Goal: Task Accomplishment & Management: Use online tool/utility

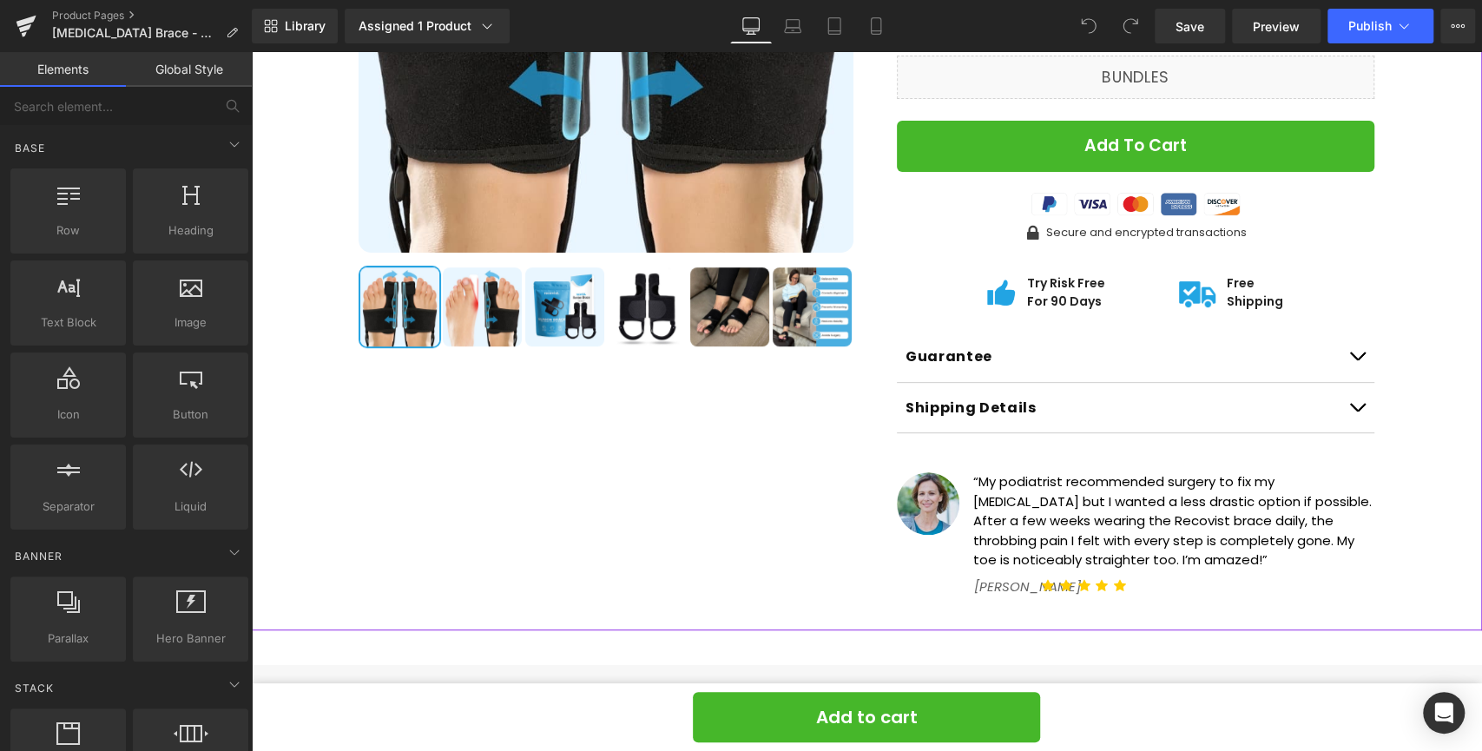
scroll to position [428, 0]
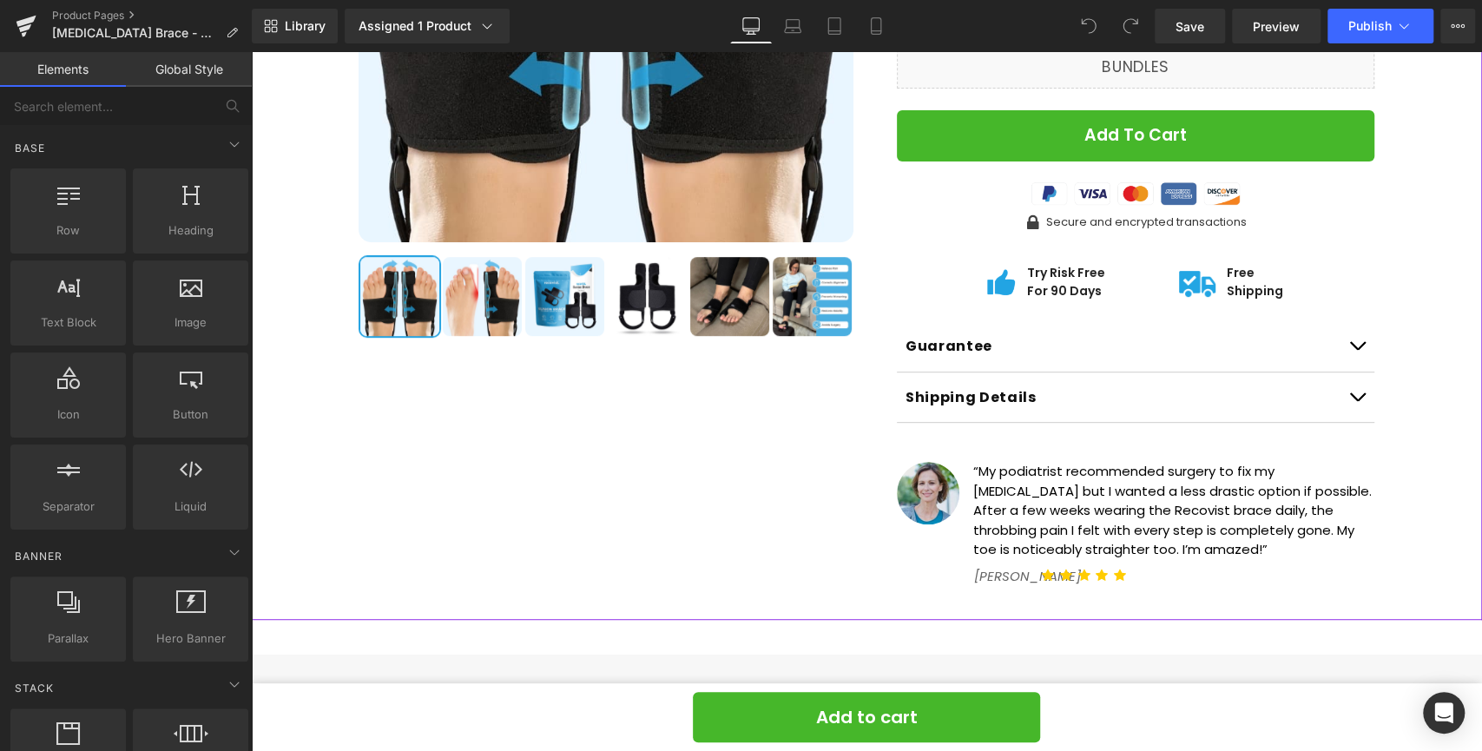
click at [1347, 321] on button "button" at bounding box center [1356, 346] width 35 height 50
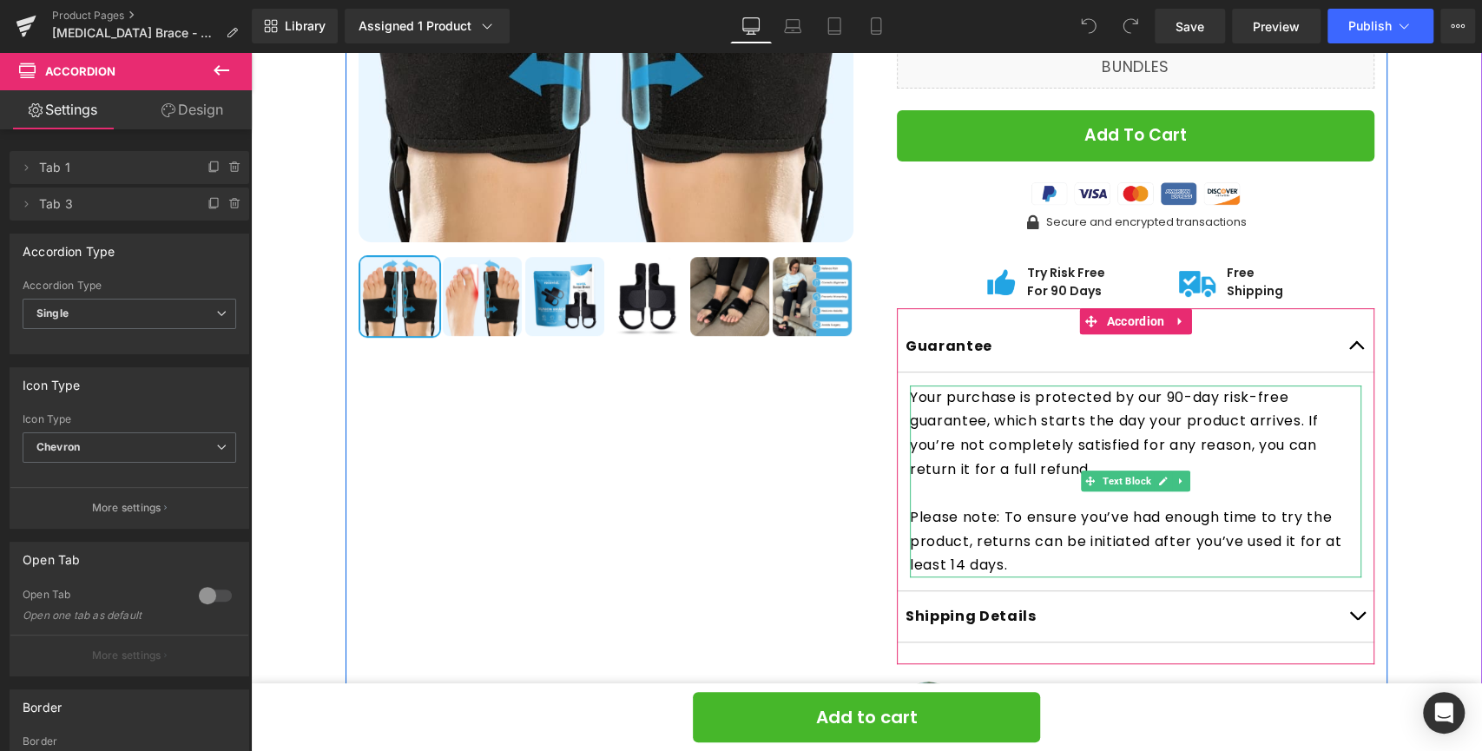
click at [957, 543] on p "Please note: To ensure you’ve had enough time to try the product, returns can b…" at bounding box center [1135, 541] width 451 height 72
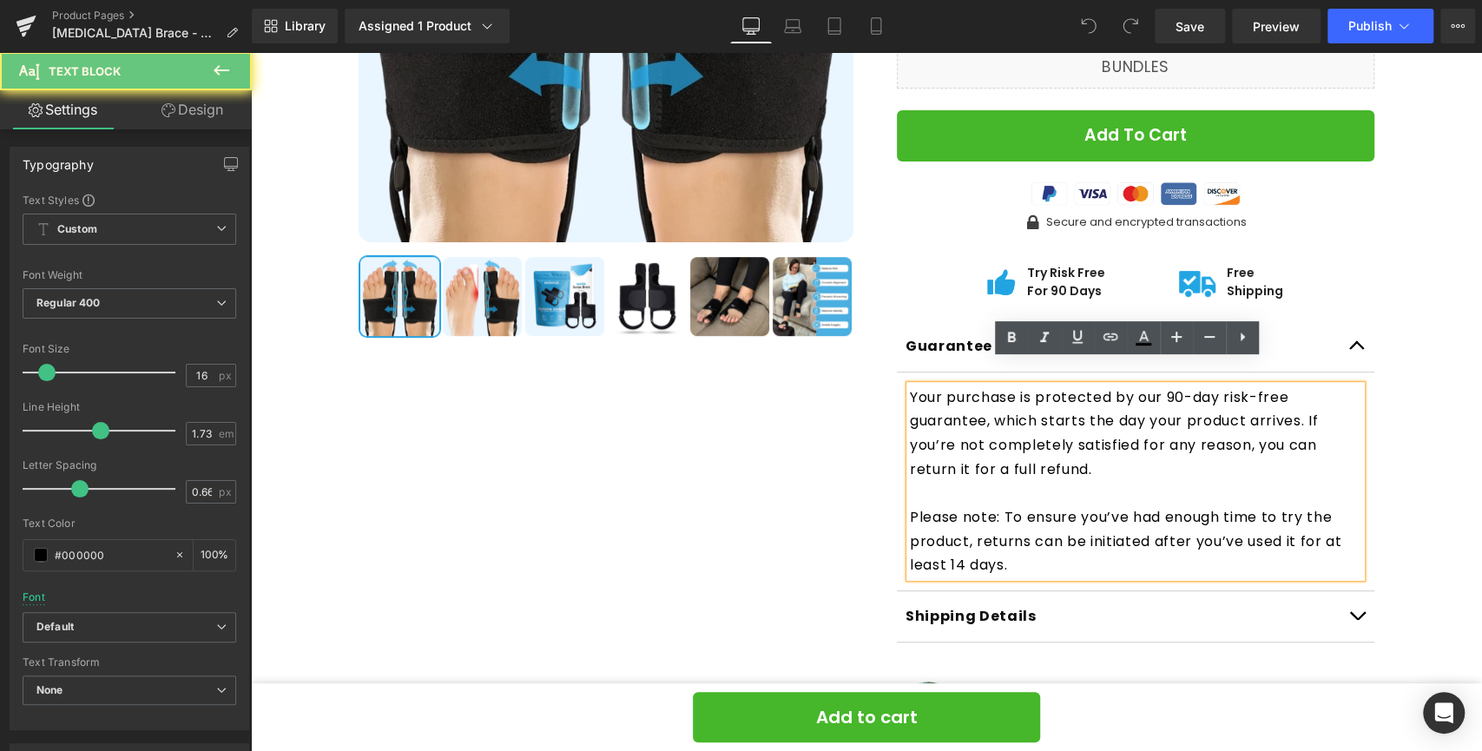
click at [956, 539] on p "Please note: To ensure you’ve had enough time to try the product, returns can b…" at bounding box center [1135, 541] width 451 height 72
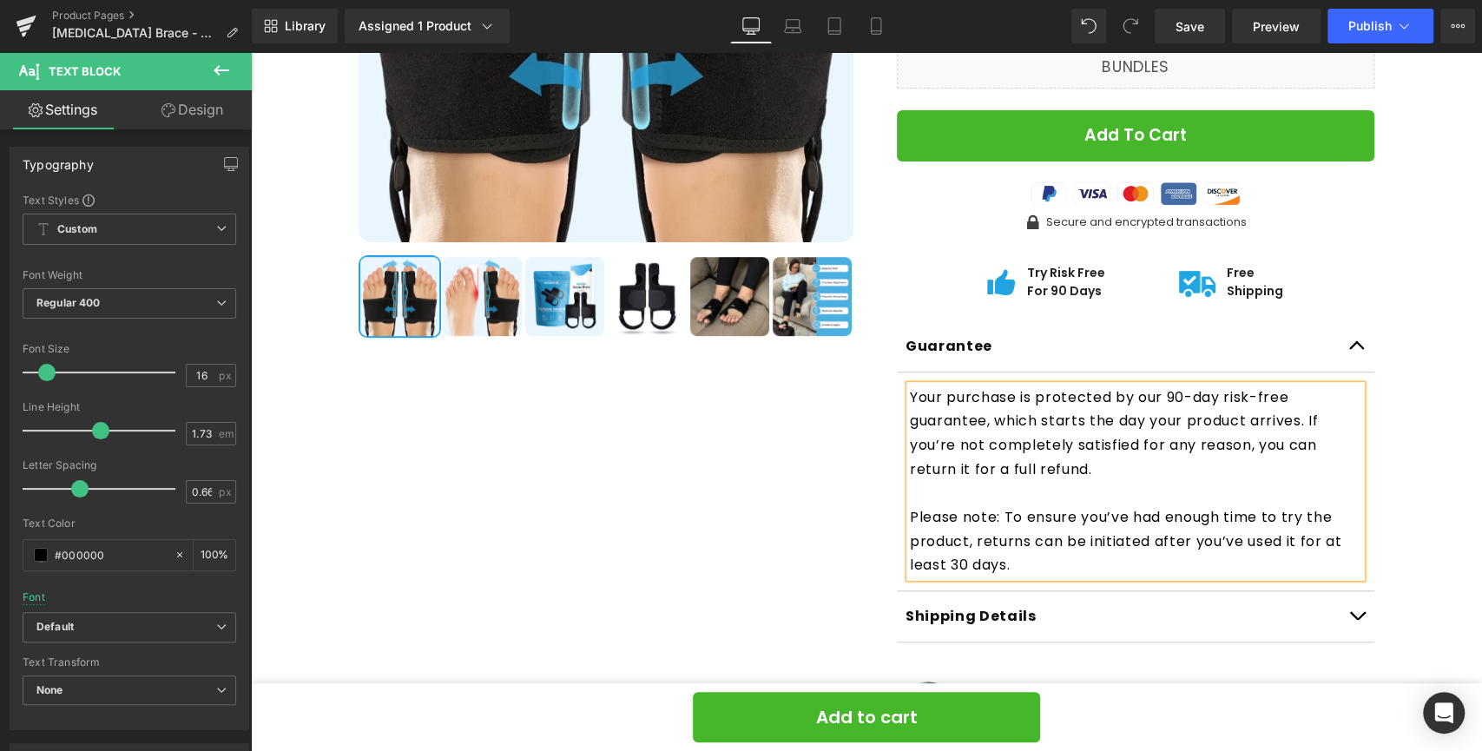
click at [1437, 363] on div "New Model (P) Image ‹ ›" at bounding box center [867, 284] width 1214 height 1109
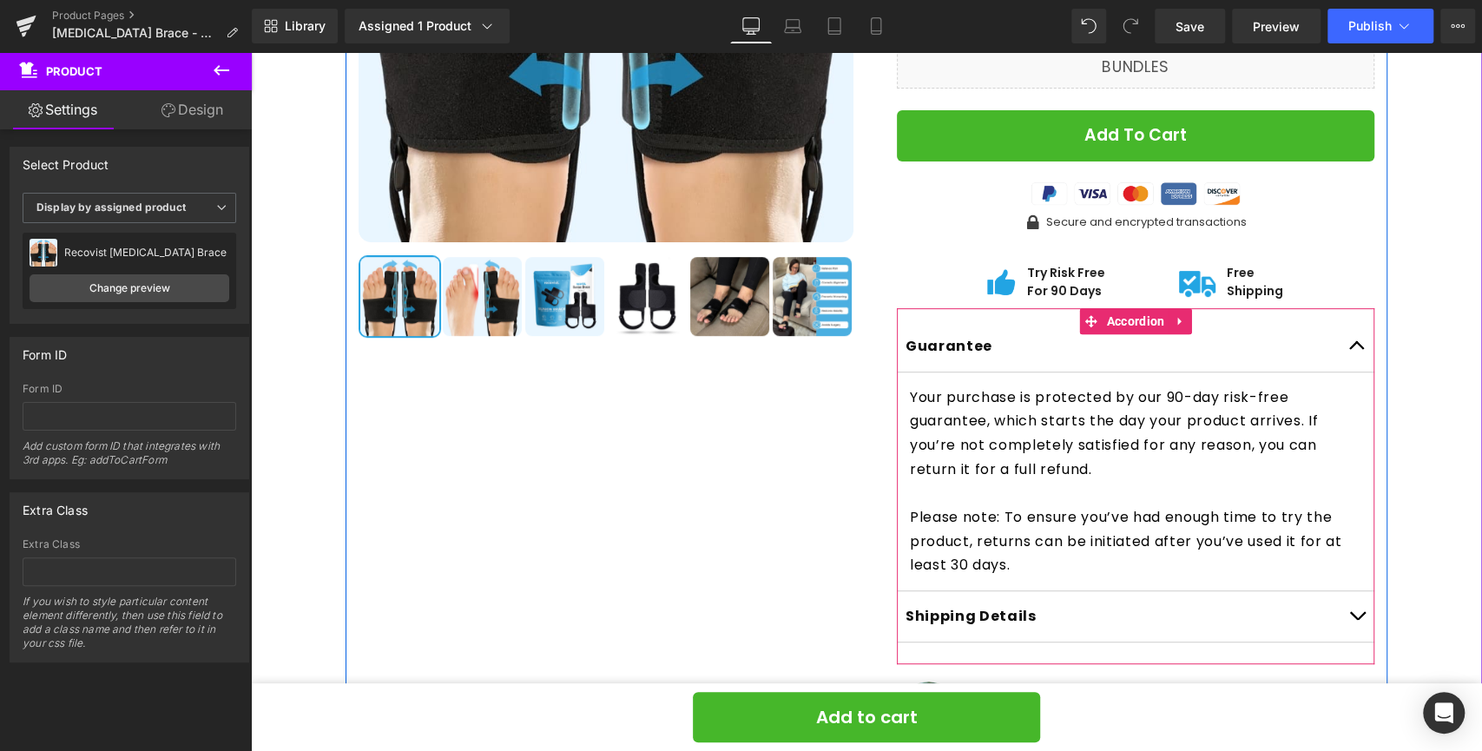
click at [1344, 326] on button "button" at bounding box center [1356, 346] width 35 height 50
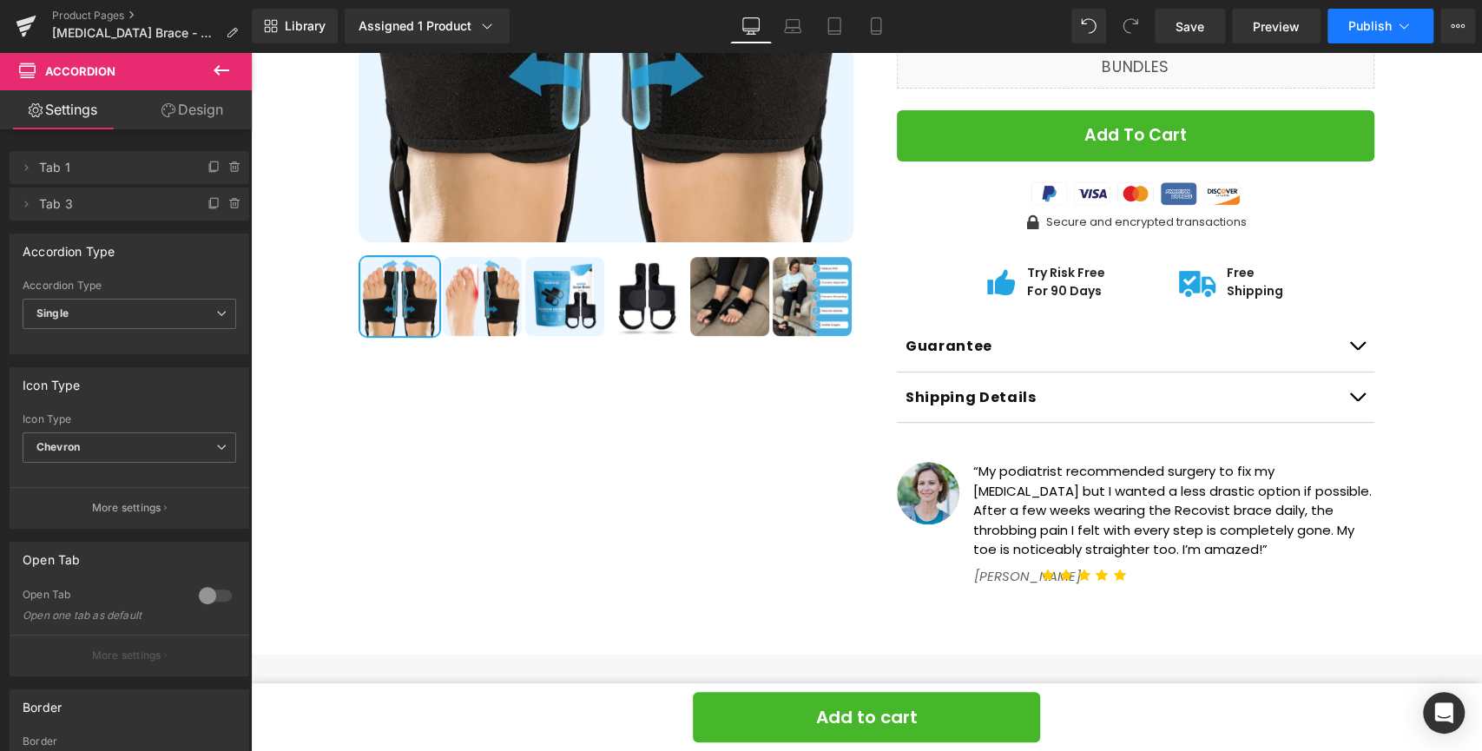
click at [1378, 30] on span "Publish" at bounding box center [1369, 26] width 43 height 14
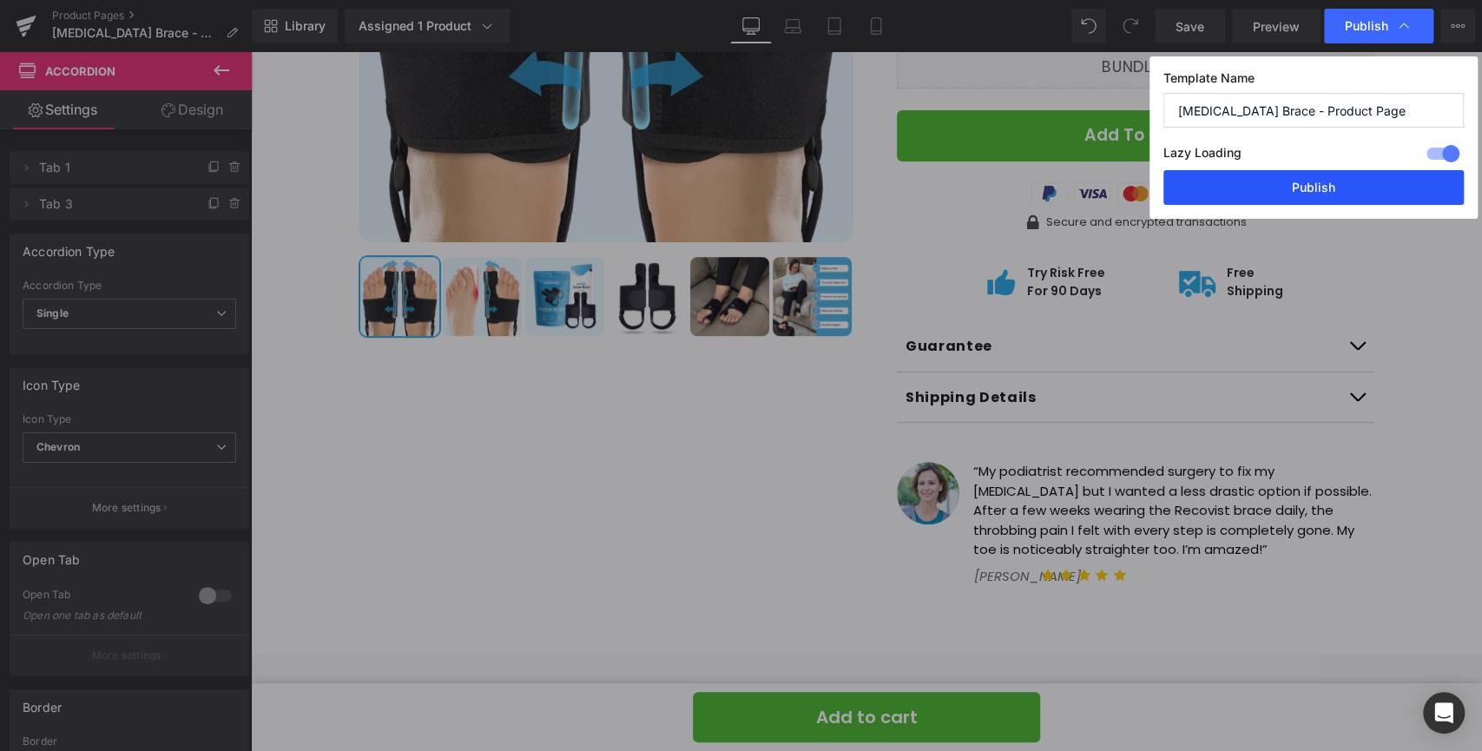
click at [1338, 190] on button "Publish" at bounding box center [1313, 187] width 300 height 35
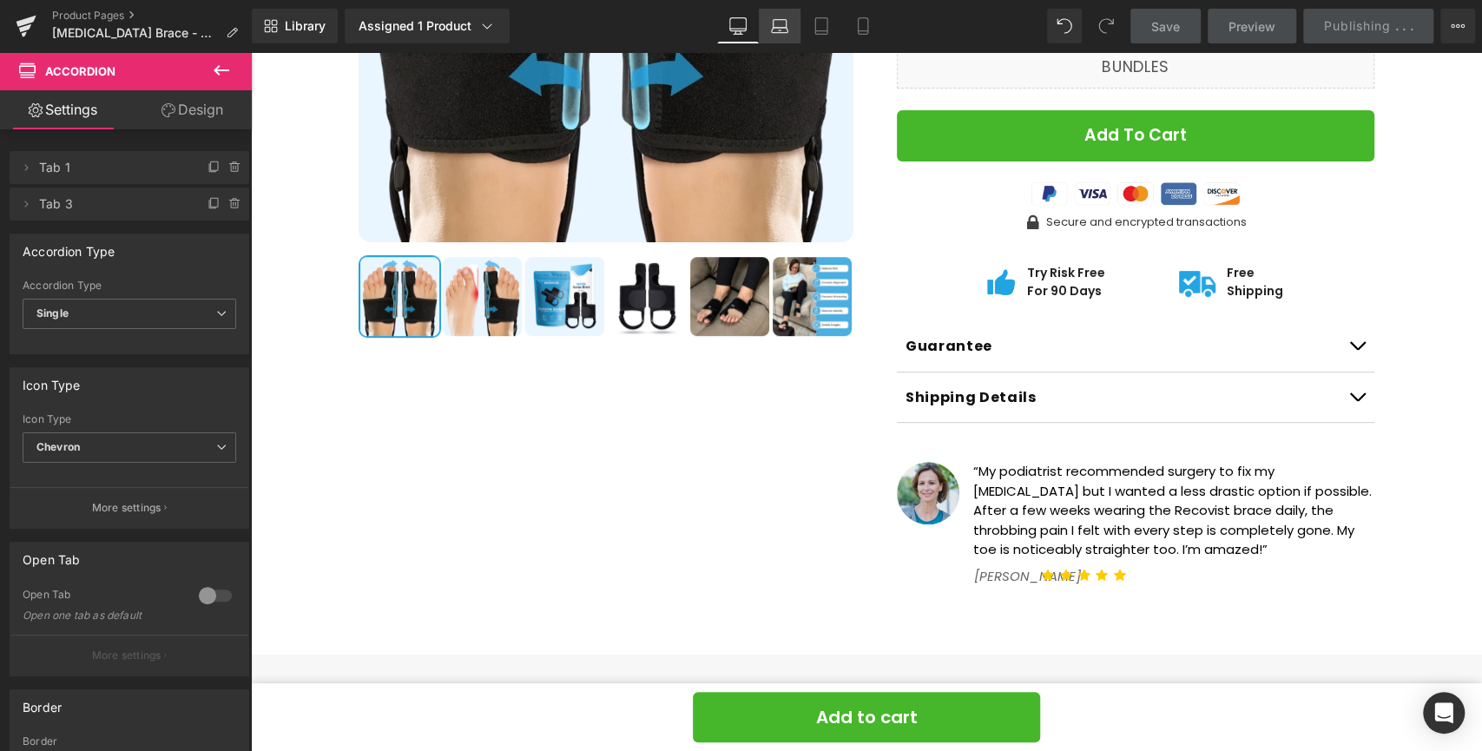
click at [783, 23] on icon at bounding box center [779, 25] width 17 height 17
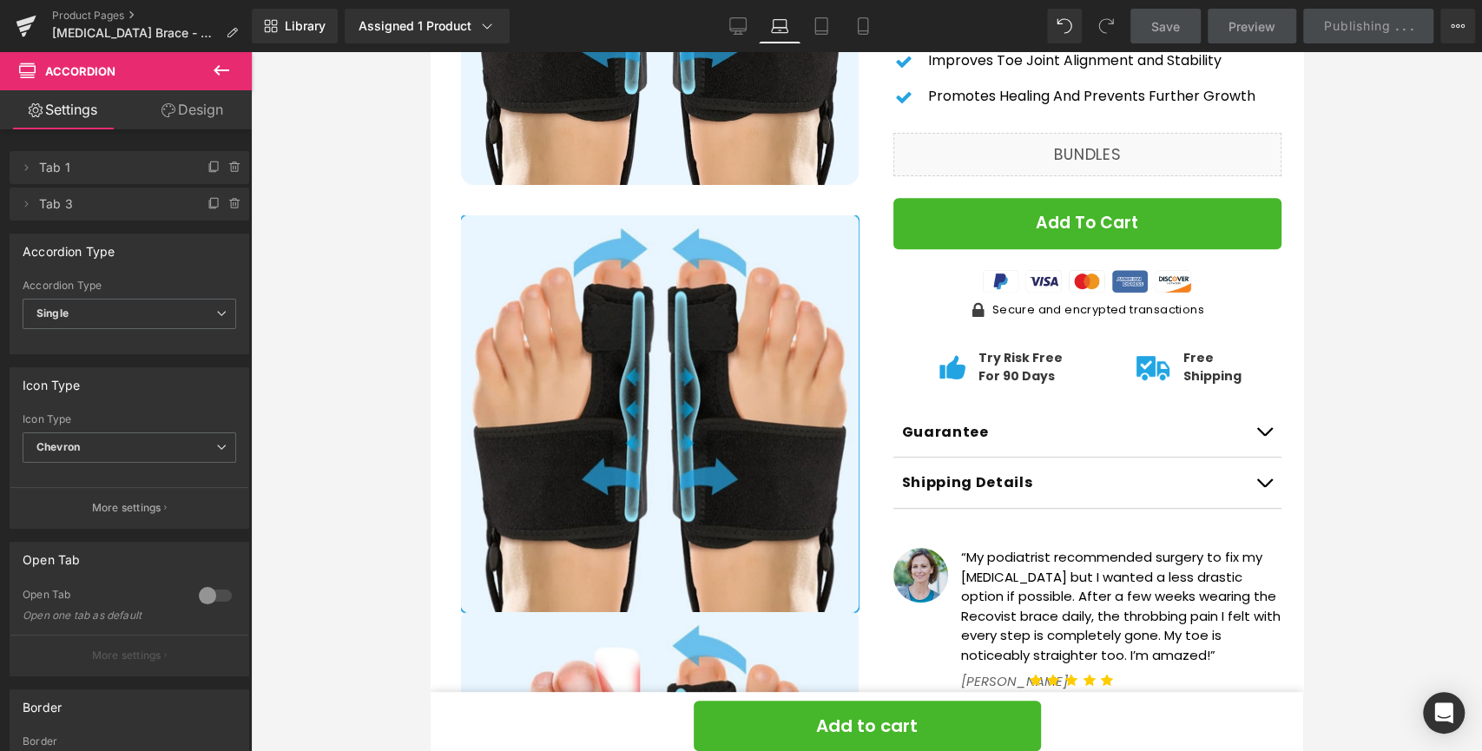
scroll to position [494, 0]
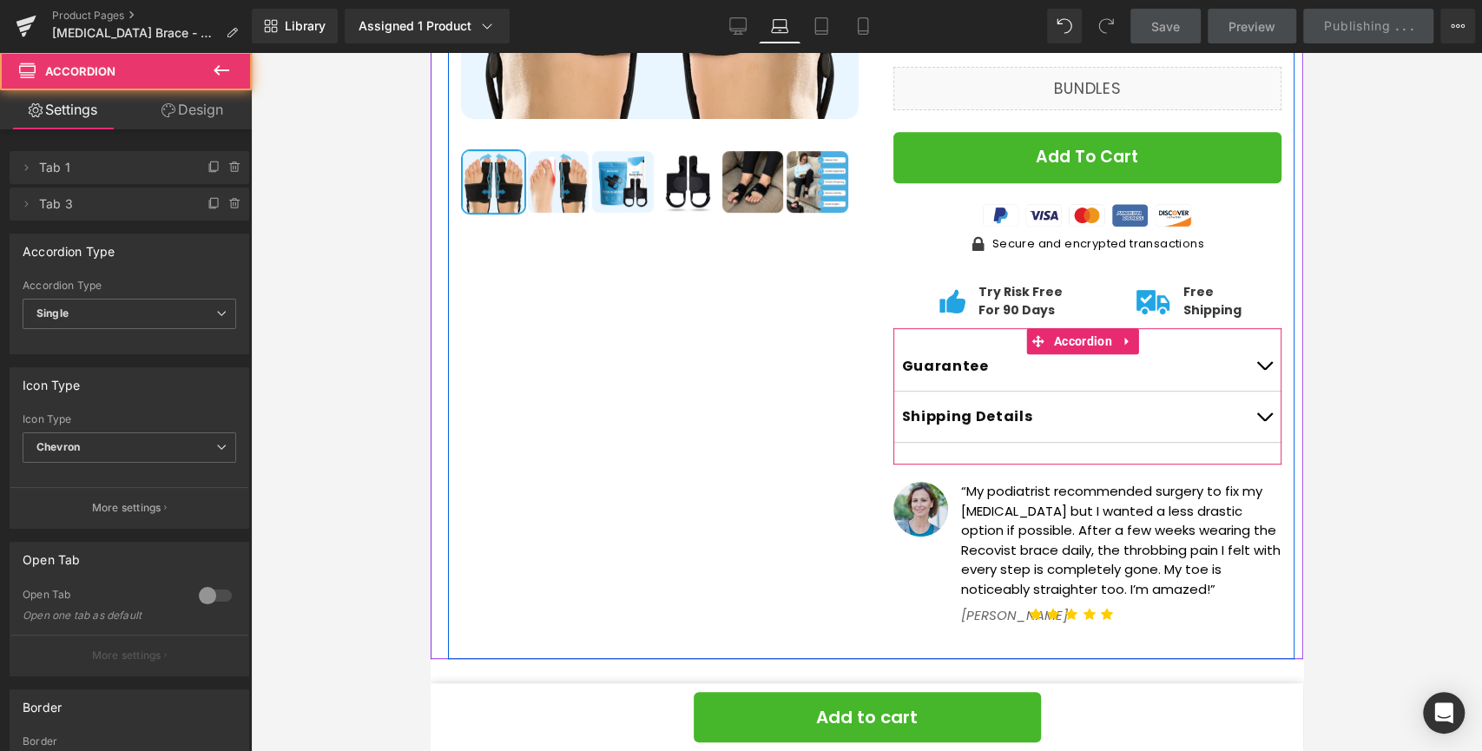
click at [1247, 341] on button "button" at bounding box center [1263, 366] width 35 height 50
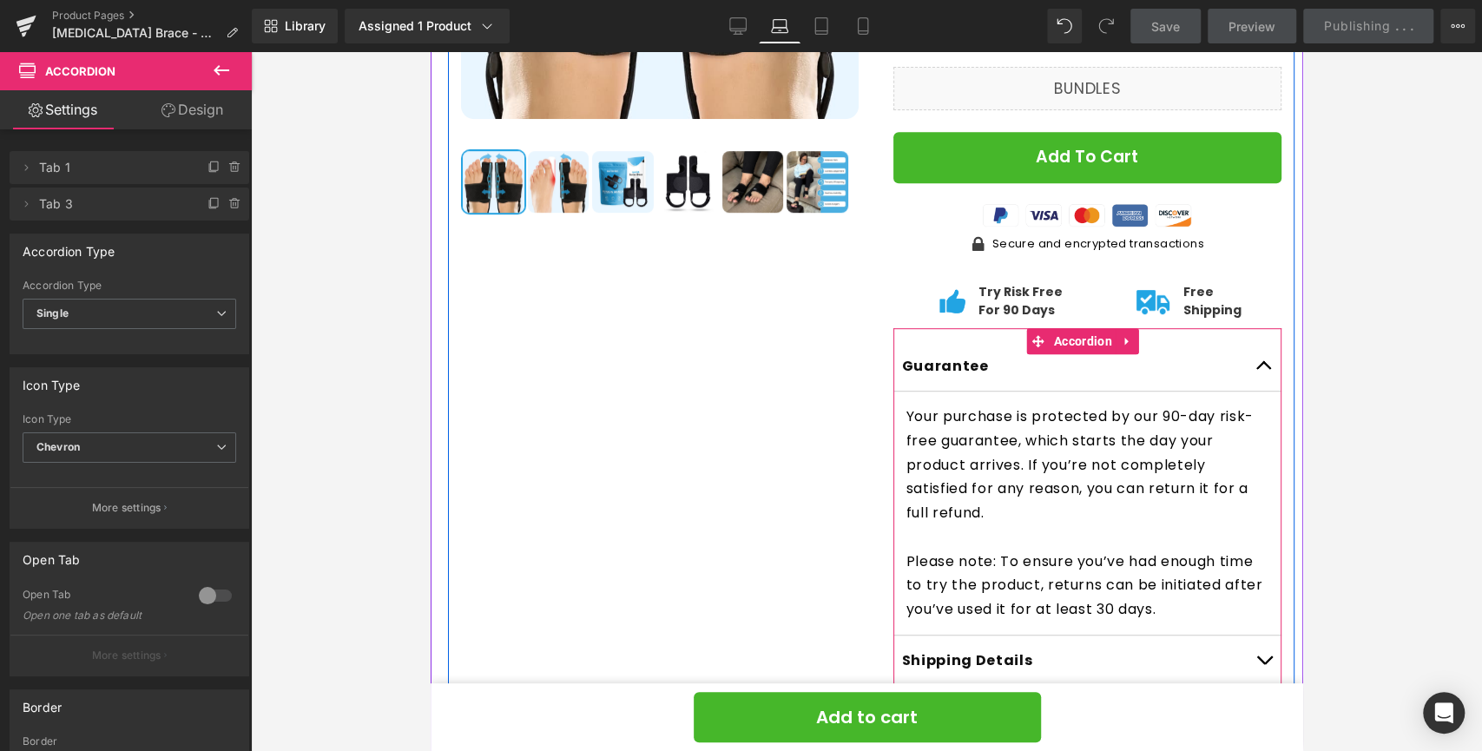
click at [1263, 370] on span "button" at bounding box center [1263, 370] width 0 height 0
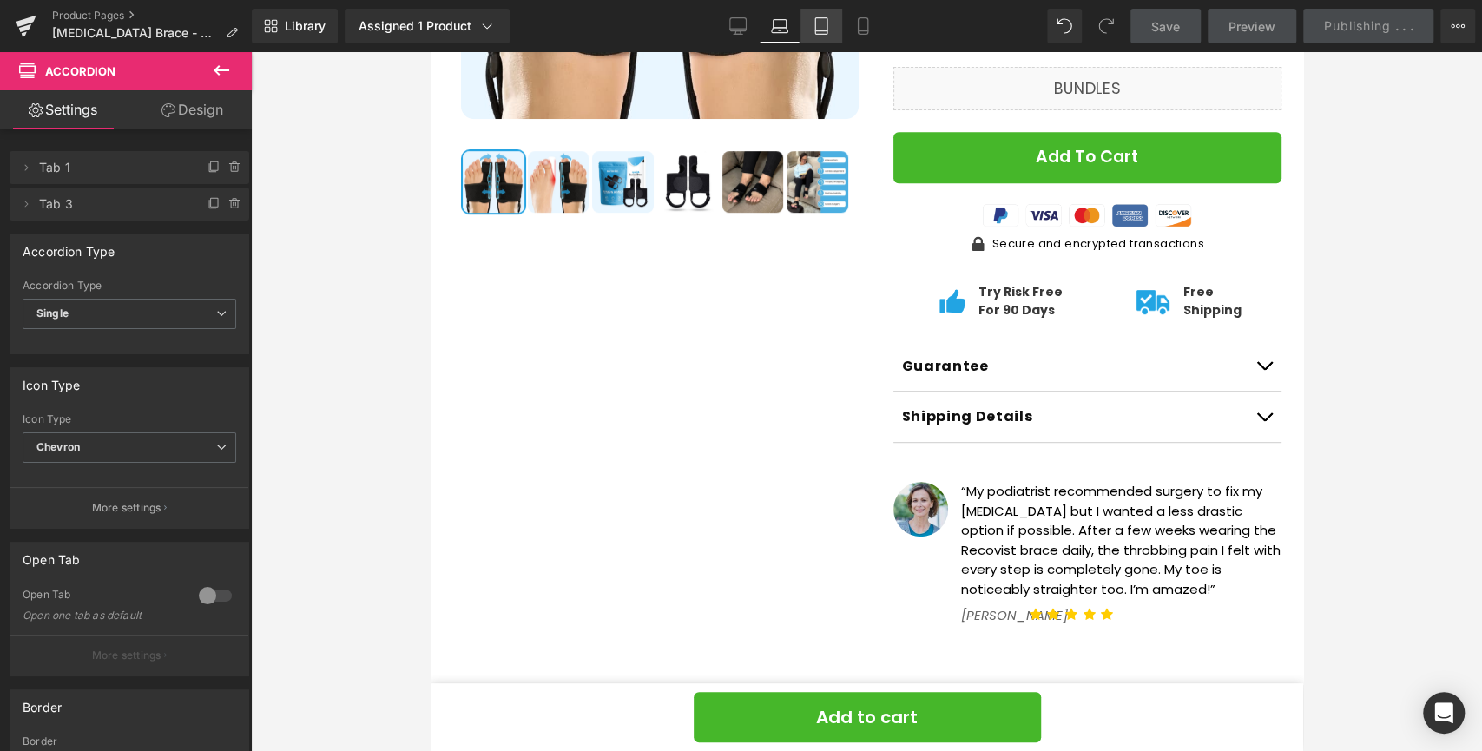
click at [806, 23] on link "Tablet" at bounding box center [821, 26] width 42 height 35
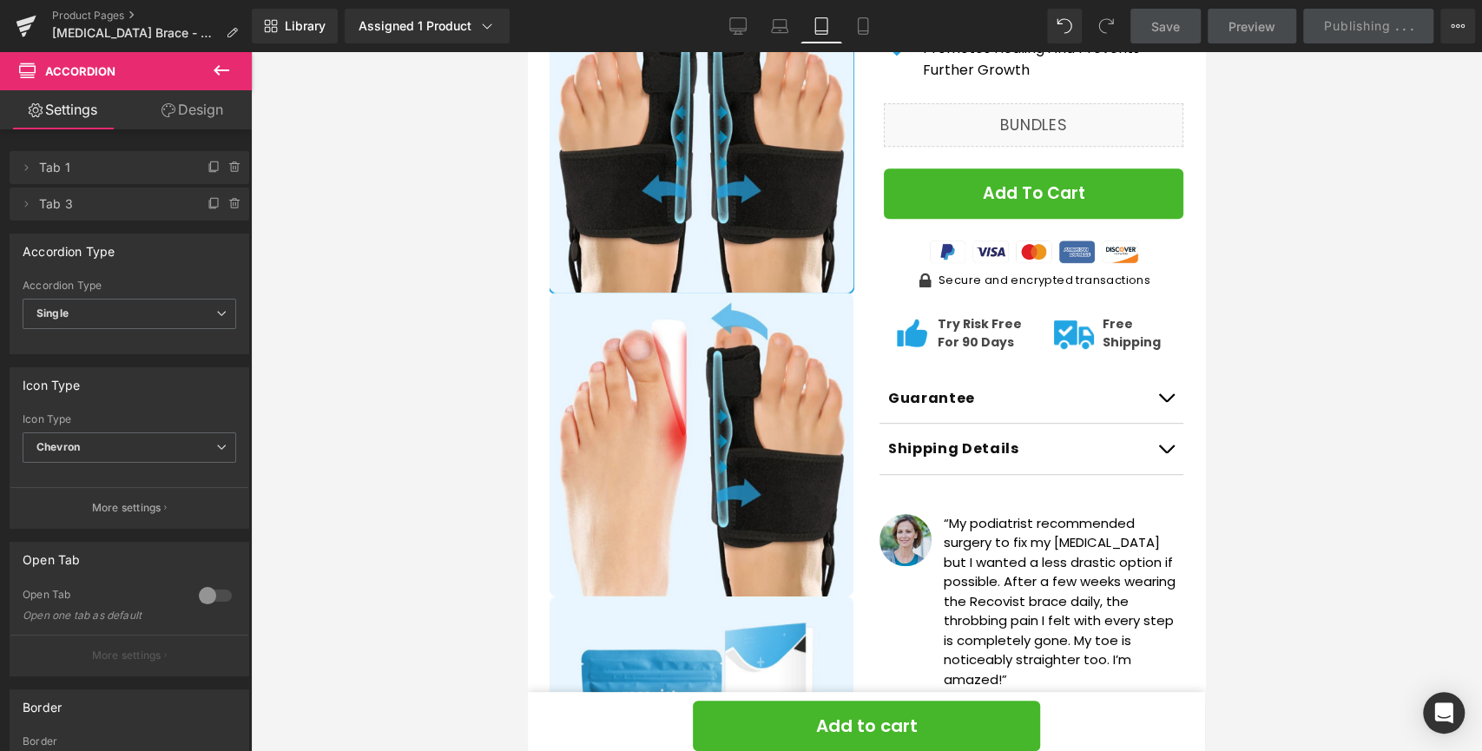
scroll to position [526, 0]
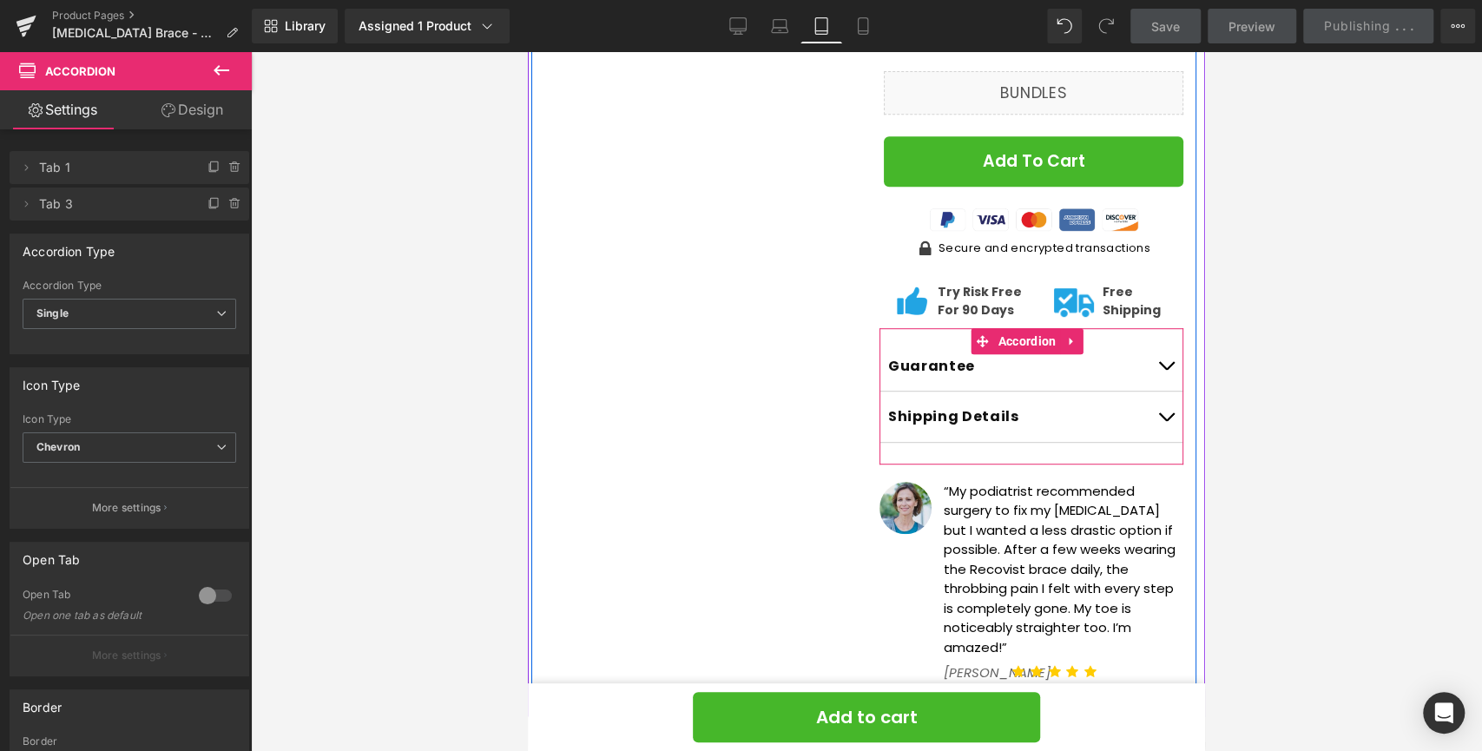
click at [1148, 341] on button "button" at bounding box center [1165, 366] width 35 height 50
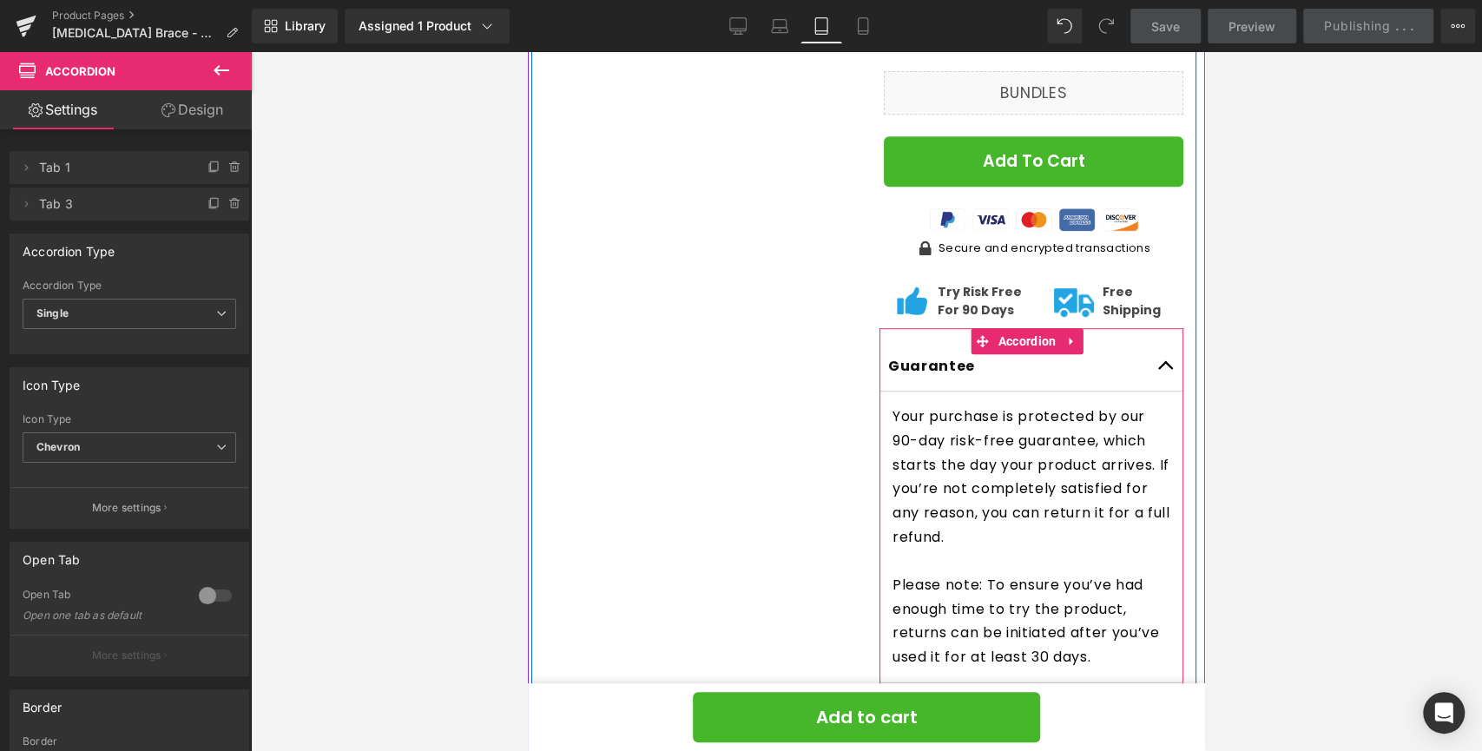
click at [1148, 341] on button "button" at bounding box center [1165, 366] width 35 height 50
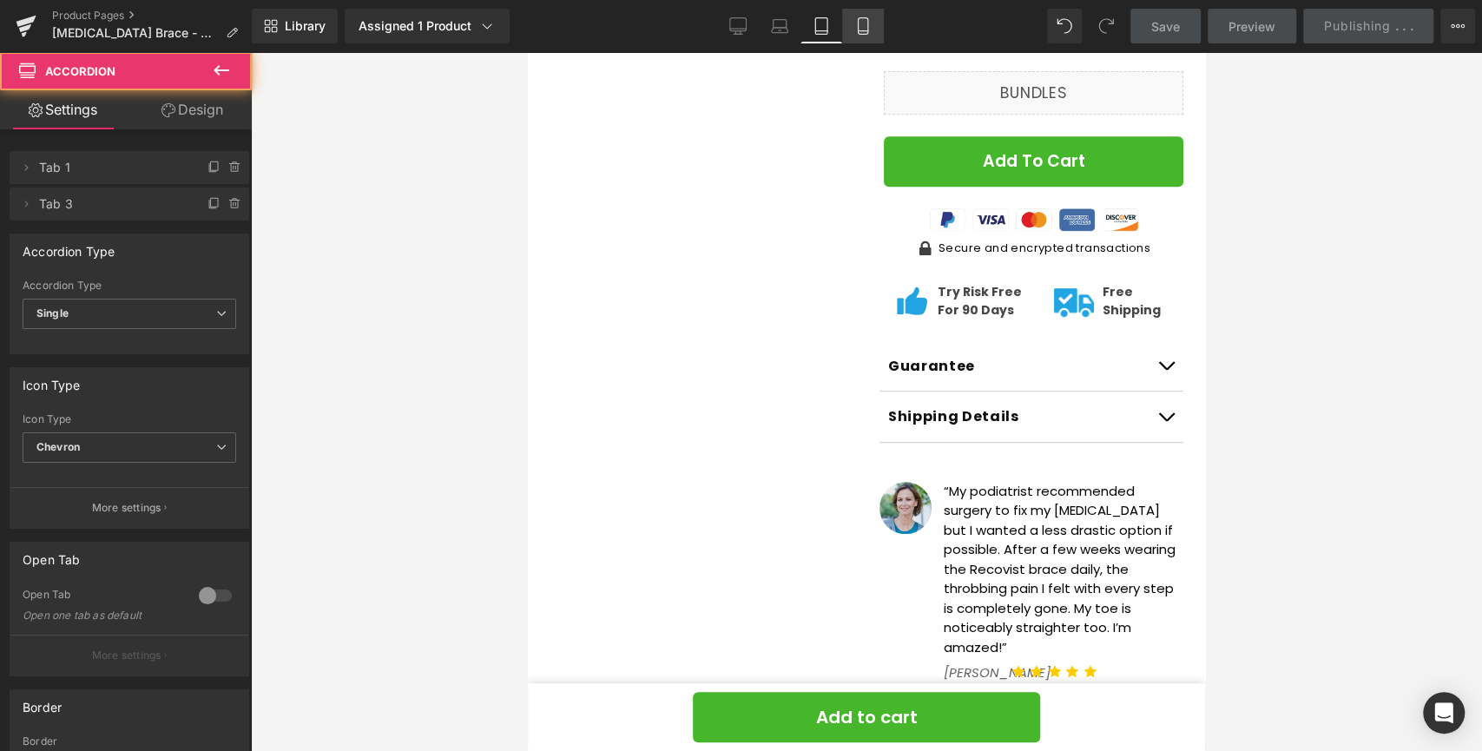
click at [854, 16] on link "Mobile" at bounding box center [863, 26] width 42 height 35
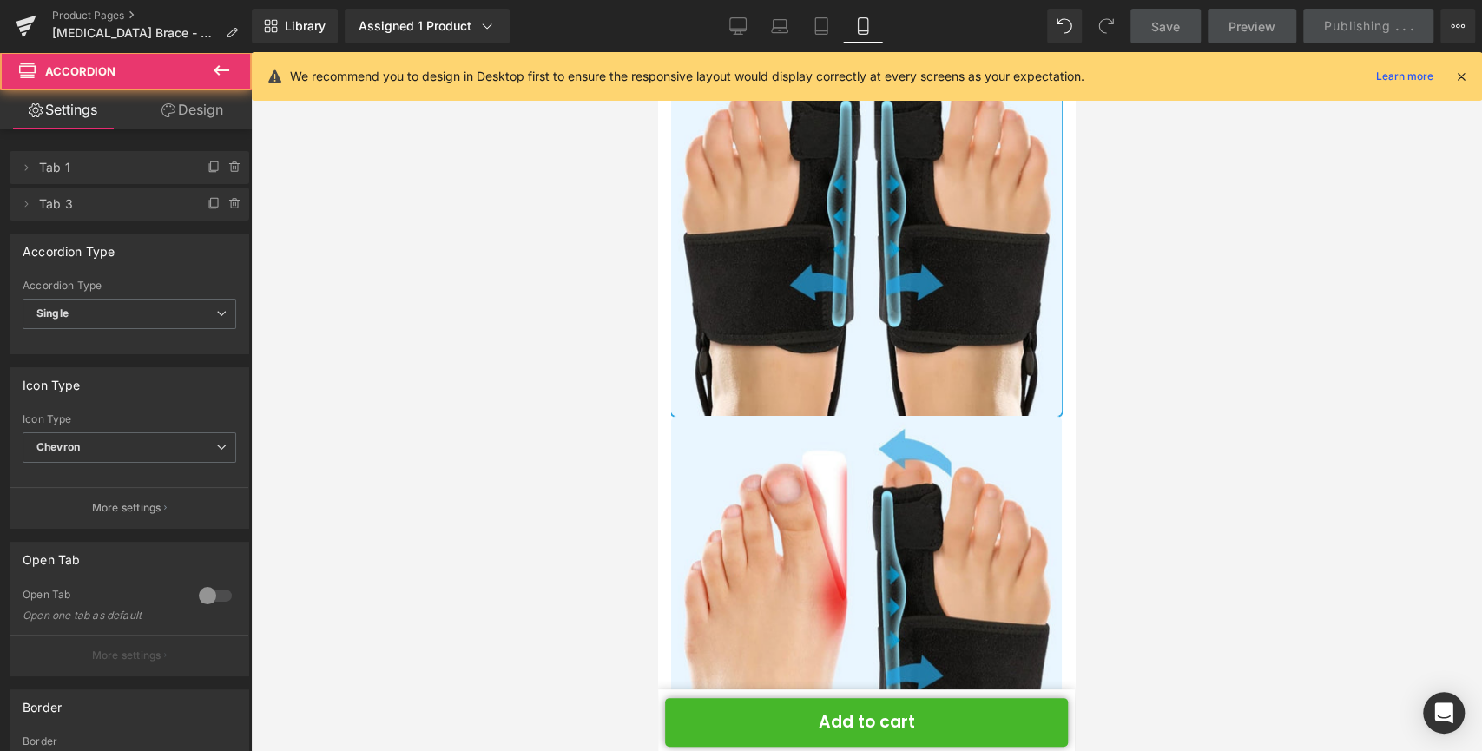
scroll to position [0, 0]
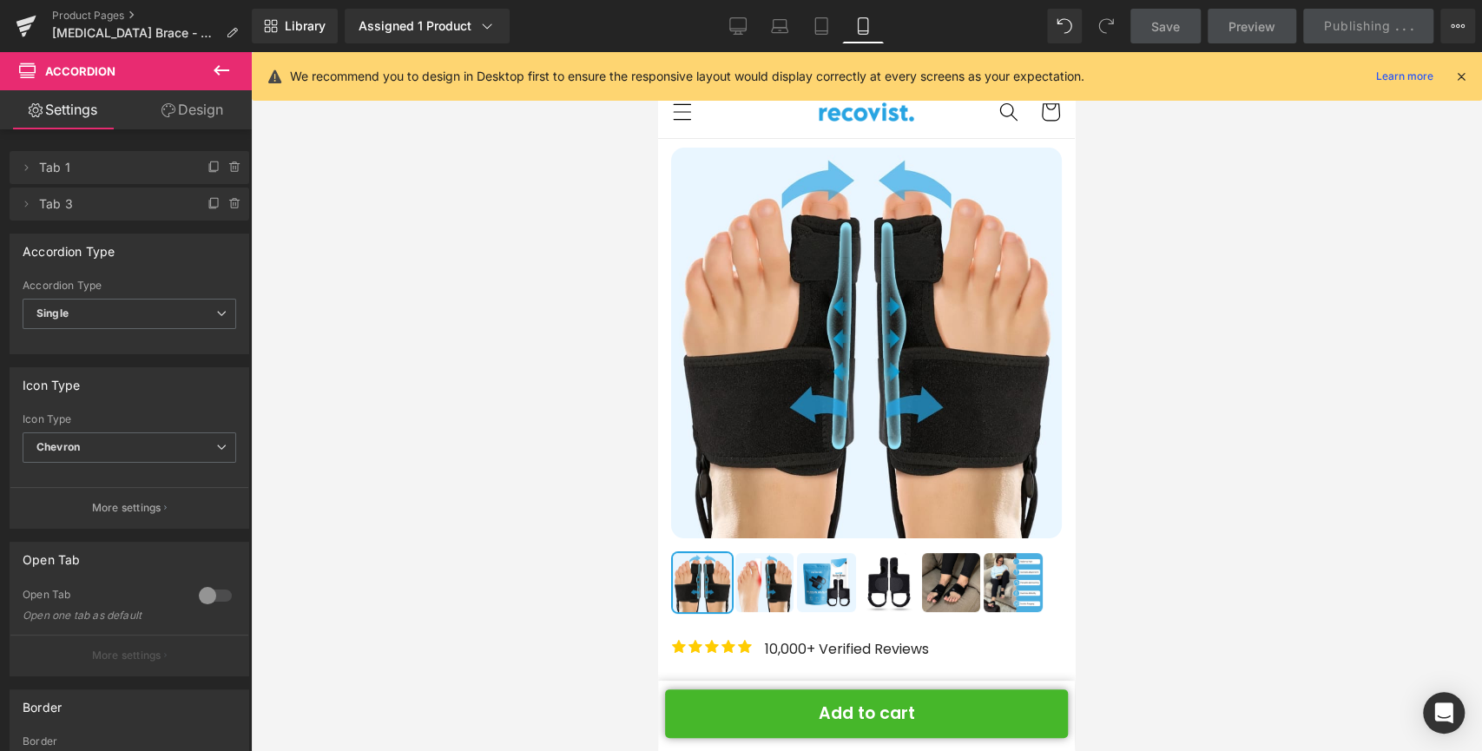
click at [1459, 78] on icon at bounding box center [1461, 77] width 16 height 16
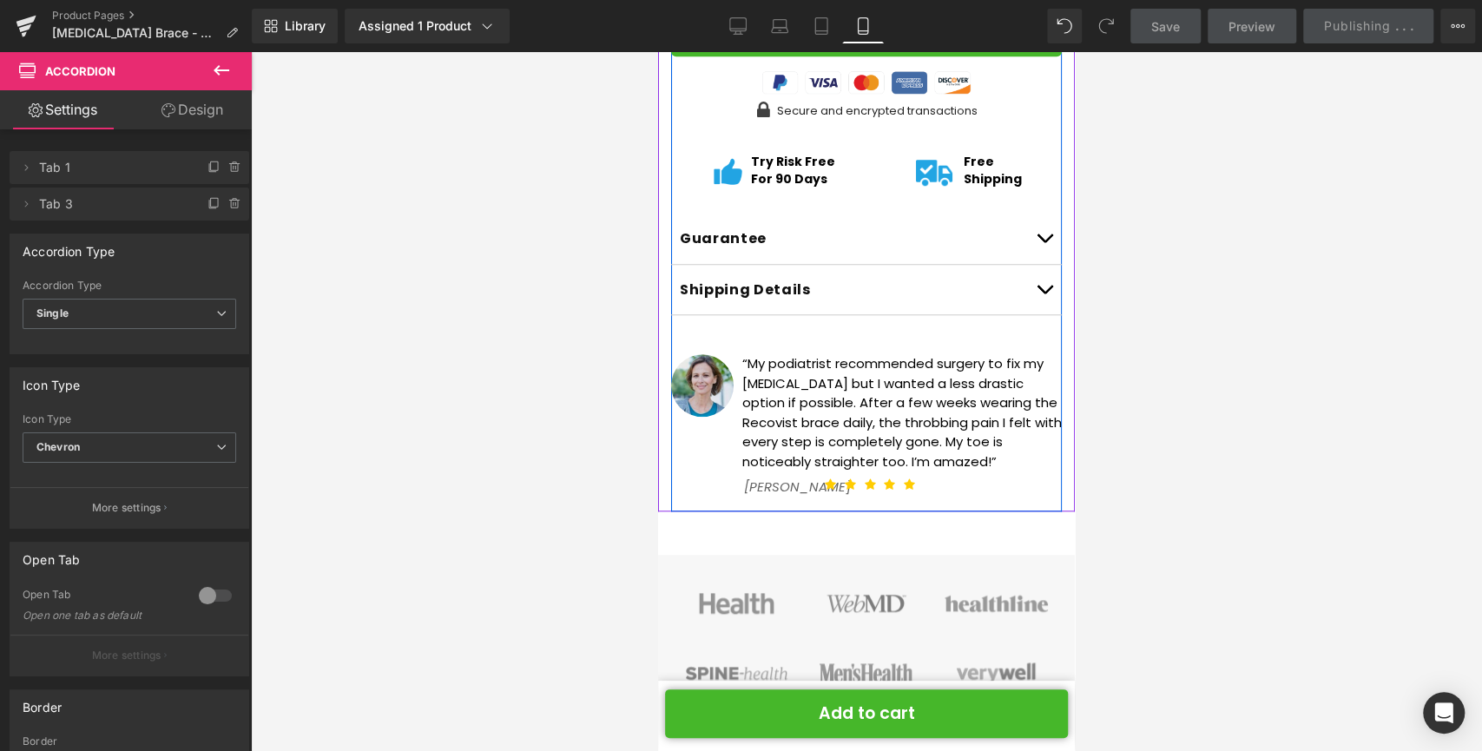
scroll to position [1012, 0]
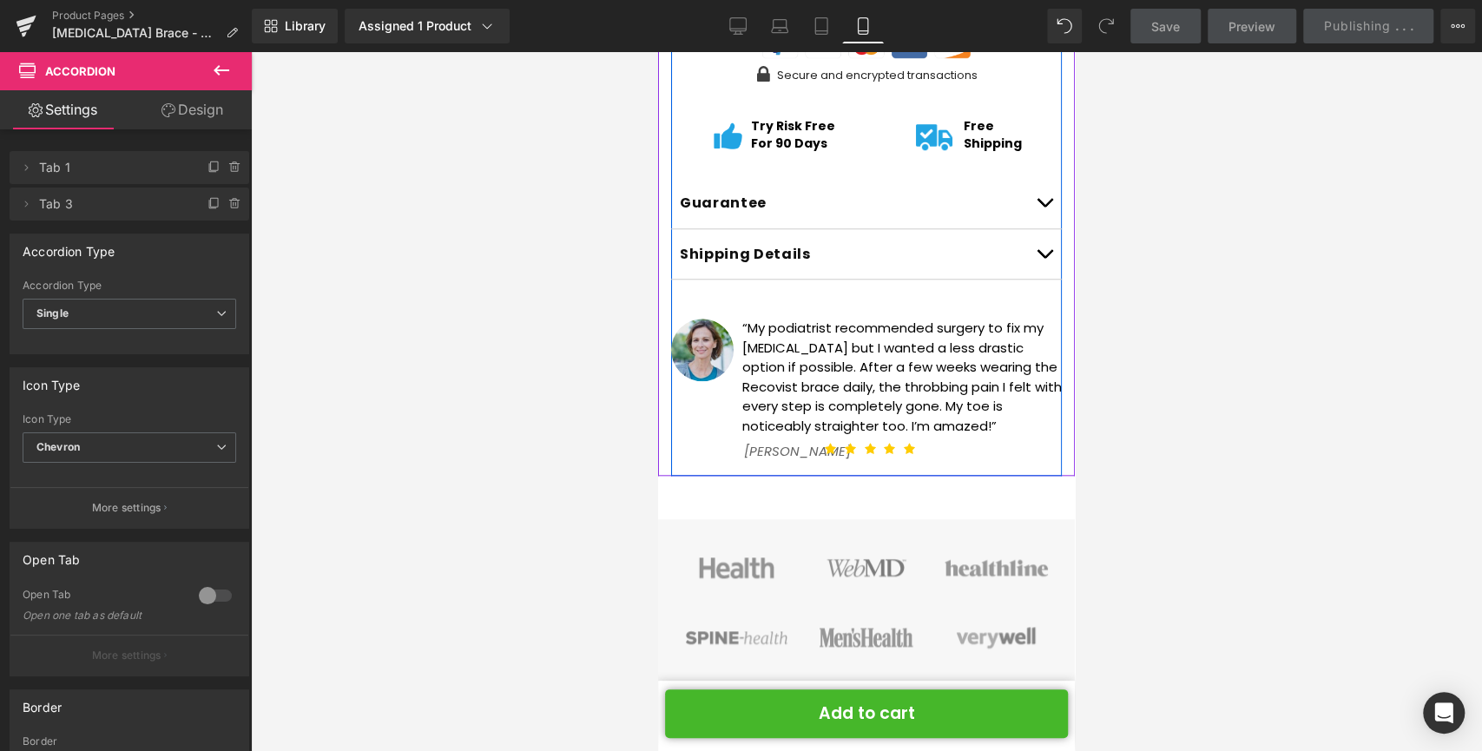
click at [1027, 185] on button "button" at bounding box center [1044, 203] width 35 height 50
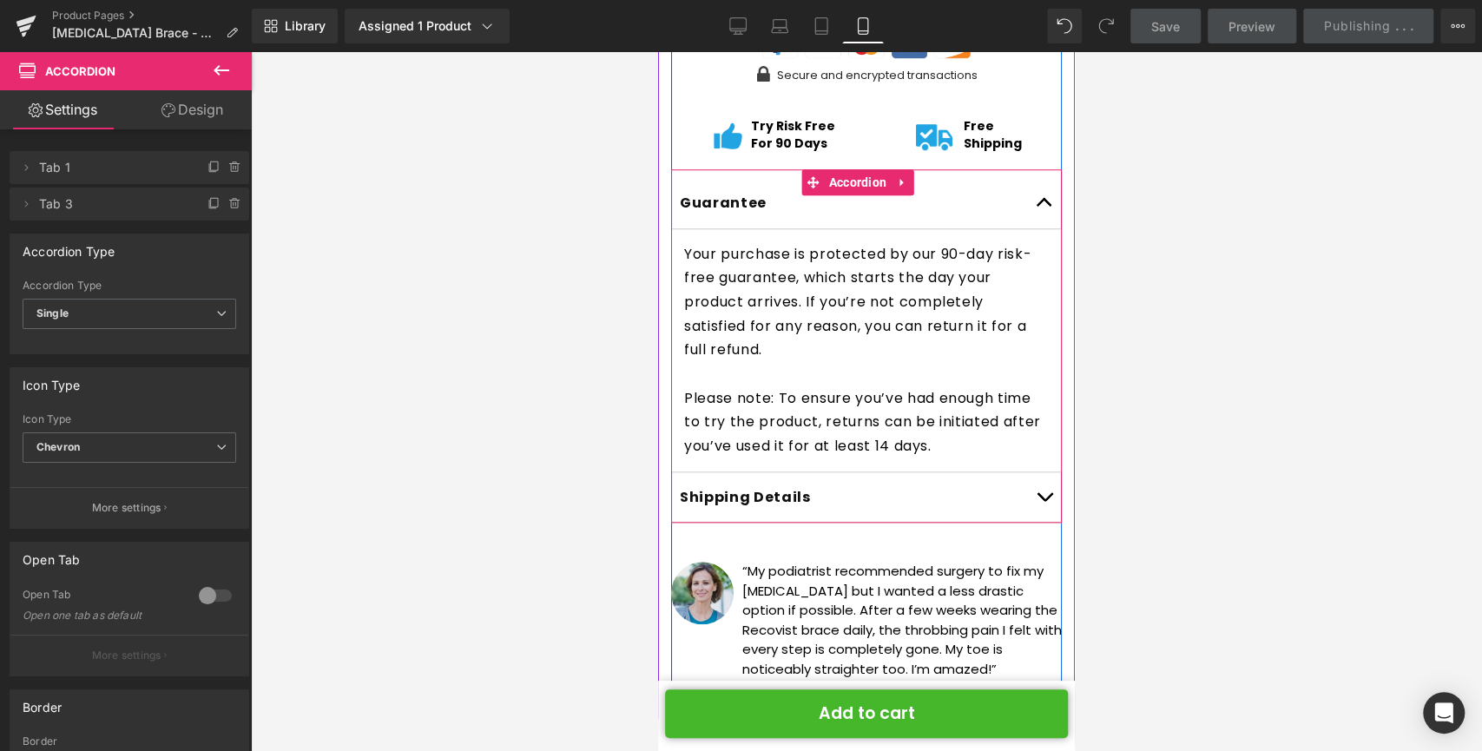
click at [1044, 207] on span "button" at bounding box center [1044, 207] width 0 height 0
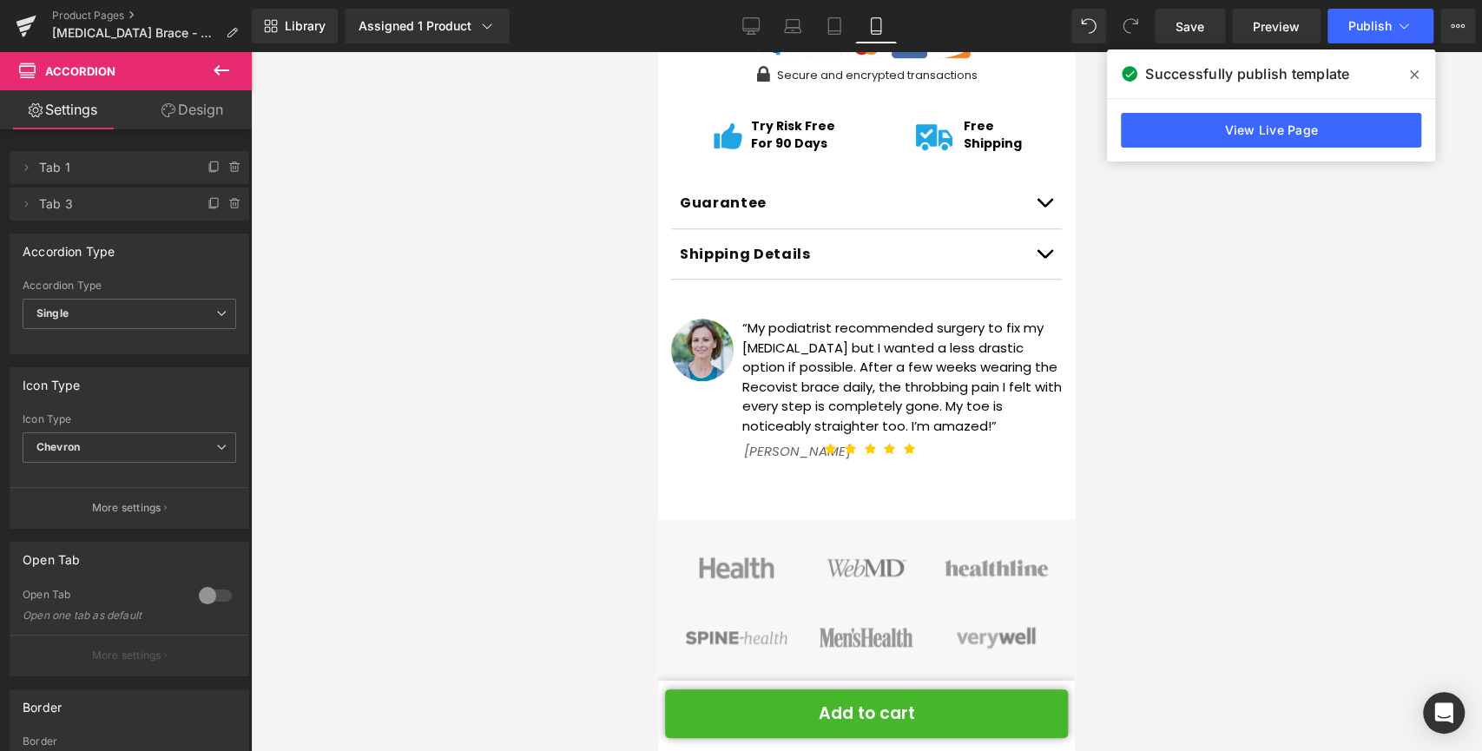
click at [1410, 78] on icon at bounding box center [1414, 74] width 9 height 9
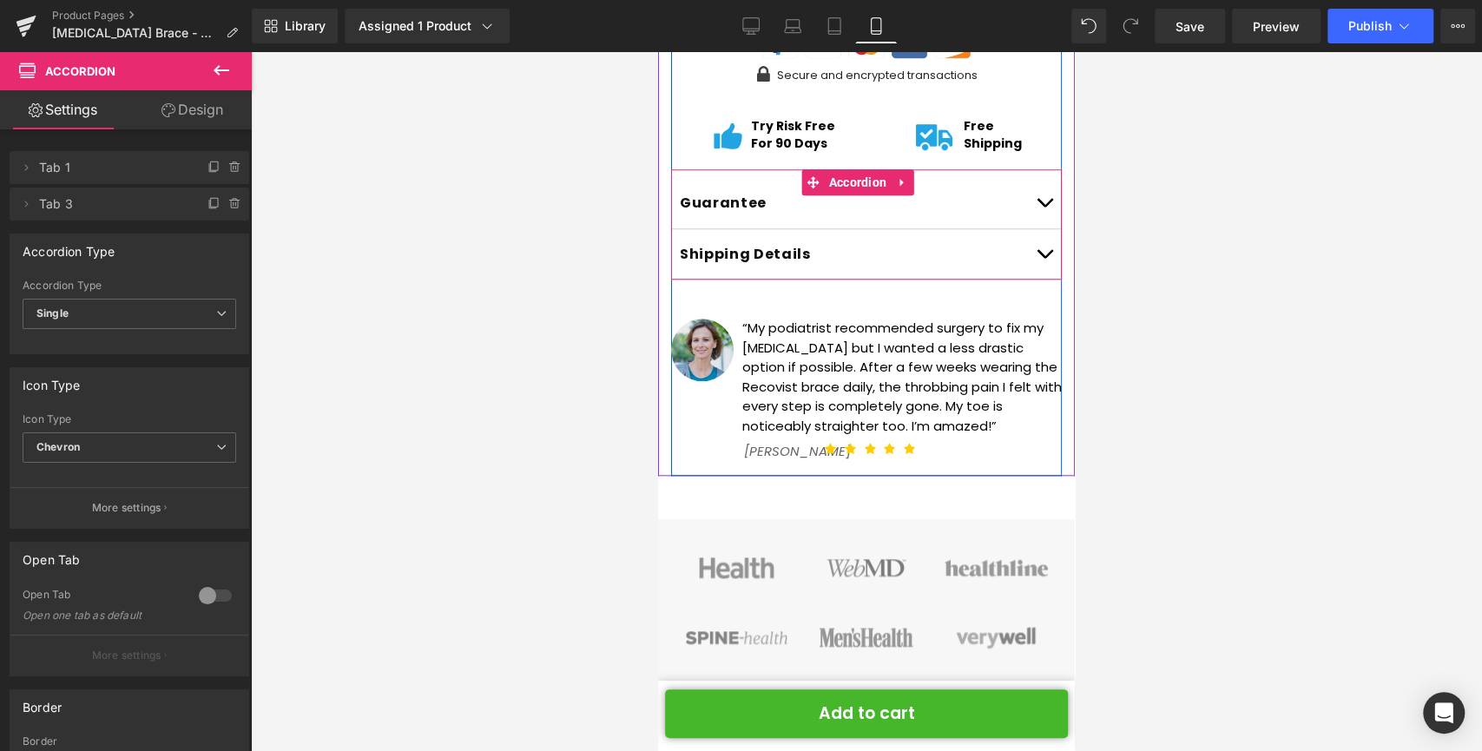
click at [1027, 187] on button "button" at bounding box center [1044, 203] width 35 height 50
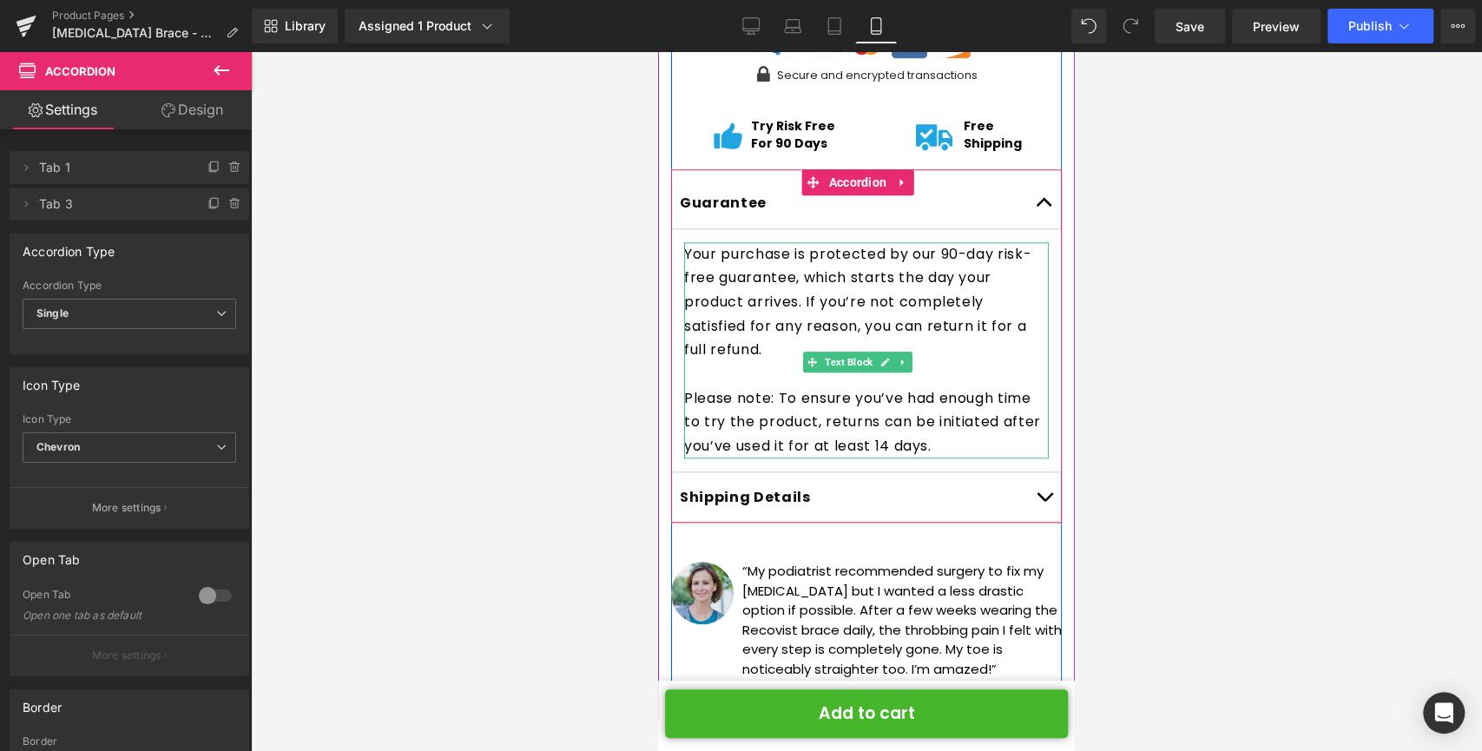
click at [990, 426] on p "Please note: To ensure you’ve had enough time to try the product, returns can b…" at bounding box center [866, 422] width 365 height 72
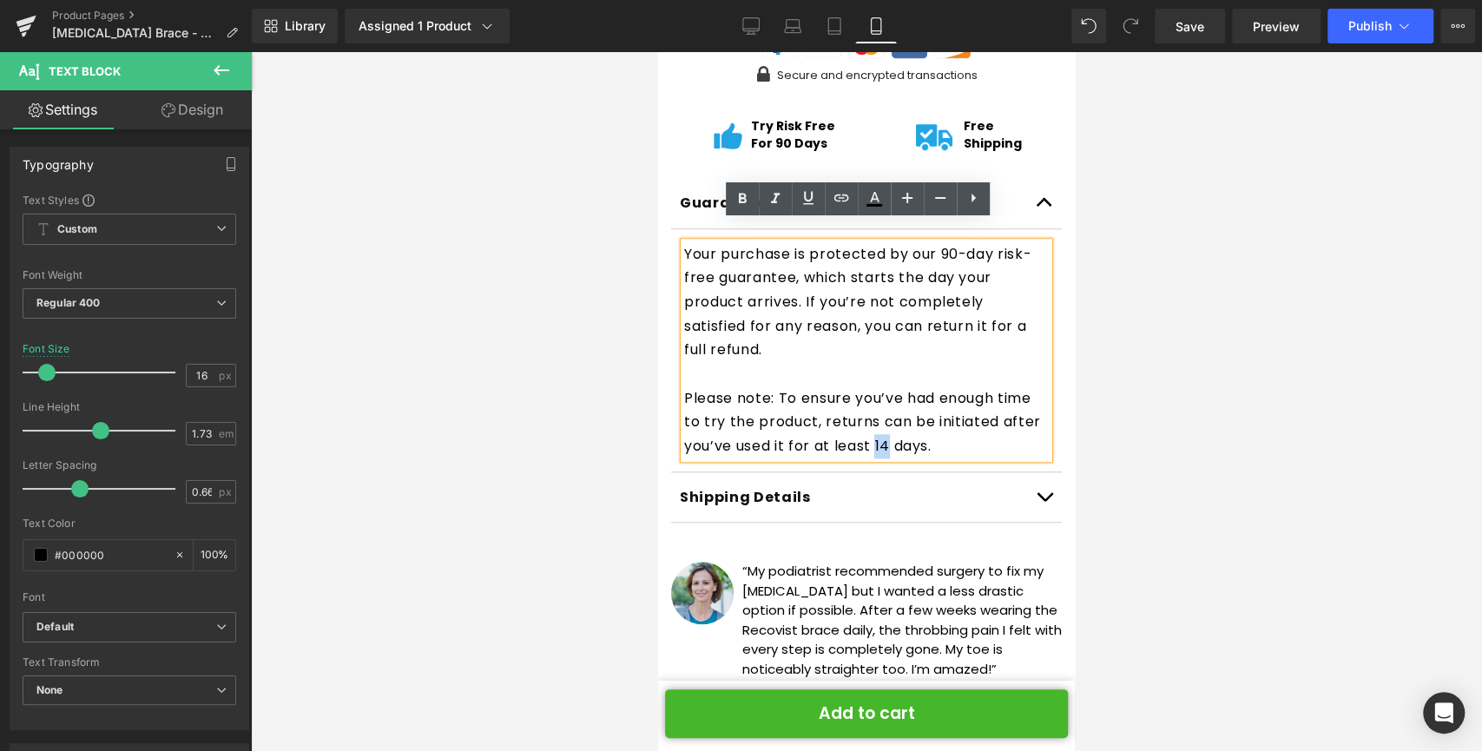
drag, startPoint x: 997, startPoint y: 425, endPoint x: 984, endPoint y: 425, distance: 13.9
click at [984, 425] on p "Please note: To ensure you’ve had enough time to try the product, returns can b…" at bounding box center [866, 422] width 365 height 72
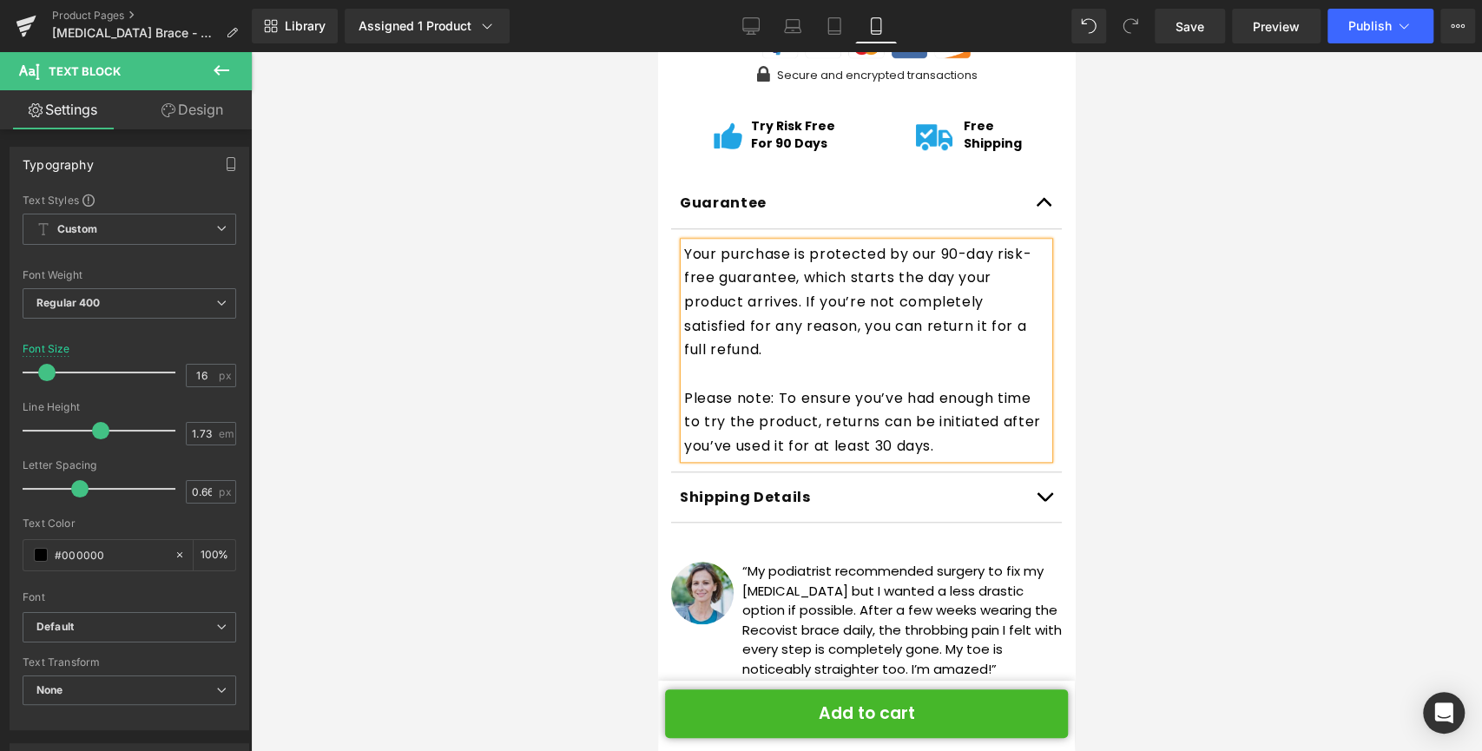
click at [1289, 291] on div at bounding box center [866, 401] width 1231 height 699
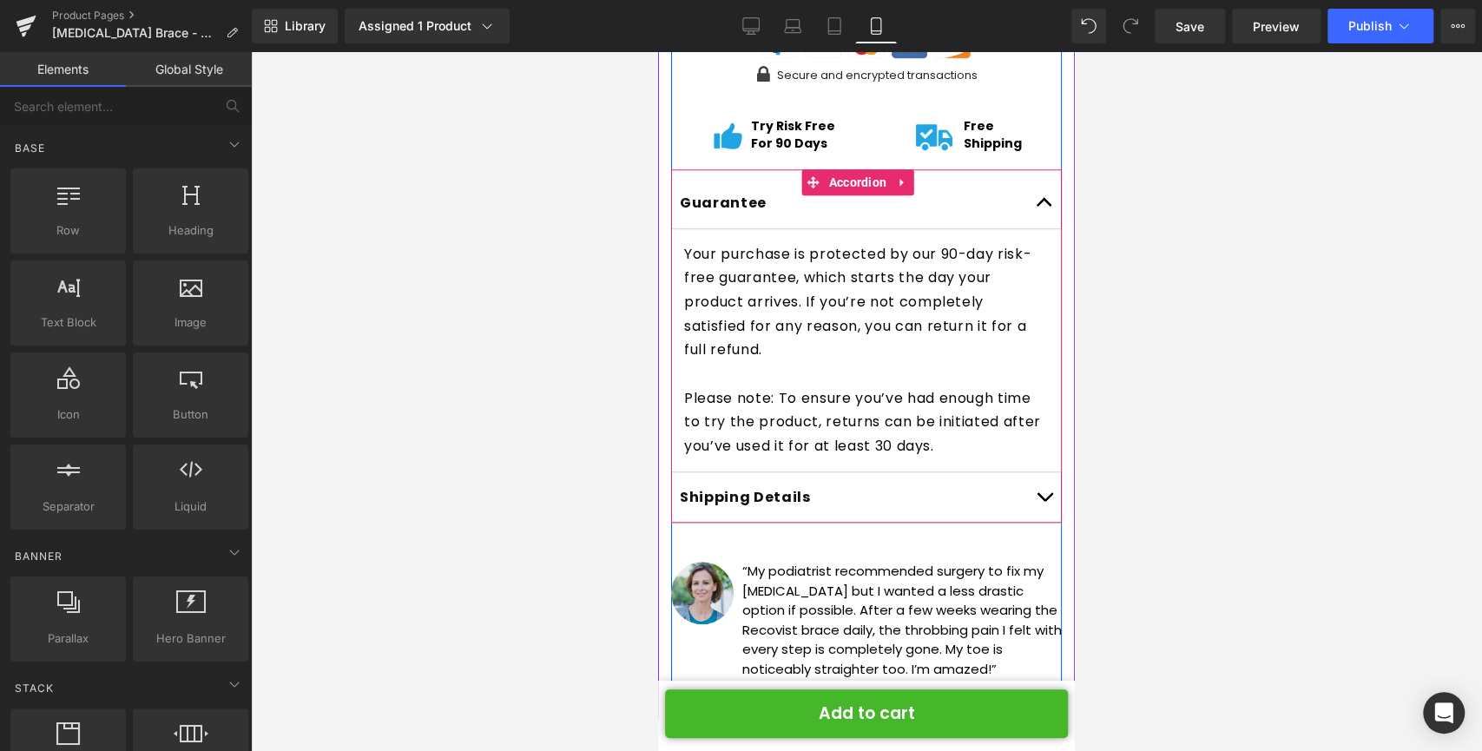
click at [1031, 181] on button "button" at bounding box center [1044, 203] width 35 height 50
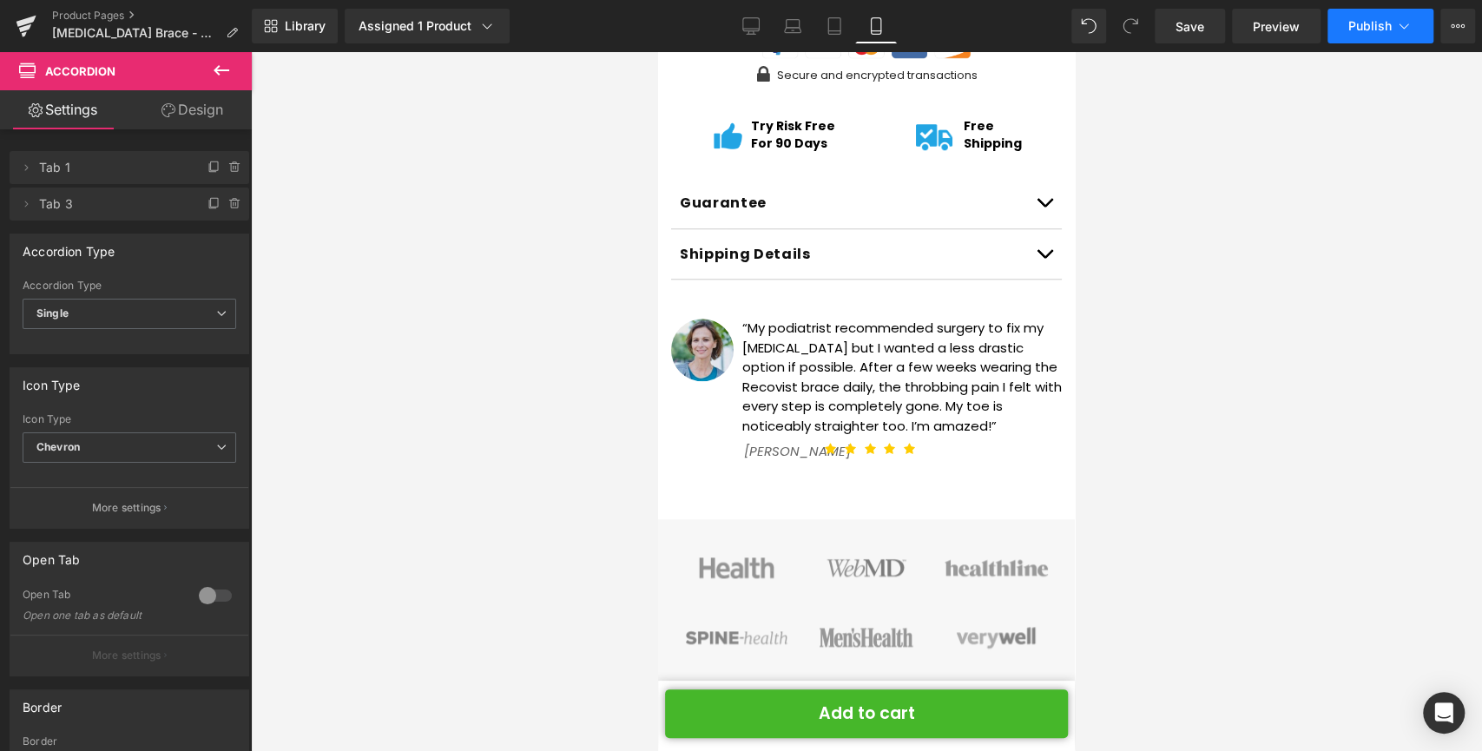
click at [1380, 19] on span "Publish" at bounding box center [1369, 26] width 43 height 14
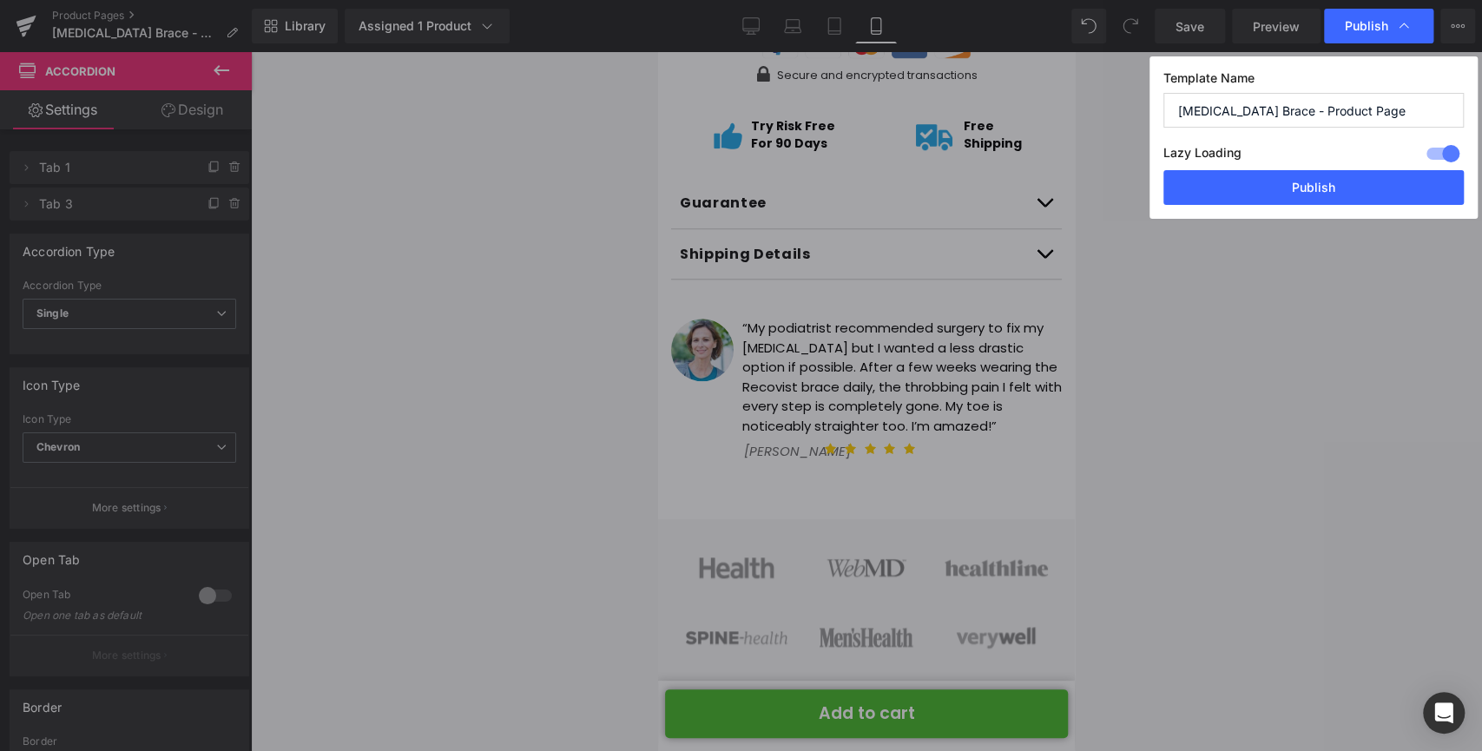
click at [1261, 186] on button "Publish" at bounding box center [1313, 187] width 300 height 35
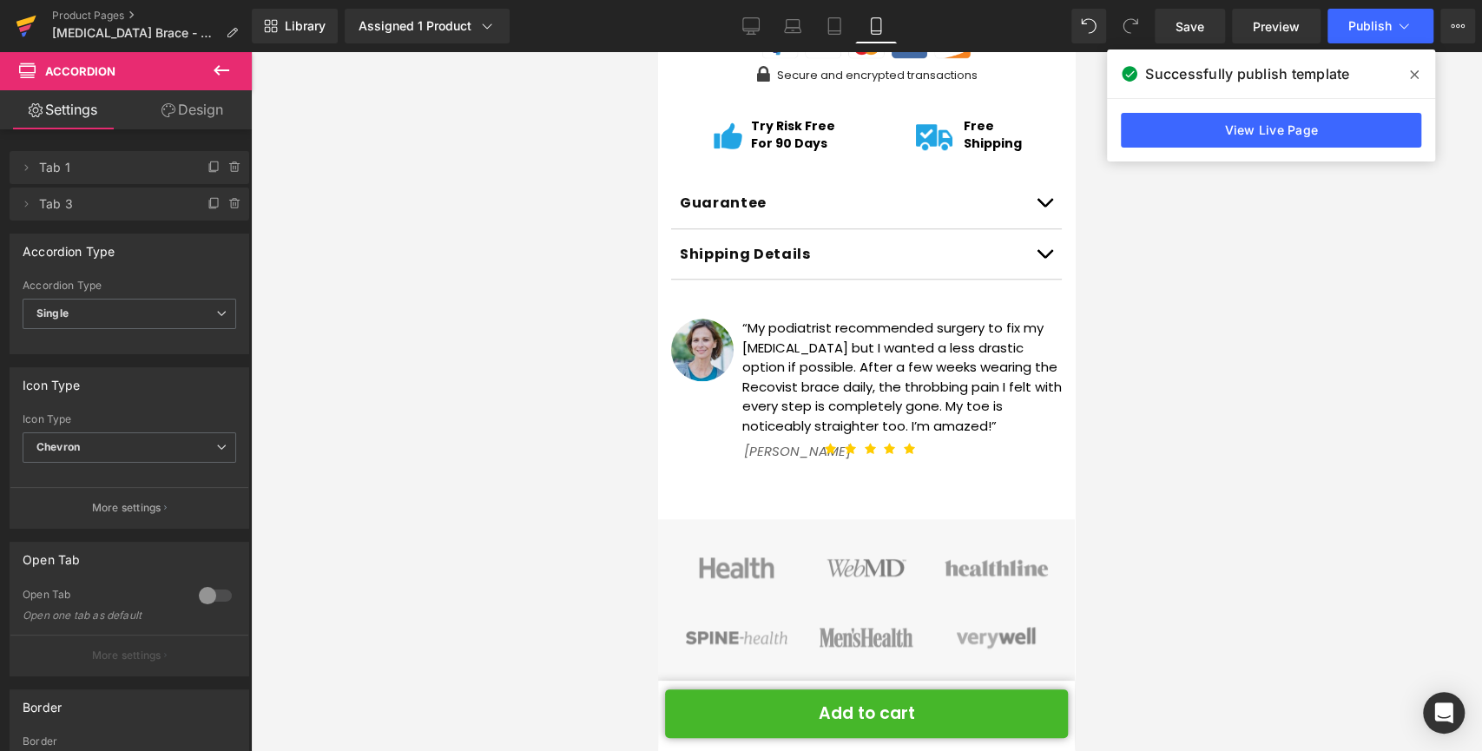
click at [23, 21] on icon at bounding box center [26, 21] width 20 height 11
click at [1418, 78] on icon at bounding box center [1414, 74] width 9 height 9
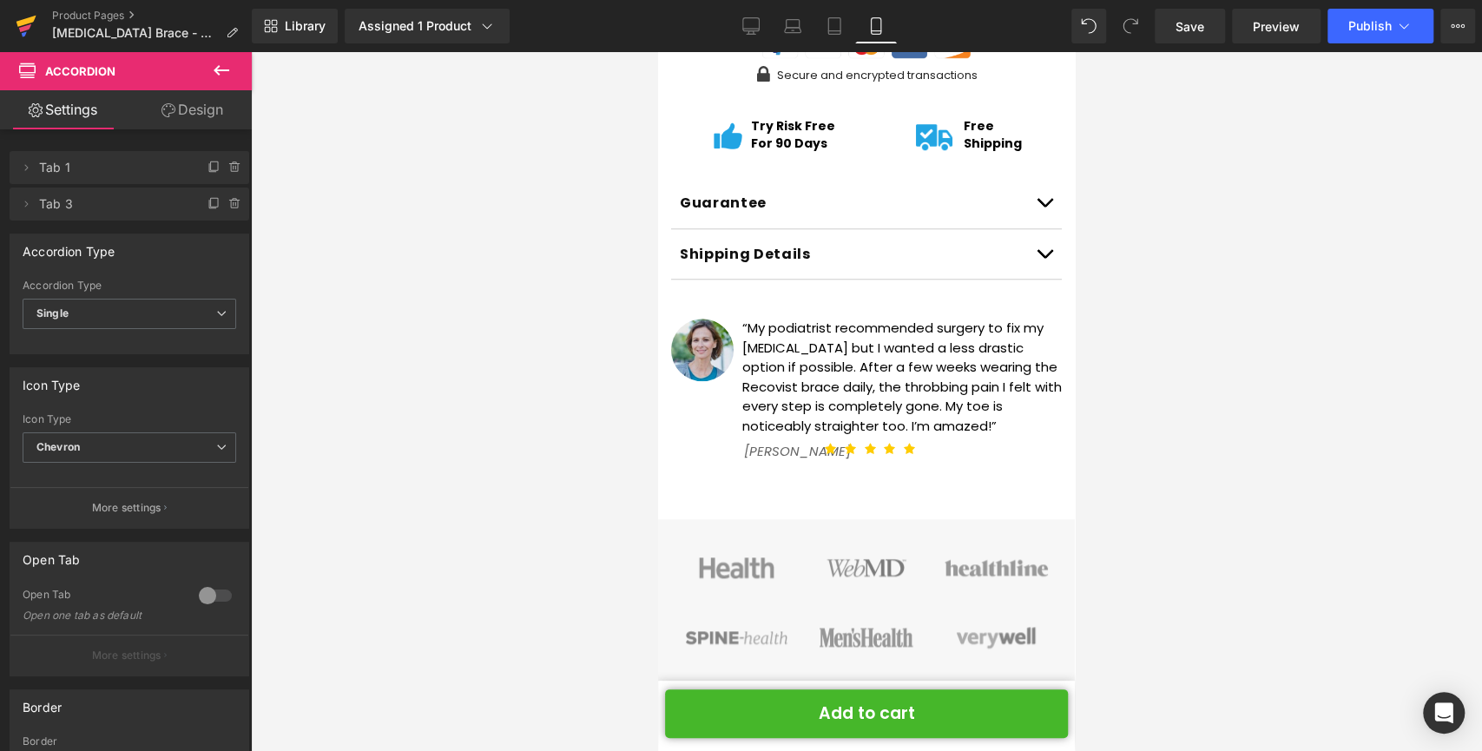
click at [29, 23] on icon at bounding box center [26, 25] width 21 height 43
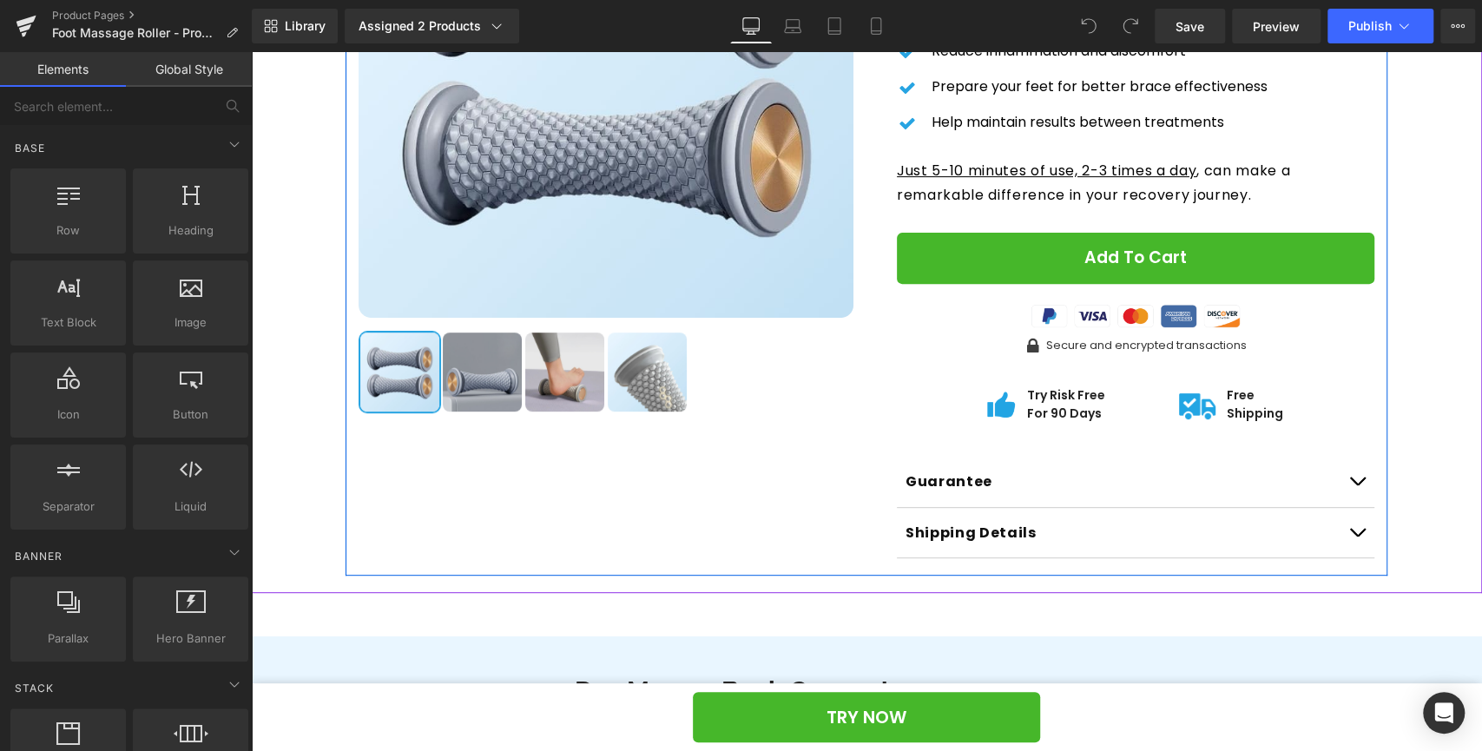
scroll to position [358, 0]
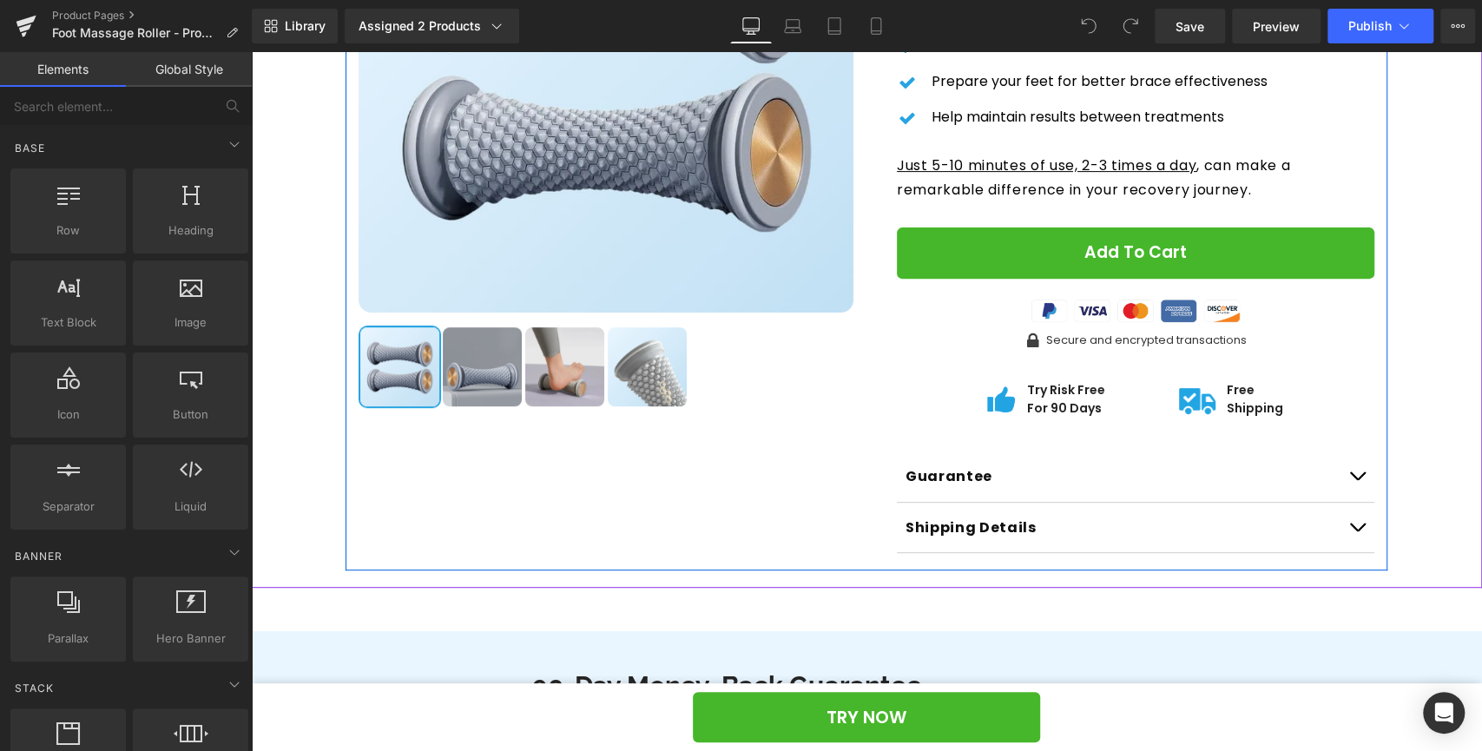
click at [1357, 471] on button "button" at bounding box center [1356, 476] width 35 height 50
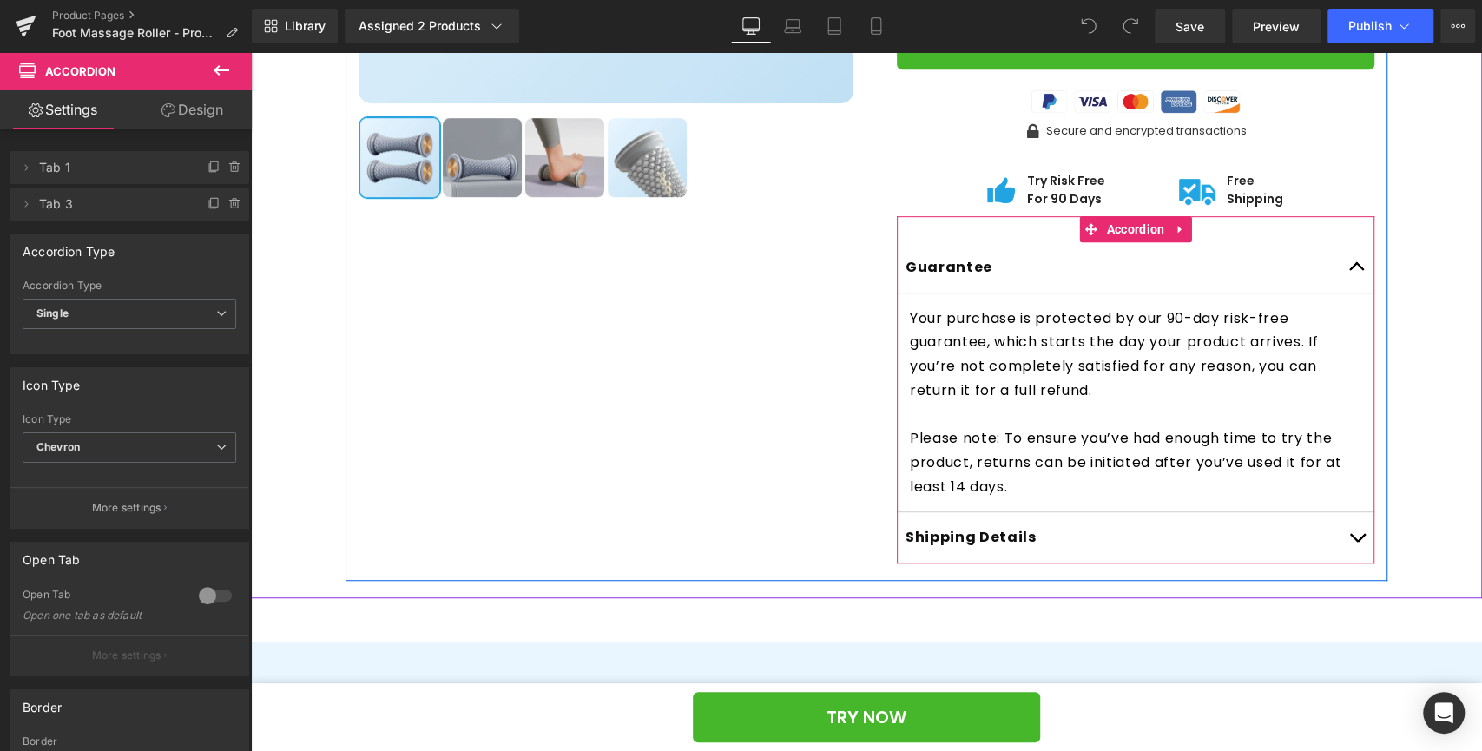
scroll to position [574, 0]
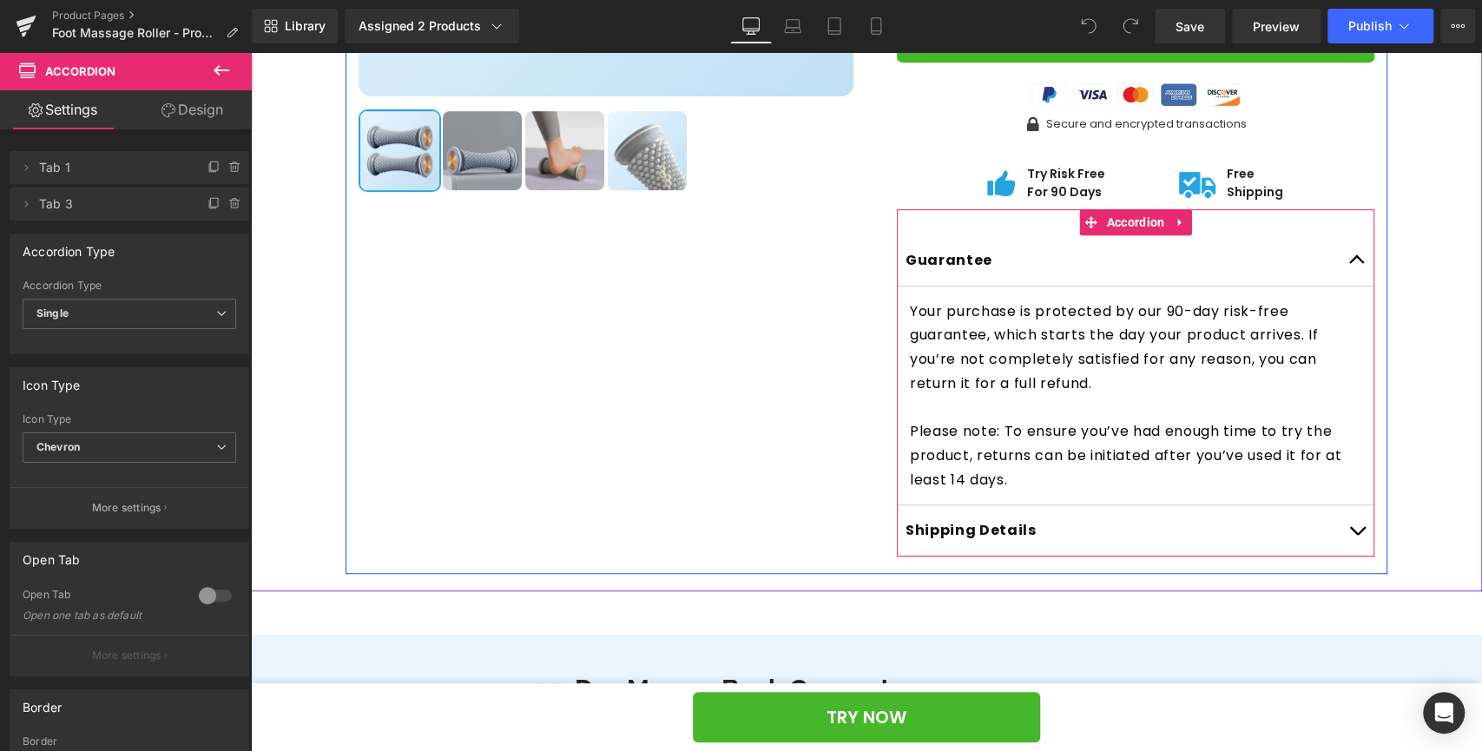
click at [928, 475] on p "Please note: To ensure you’ve had enough time to try the product, returns can b…" at bounding box center [1135, 455] width 451 height 72
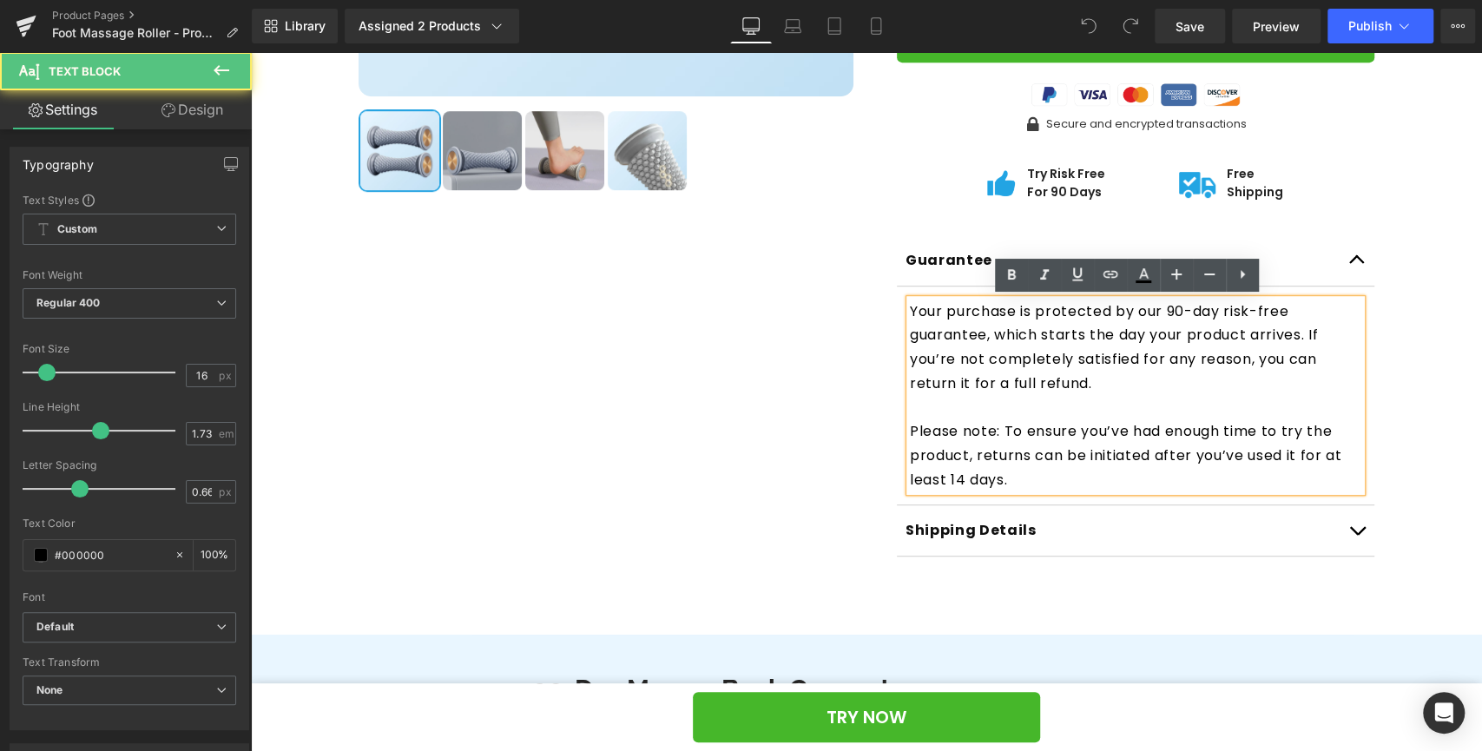
click at [951, 476] on p "Please note: To ensure you’ve had enough time to try the product, returns can b…" at bounding box center [1135, 455] width 451 height 72
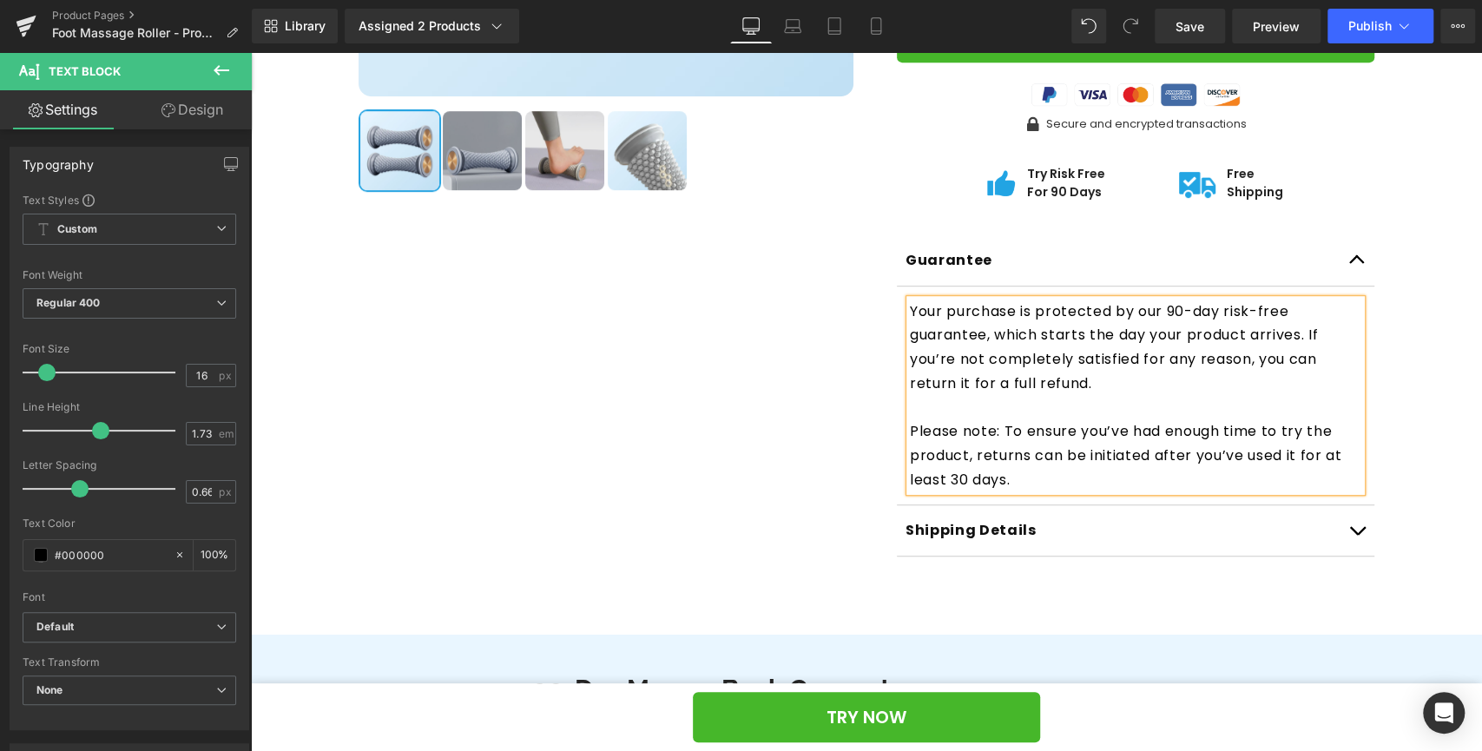
click at [1451, 411] on div "New Model (P) Image" at bounding box center [867, 79] width 1214 height 990
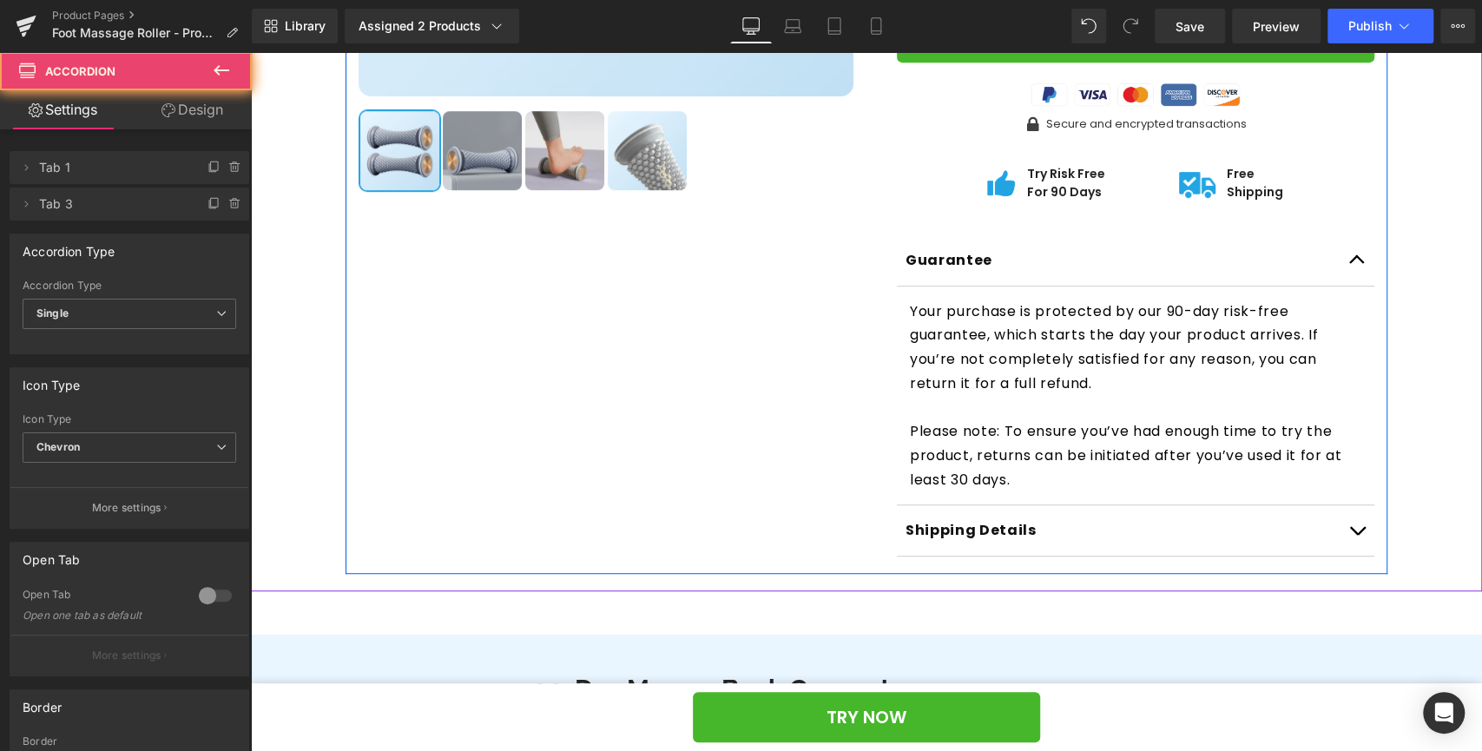
click at [1355, 264] on button "button" at bounding box center [1356, 260] width 35 height 50
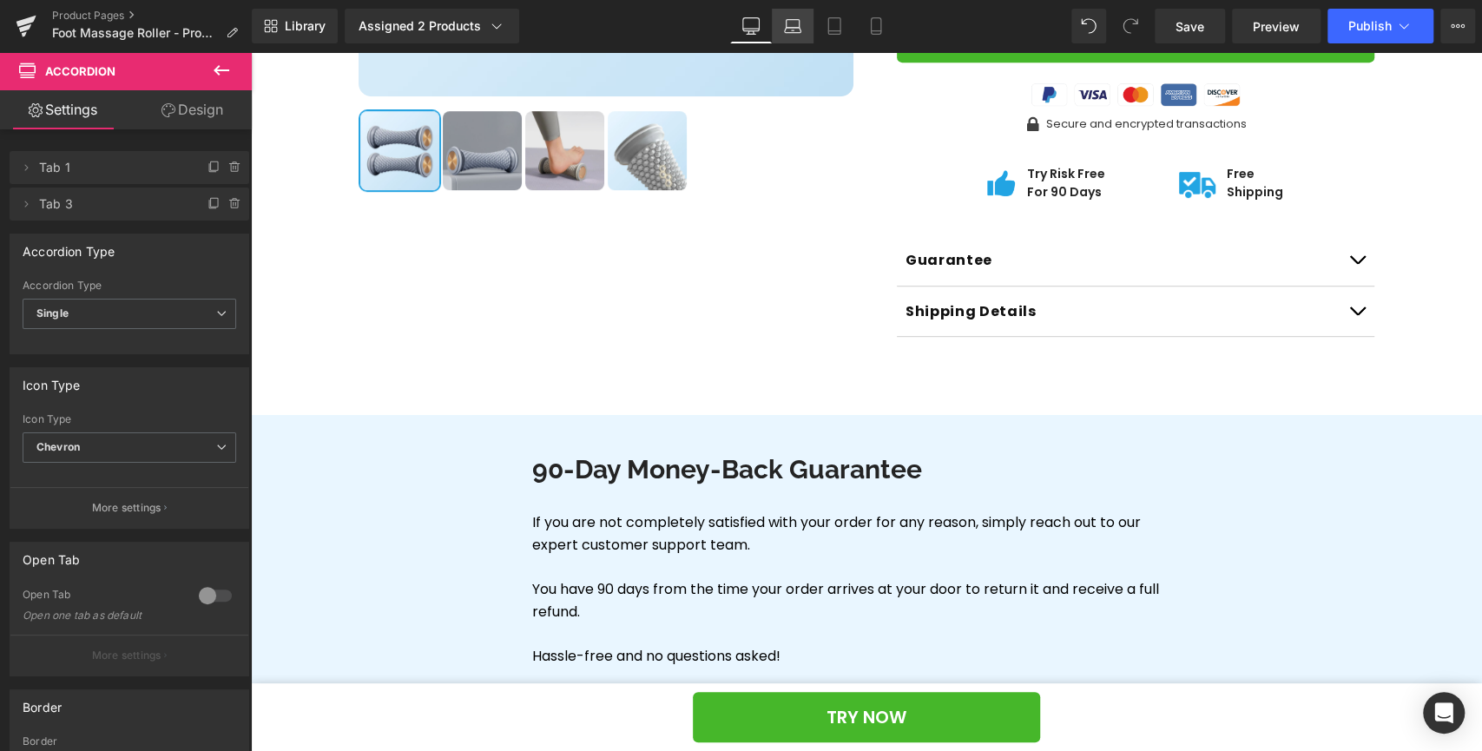
click at [773, 34] on link "Laptop" at bounding box center [793, 26] width 42 height 35
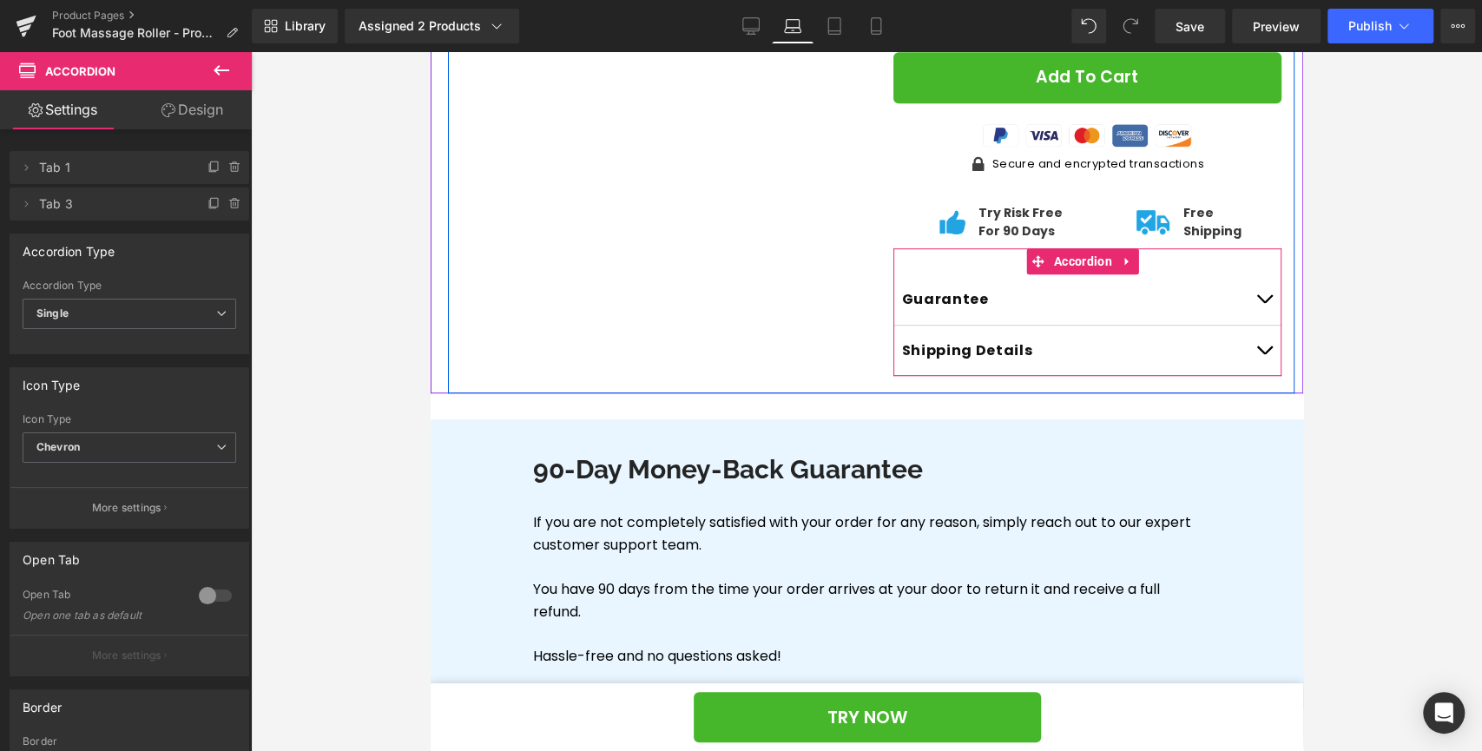
click at [1097, 318] on div "Guarantee Text Block" at bounding box center [1086, 299] width 389 height 51
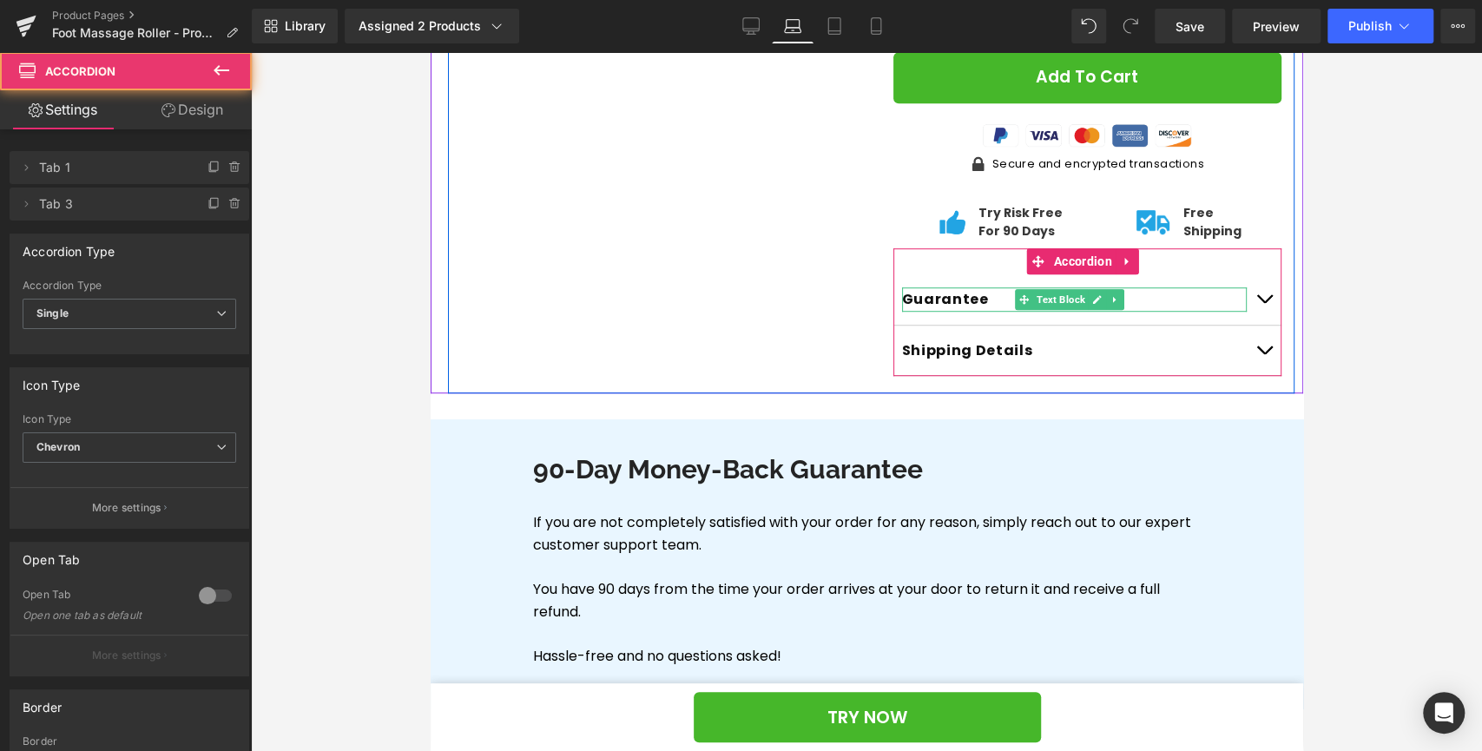
click at [1241, 312] on div at bounding box center [1243, 299] width 4 height 24
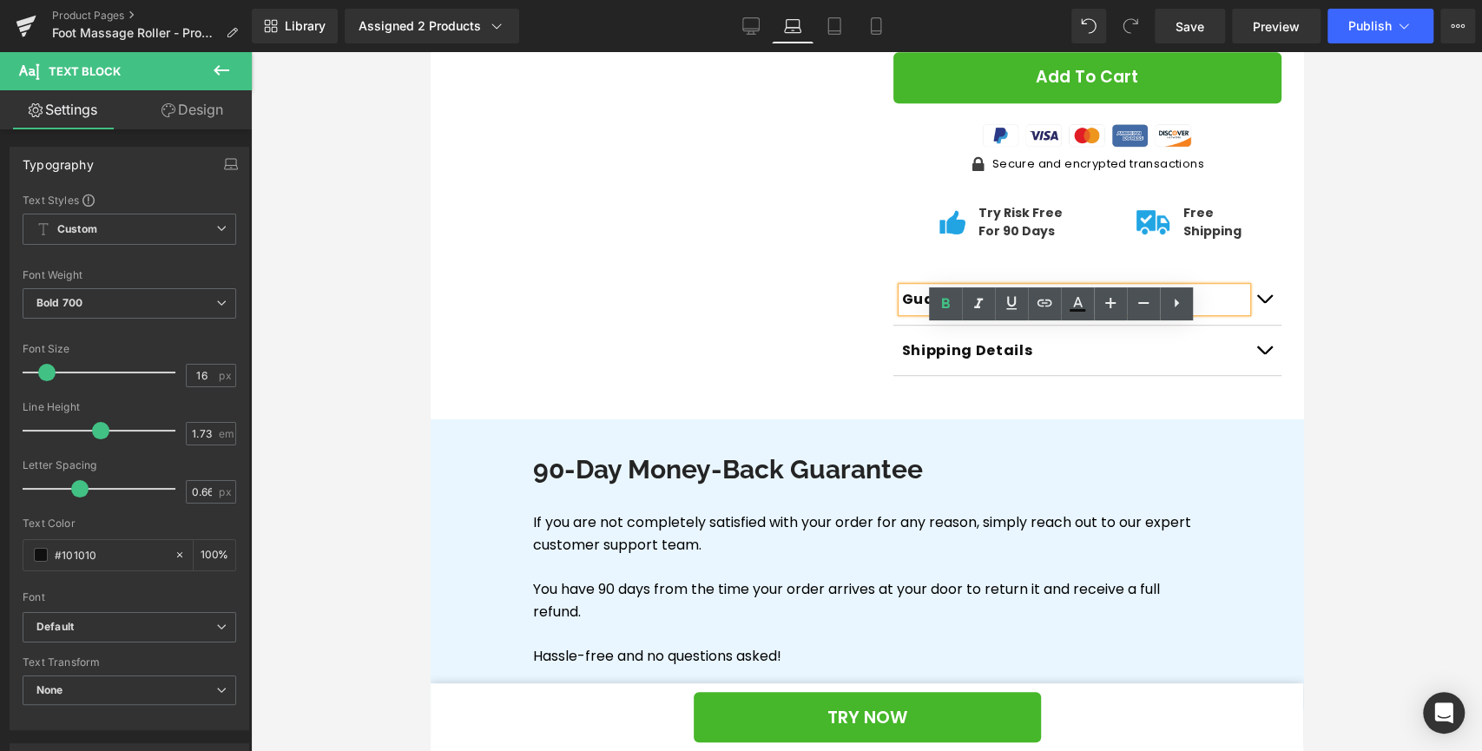
click at [1246, 325] on button "button" at bounding box center [1263, 299] width 35 height 50
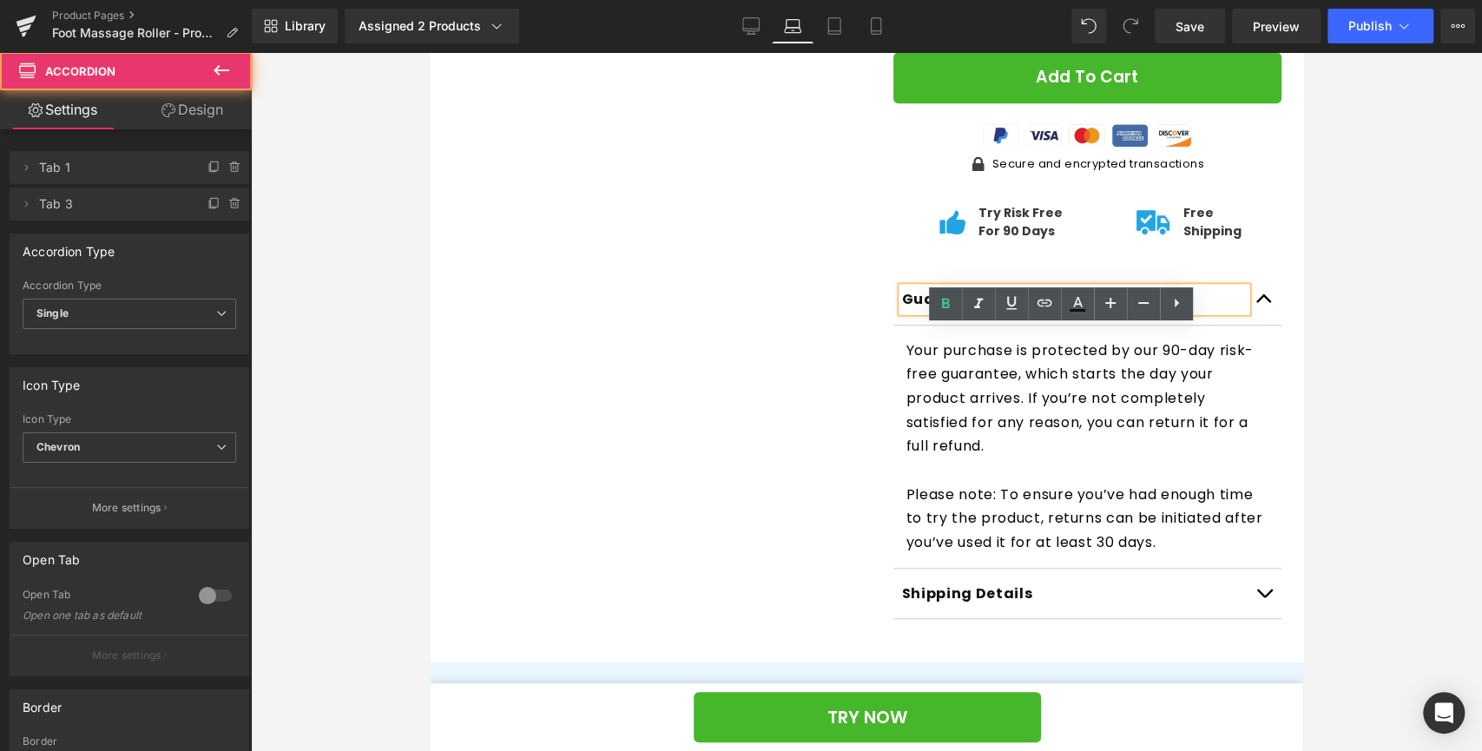
click at [1263, 303] on span "button" at bounding box center [1263, 303] width 0 height 0
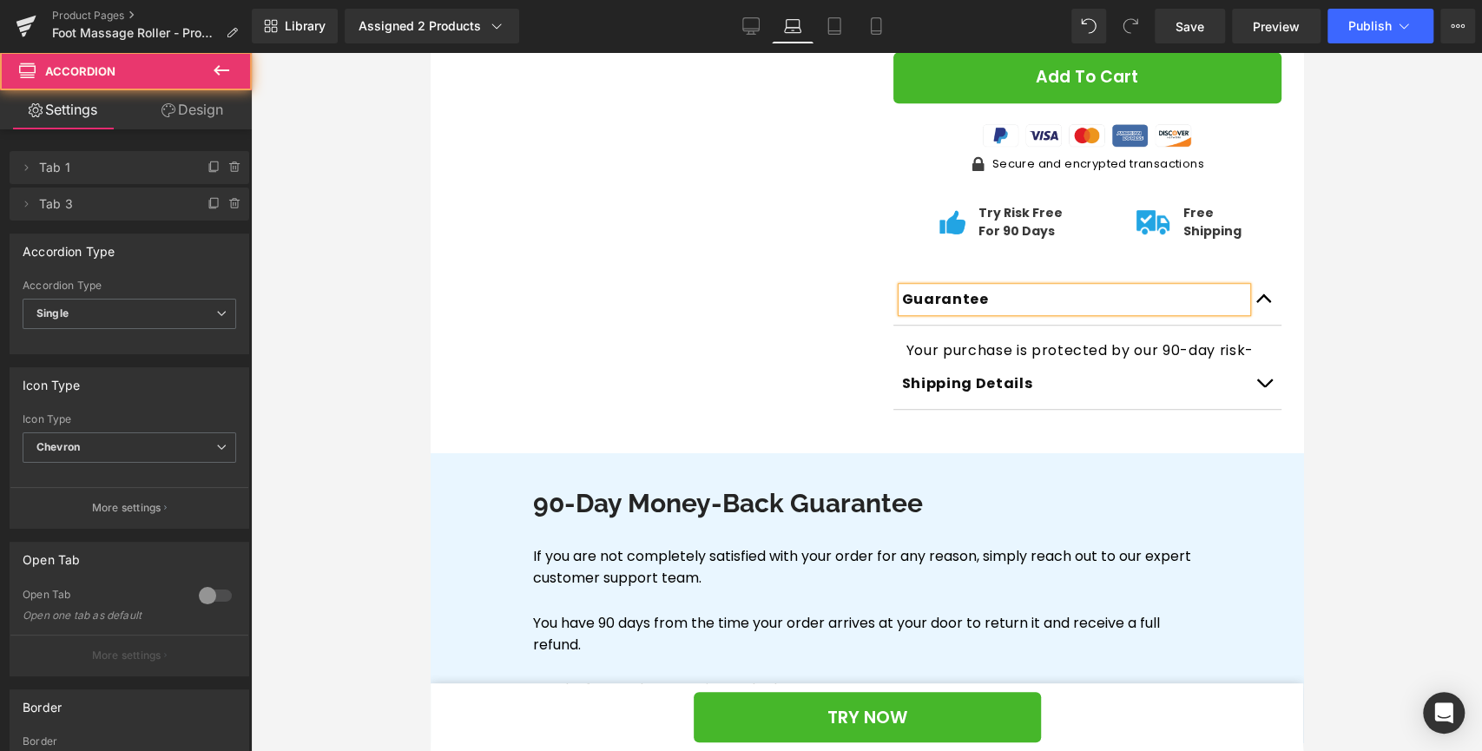
click at [1402, 313] on div at bounding box center [866, 401] width 1231 height 699
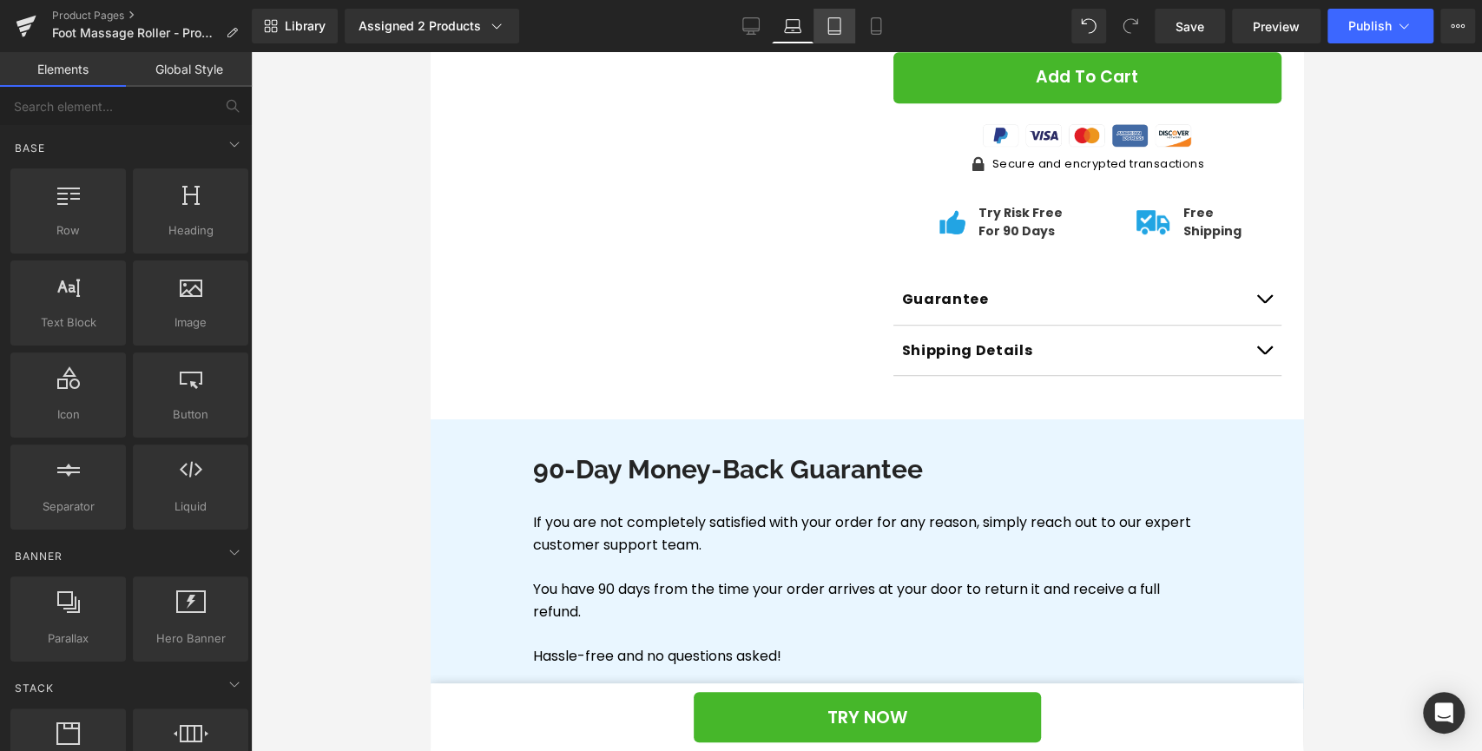
click at [838, 27] on icon at bounding box center [834, 25] width 17 height 17
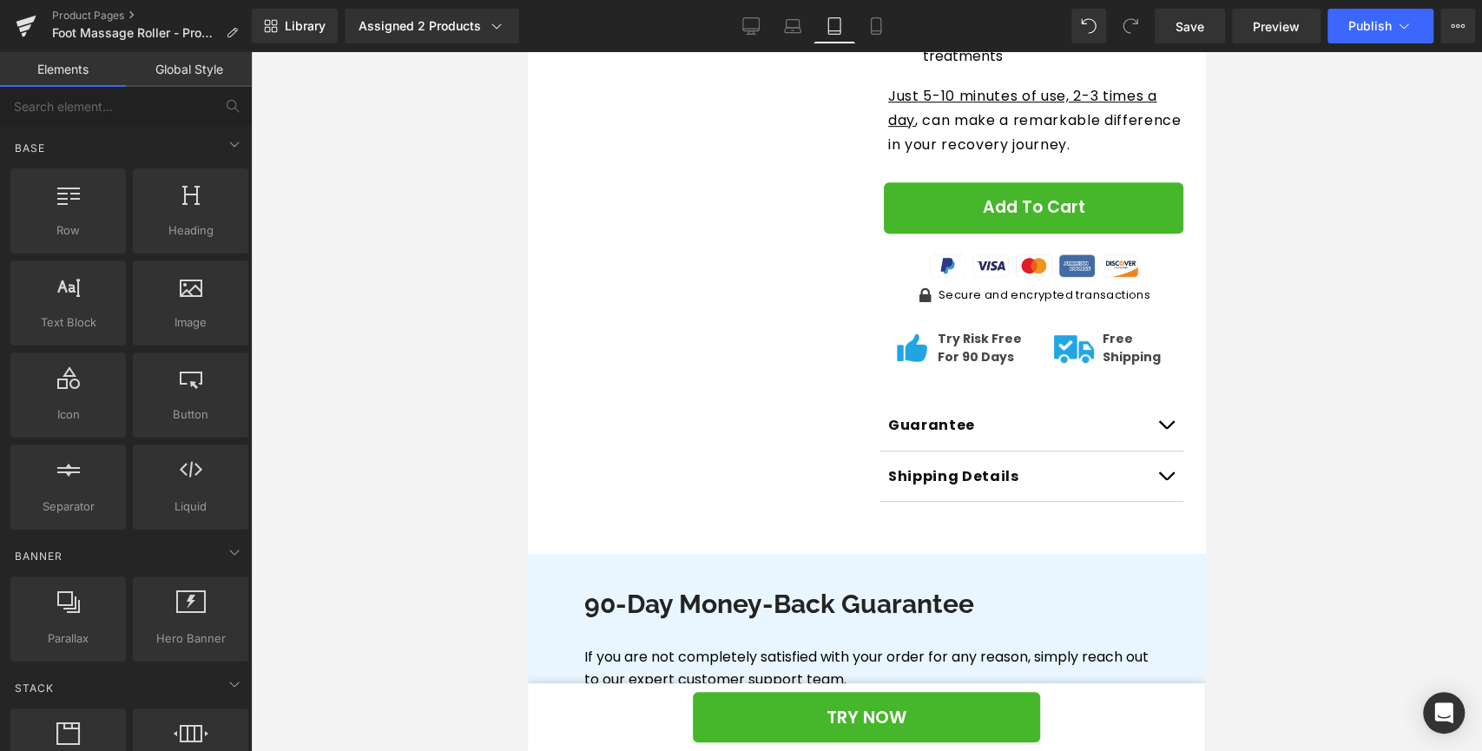
scroll to position [595, 0]
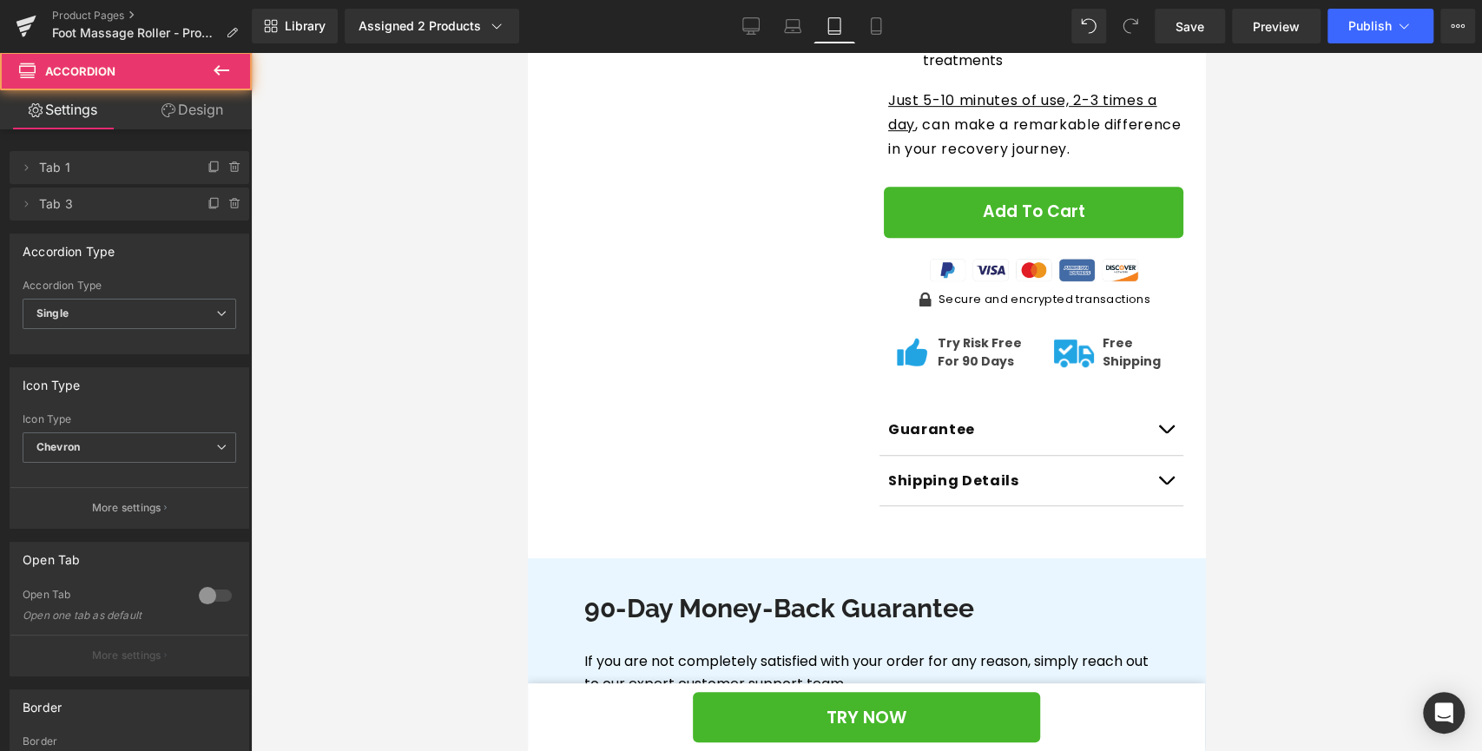
click at [1148, 449] on button "button" at bounding box center [1165, 430] width 35 height 50
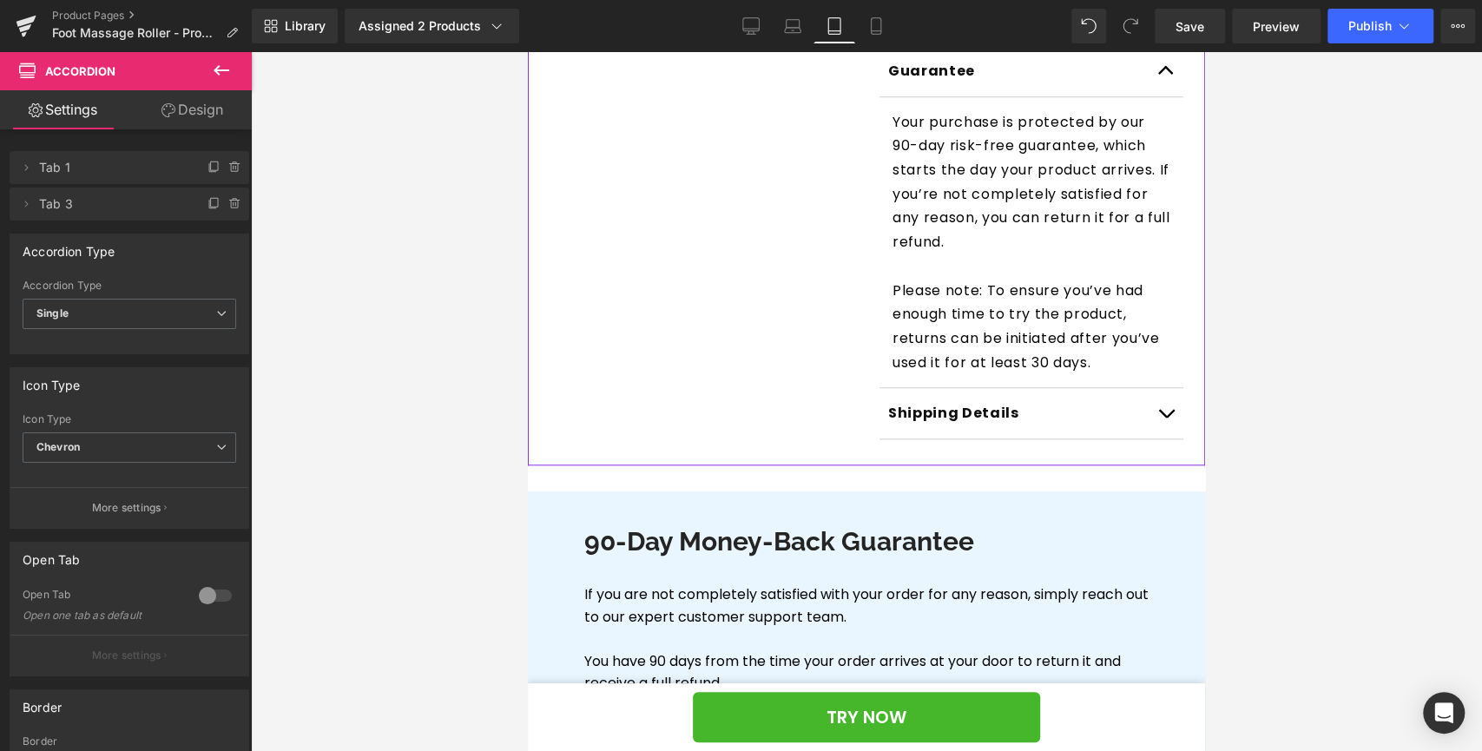
scroll to position [977, 0]
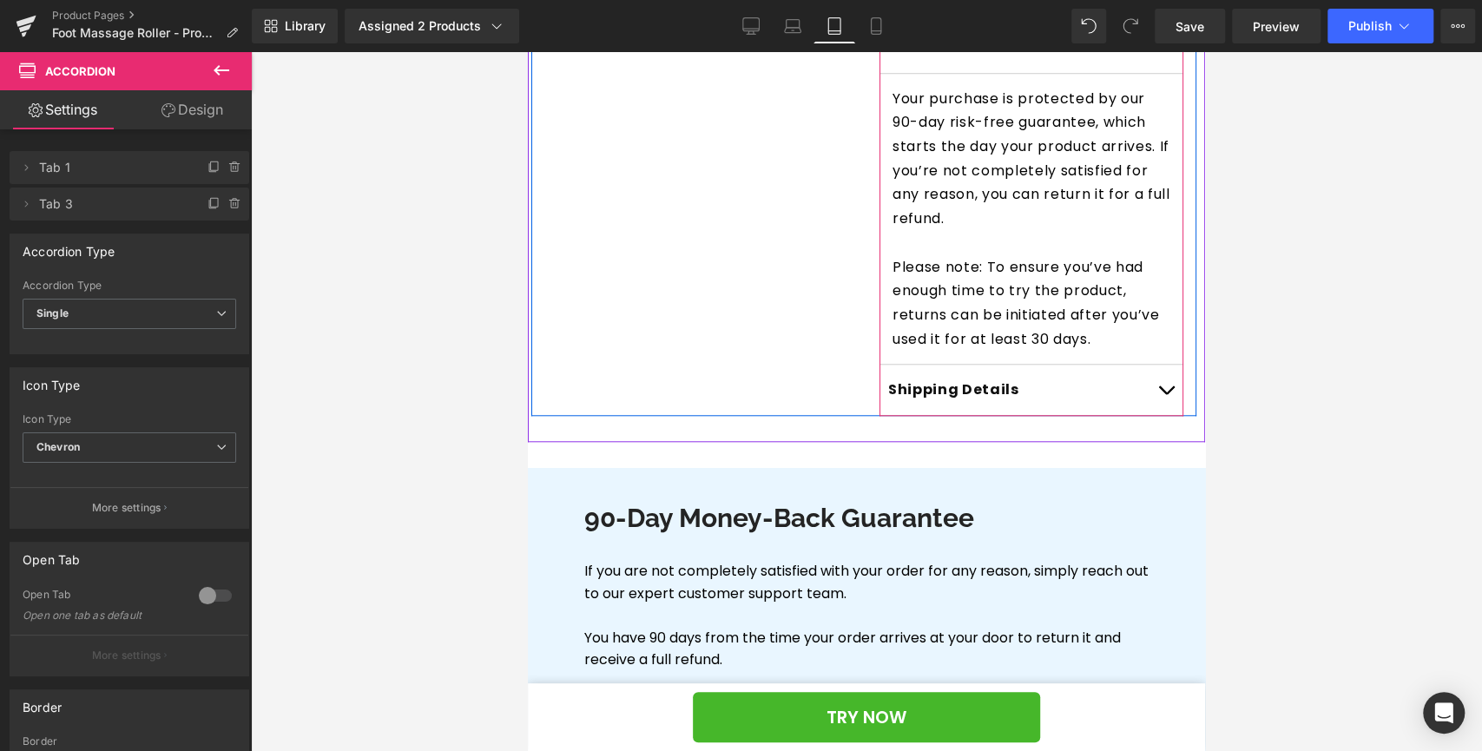
click at [1166, 51] on span "button" at bounding box center [1166, 51] width 0 height 0
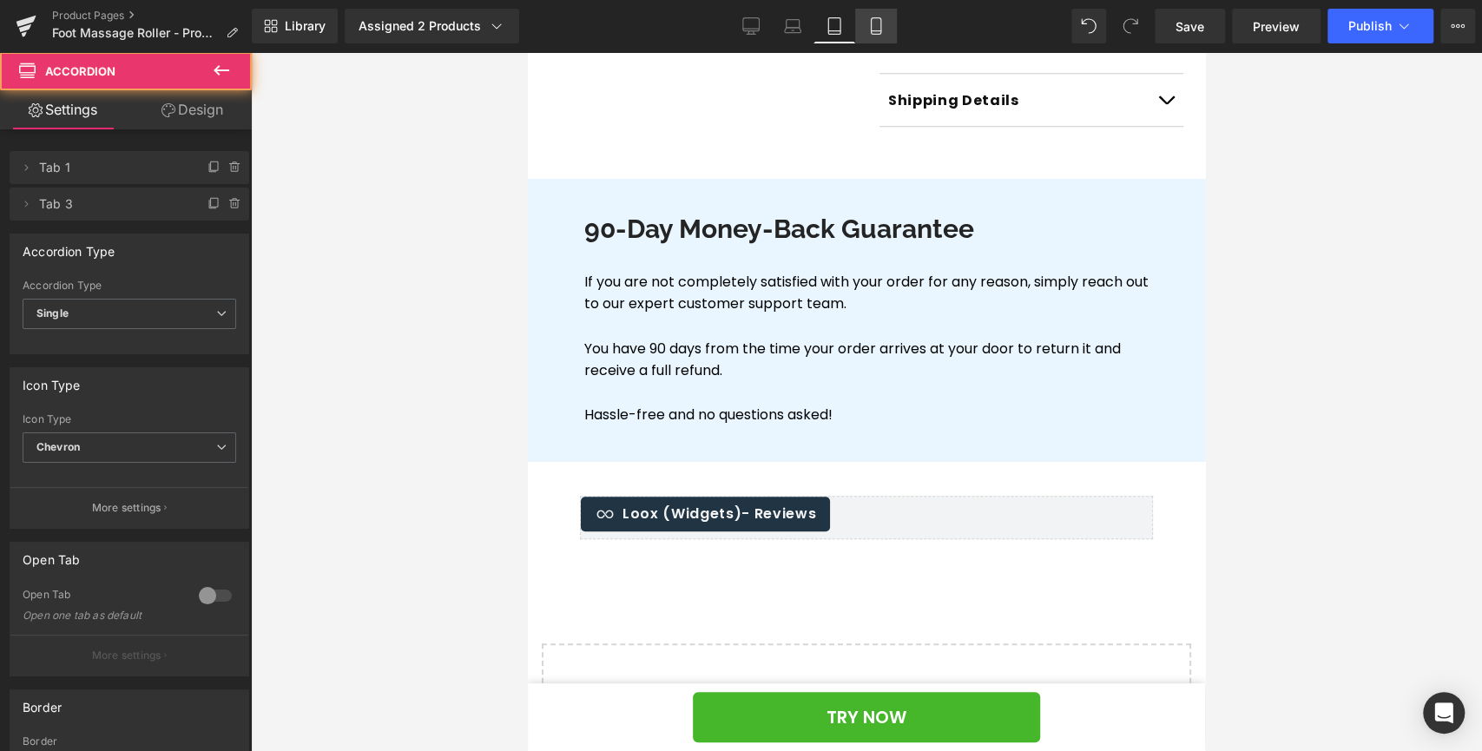
click at [870, 21] on icon at bounding box center [875, 25] width 17 height 17
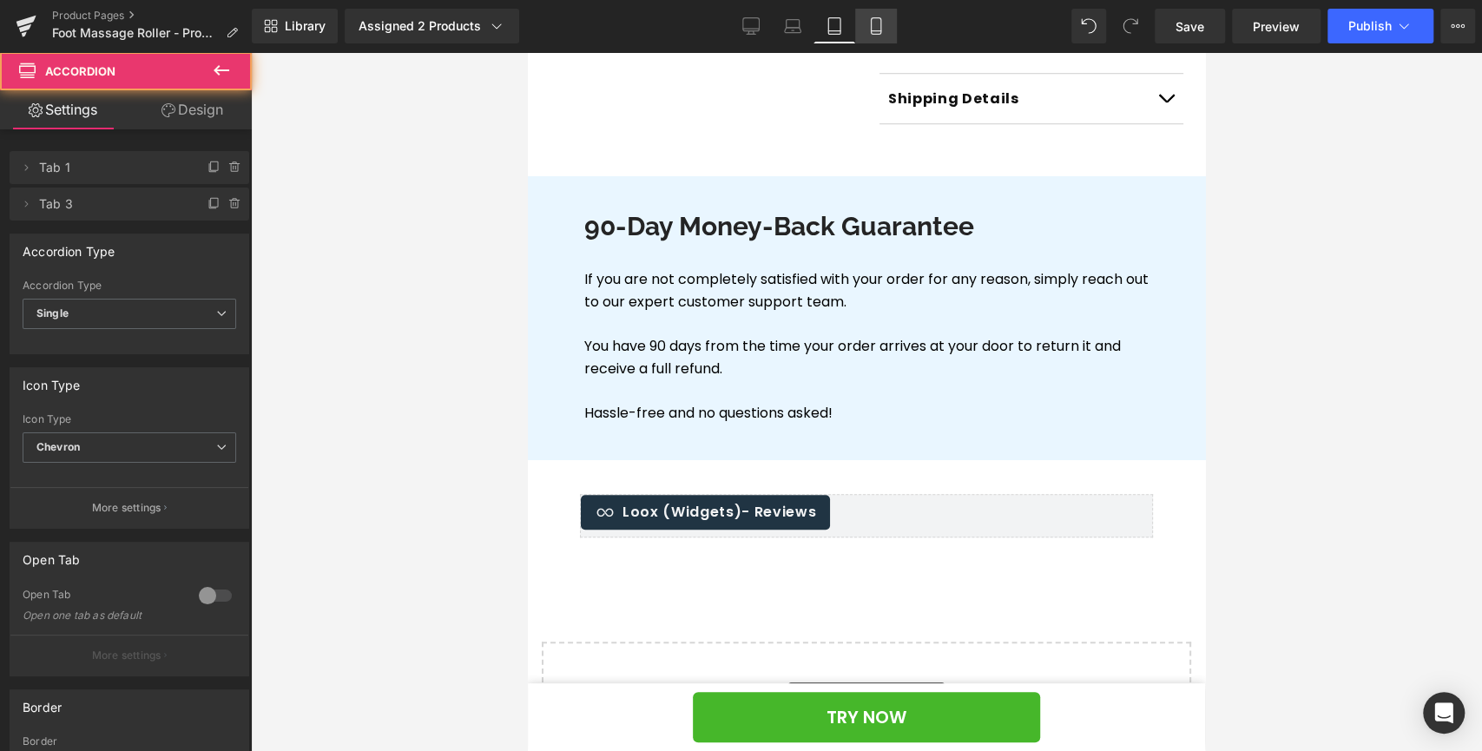
scroll to position [0, 0]
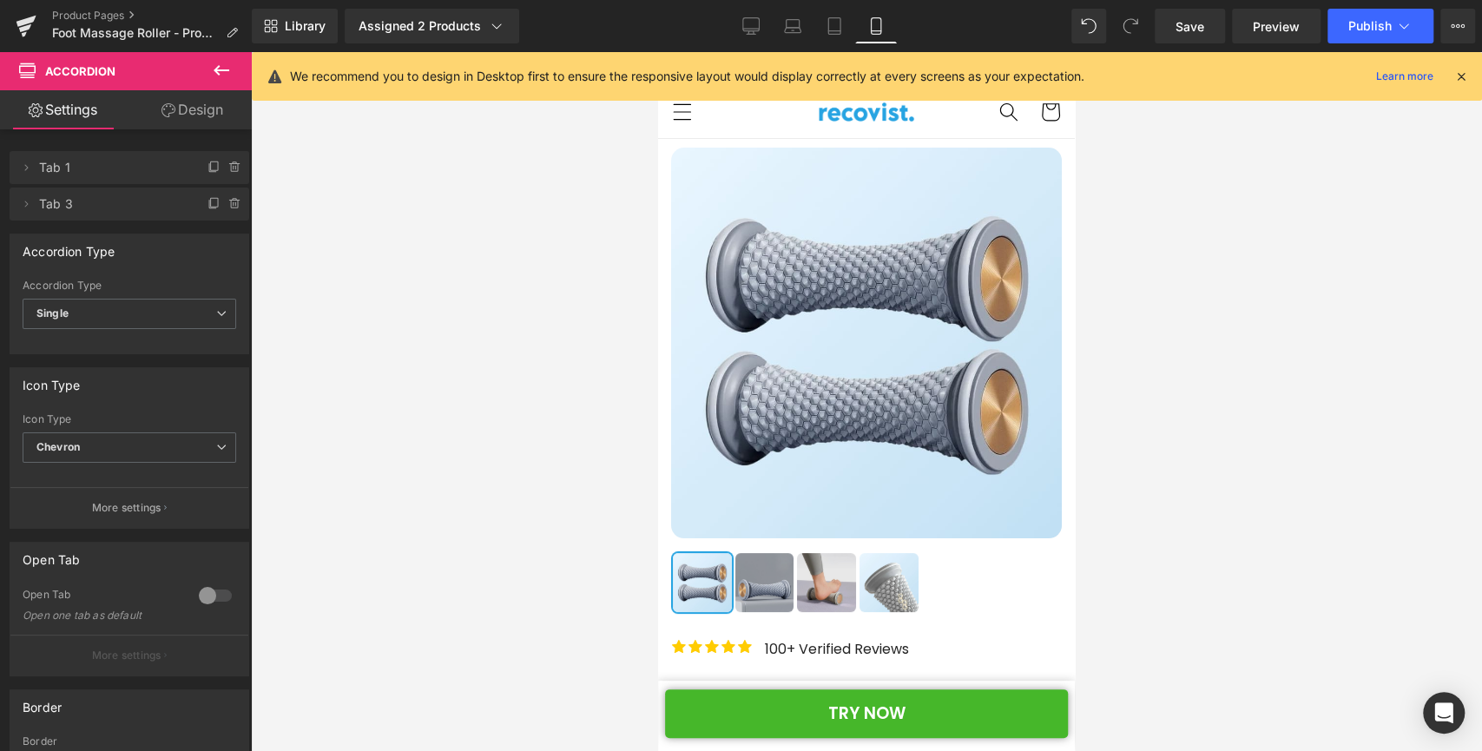
click at [1458, 80] on icon at bounding box center [1461, 77] width 16 height 16
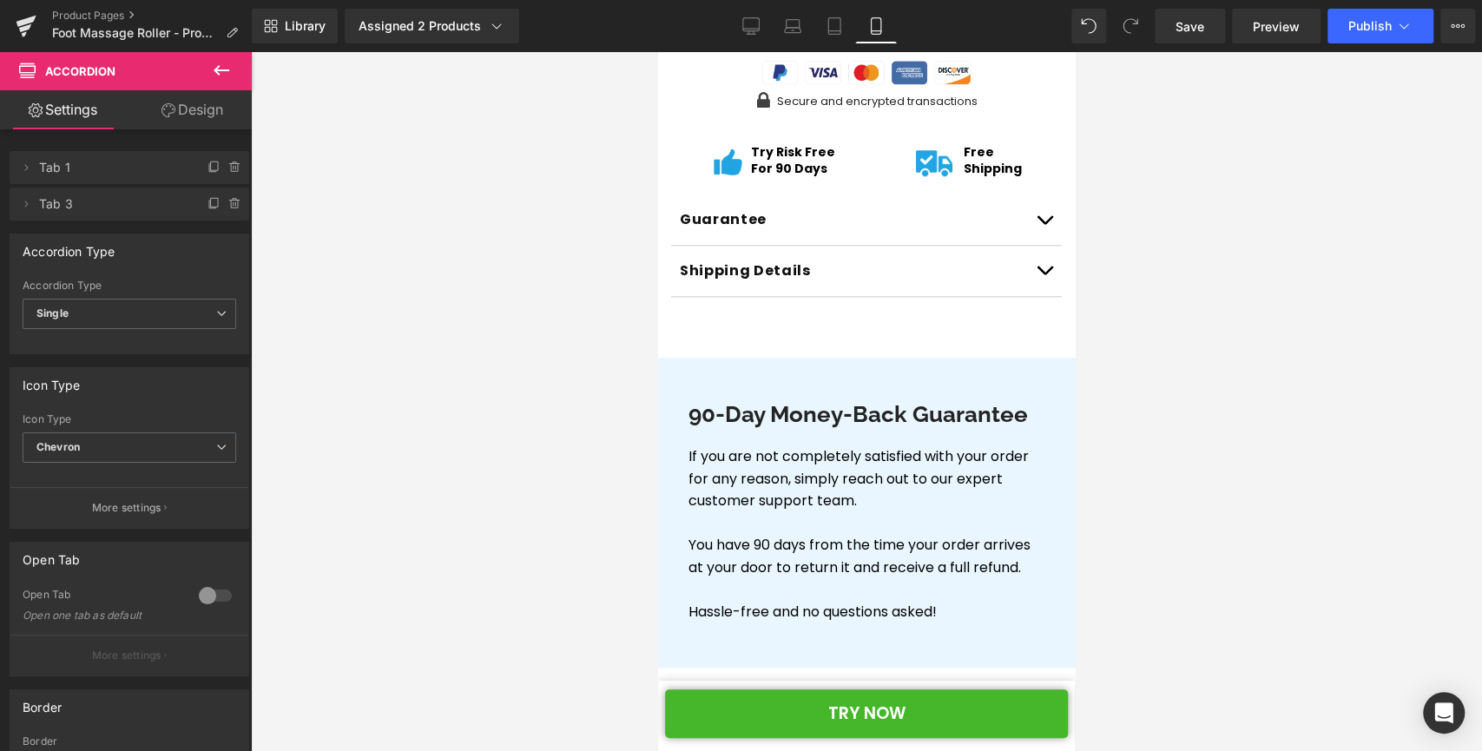
scroll to position [1073, 0]
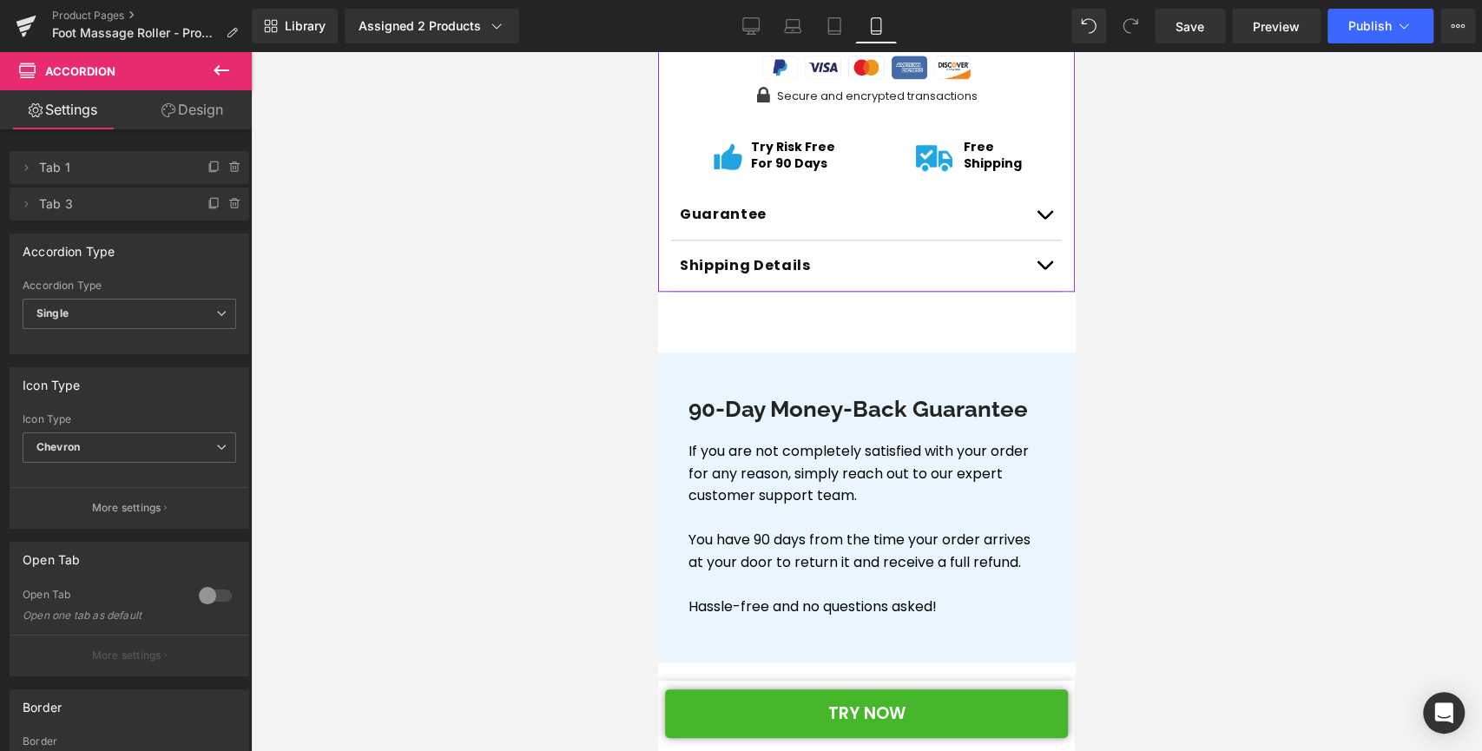
click at [1027, 220] on button "button" at bounding box center [1044, 214] width 35 height 50
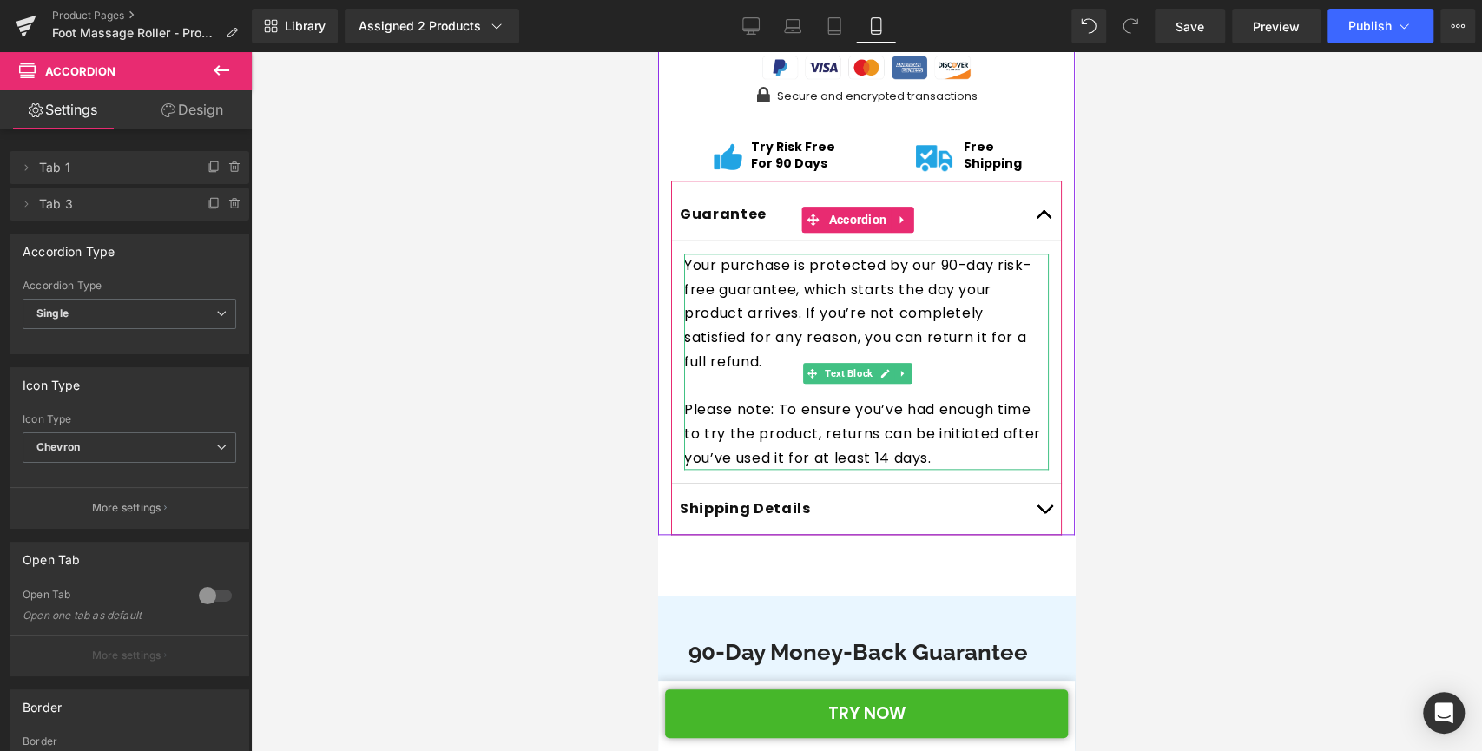
click at [995, 465] on p "Please note: To ensure you’ve had enough time to try the product, returns can b…" at bounding box center [866, 434] width 365 height 72
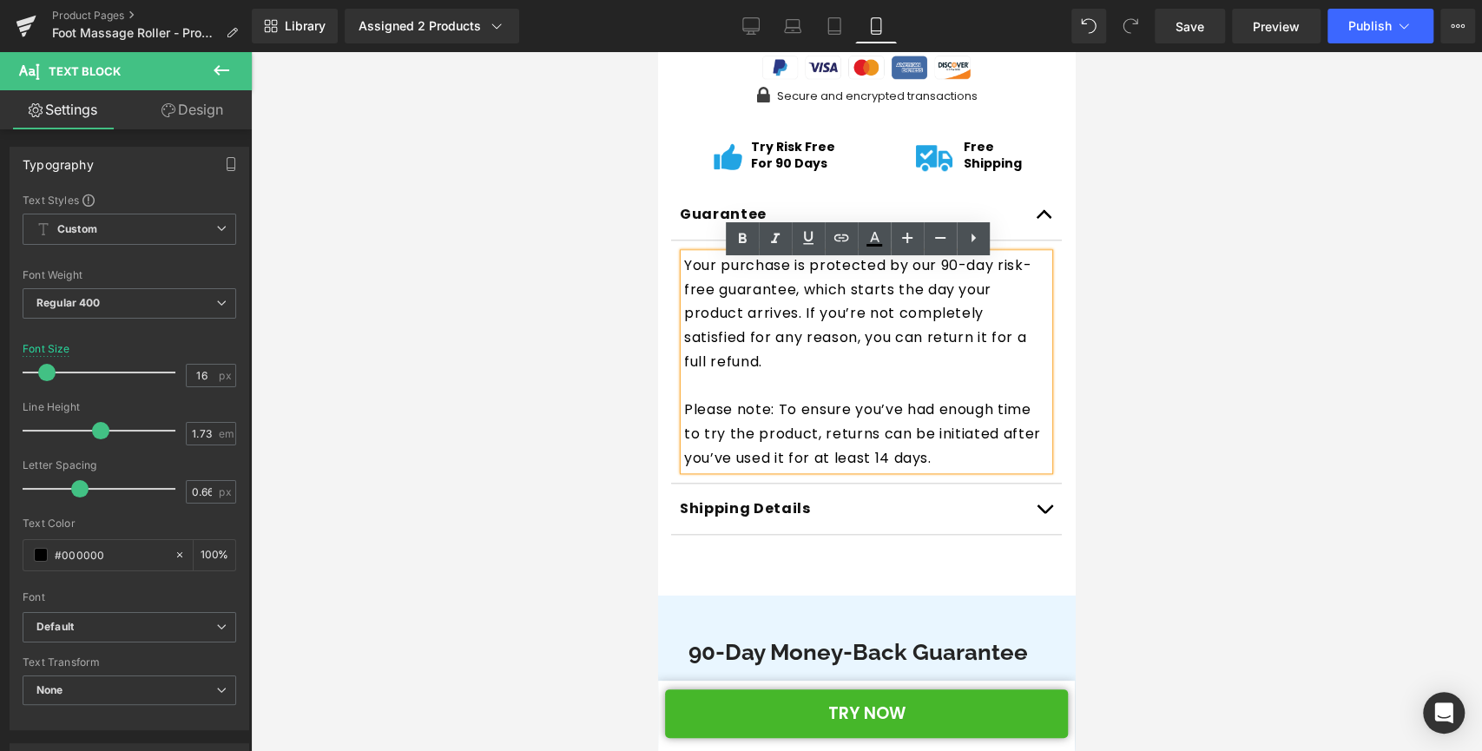
click at [993, 470] on p "Please note: To ensure you’ve had enough time to try the product, returns can b…" at bounding box center [866, 434] width 365 height 72
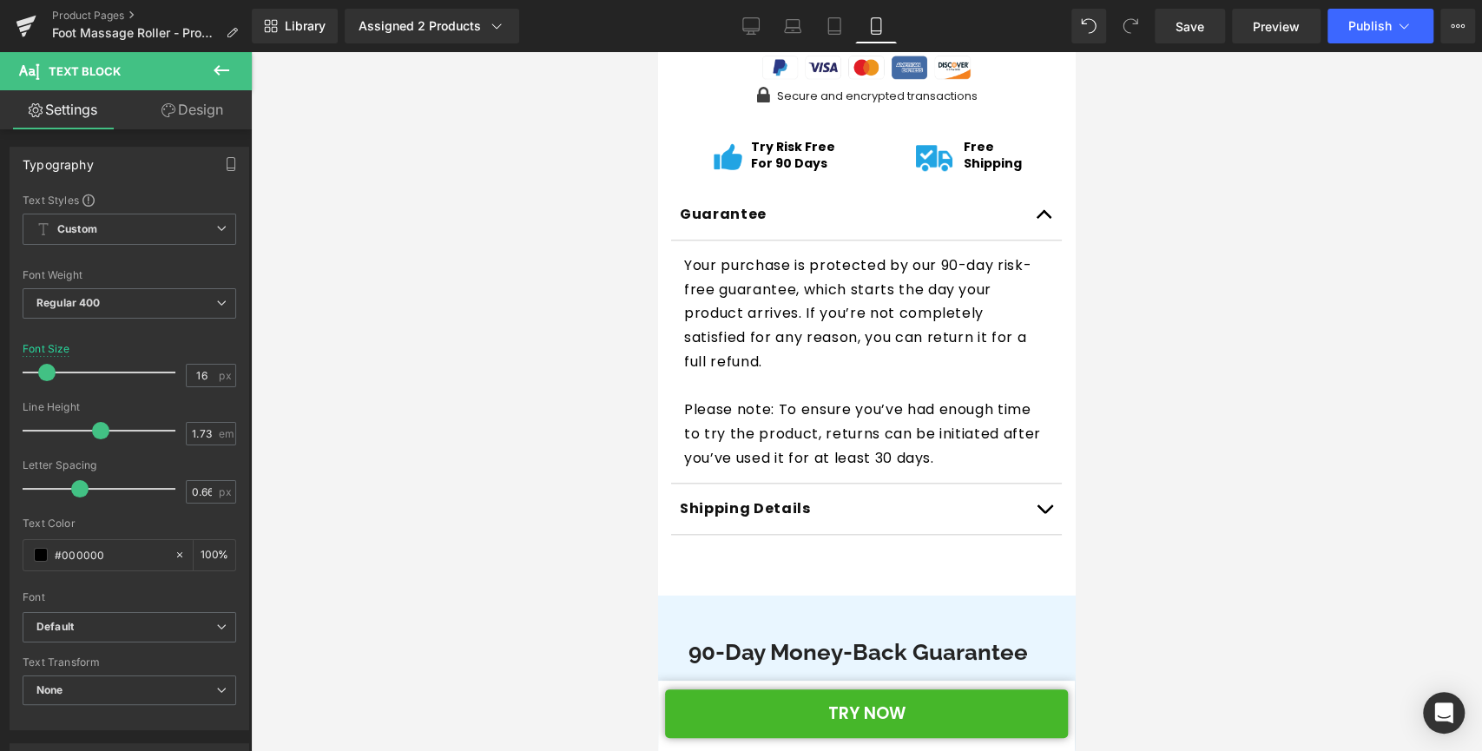
click at [1225, 399] on div at bounding box center [866, 401] width 1231 height 699
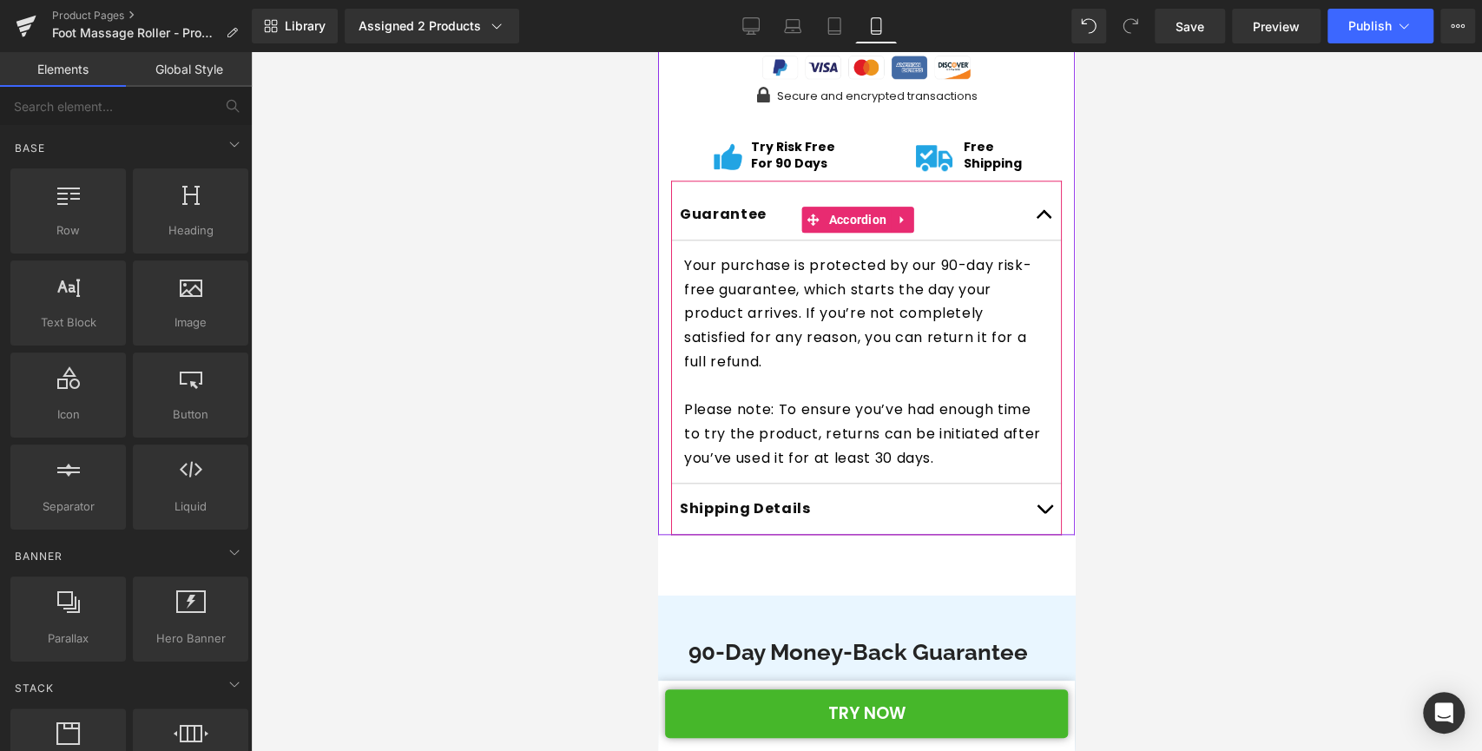
click at [1044, 219] on span "button" at bounding box center [1044, 219] width 0 height 0
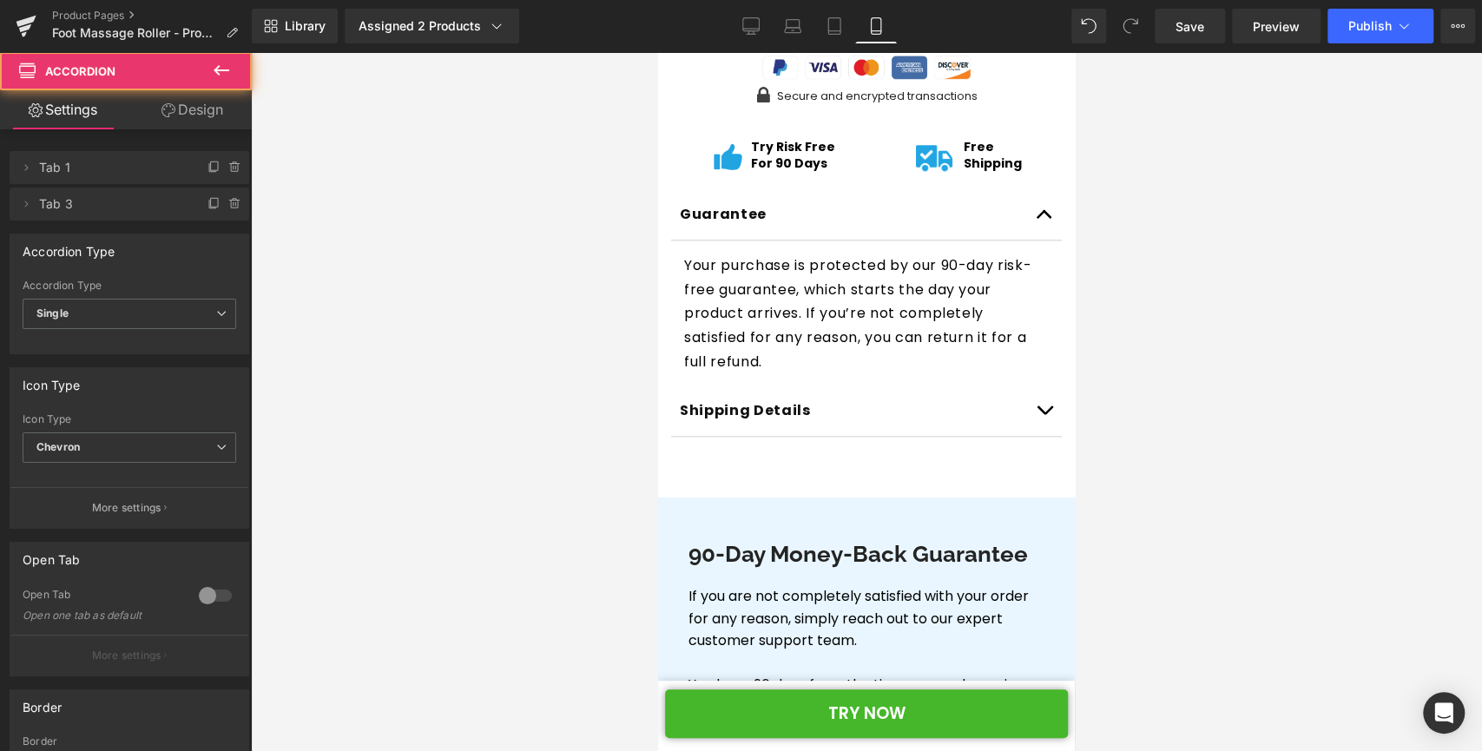
click at [1160, 234] on div at bounding box center [866, 401] width 1231 height 699
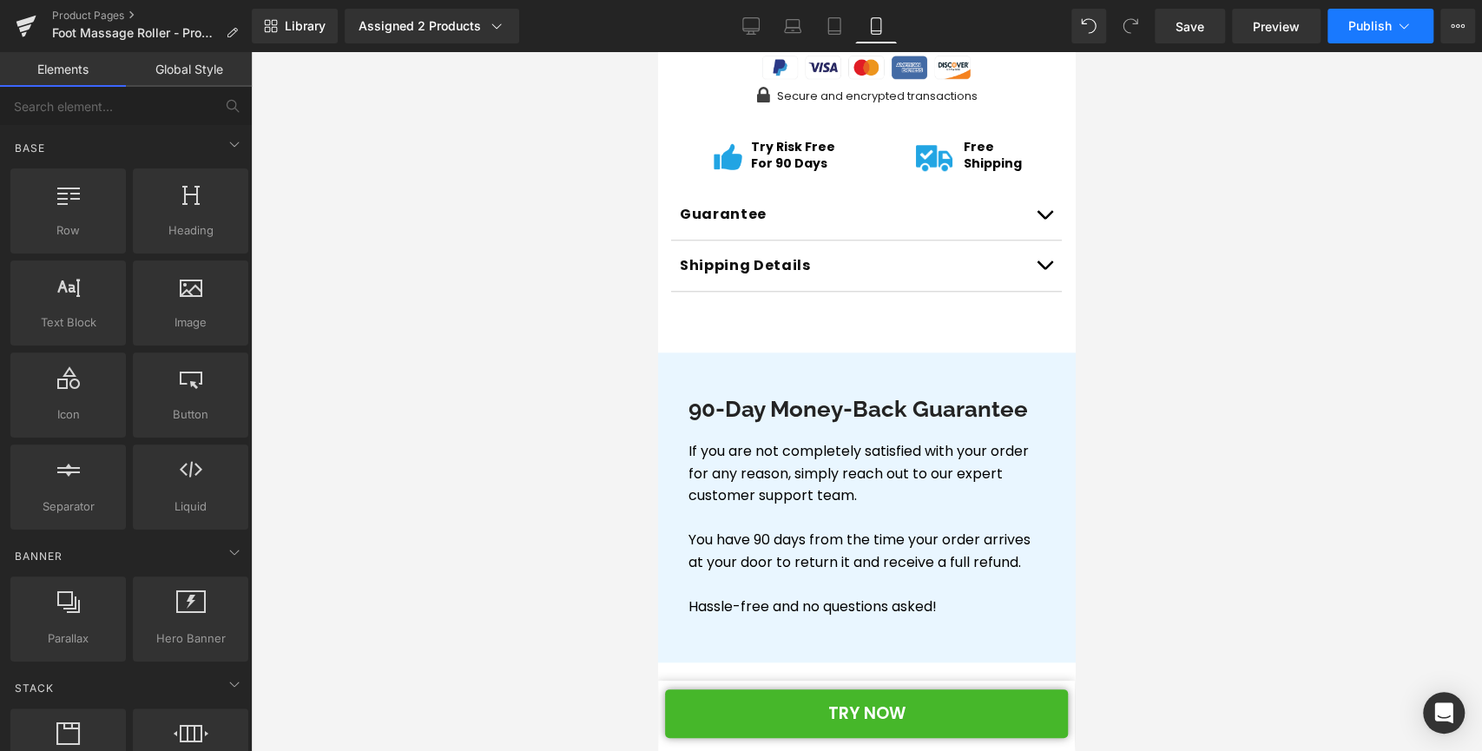
click at [1398, 28] on icon at bounding box center [1403, 25] width 17 height 17
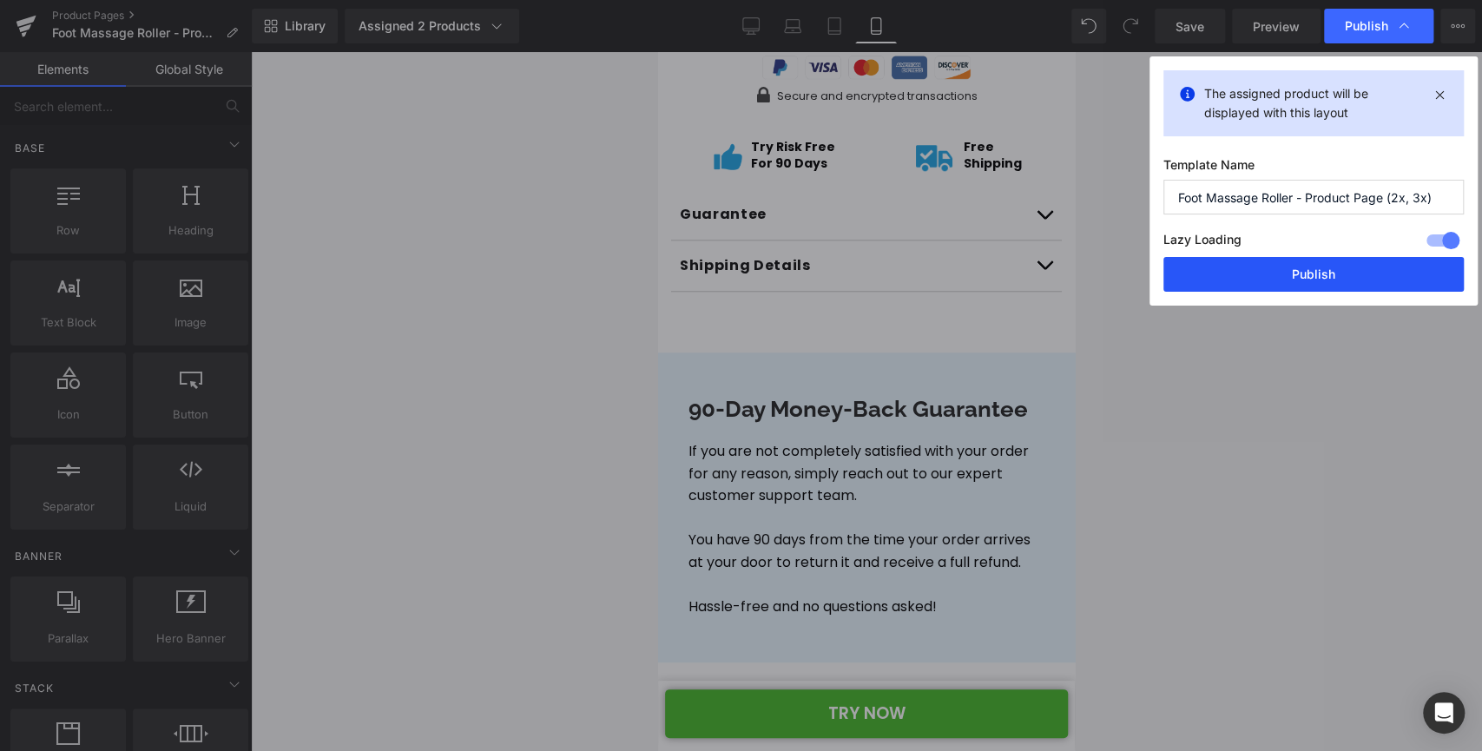
click at [1280, 267] on button "Publish" at bounding box center [1313, 274] width 300 height 35
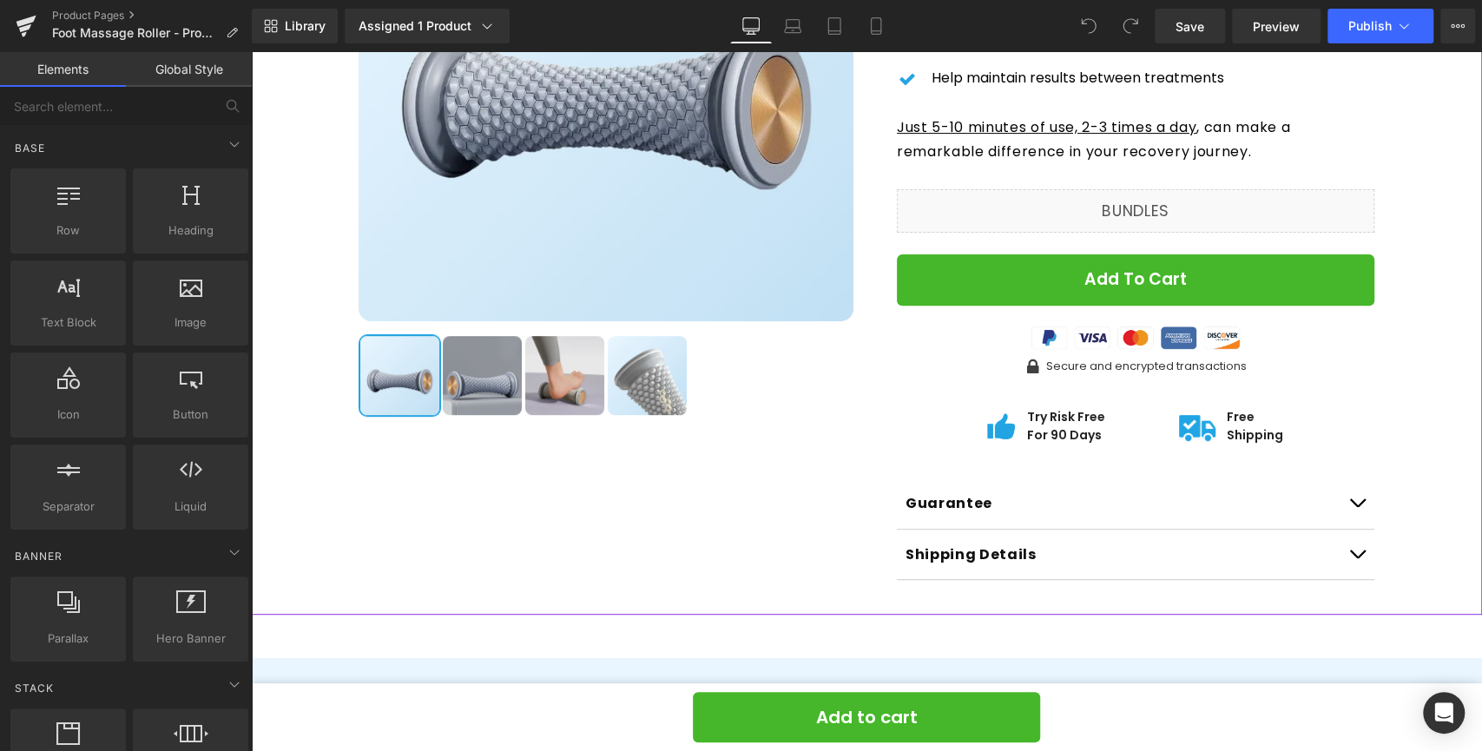
scroll to position [372, 0]
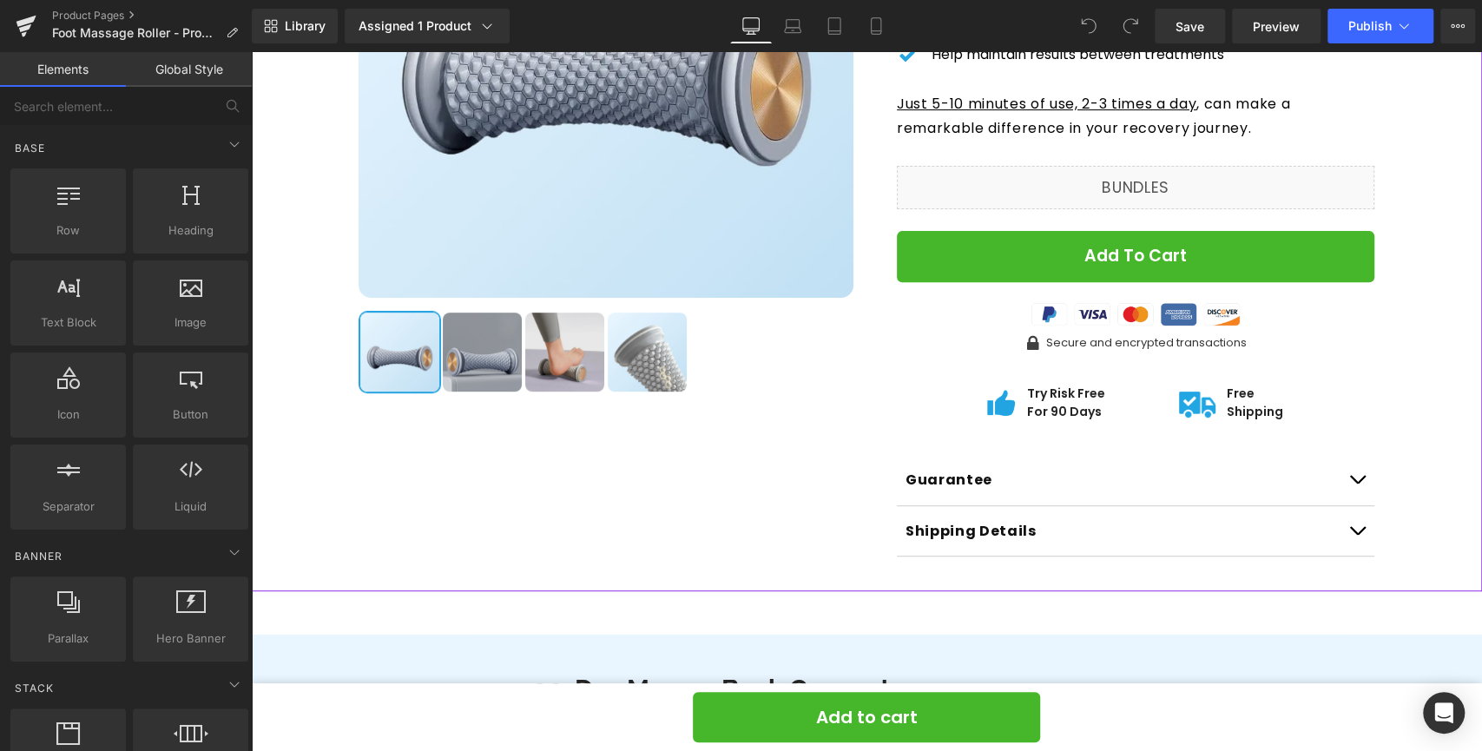
click at [1340, 481] on button "button" at bounding box center [1356, 480] width 35 height 50
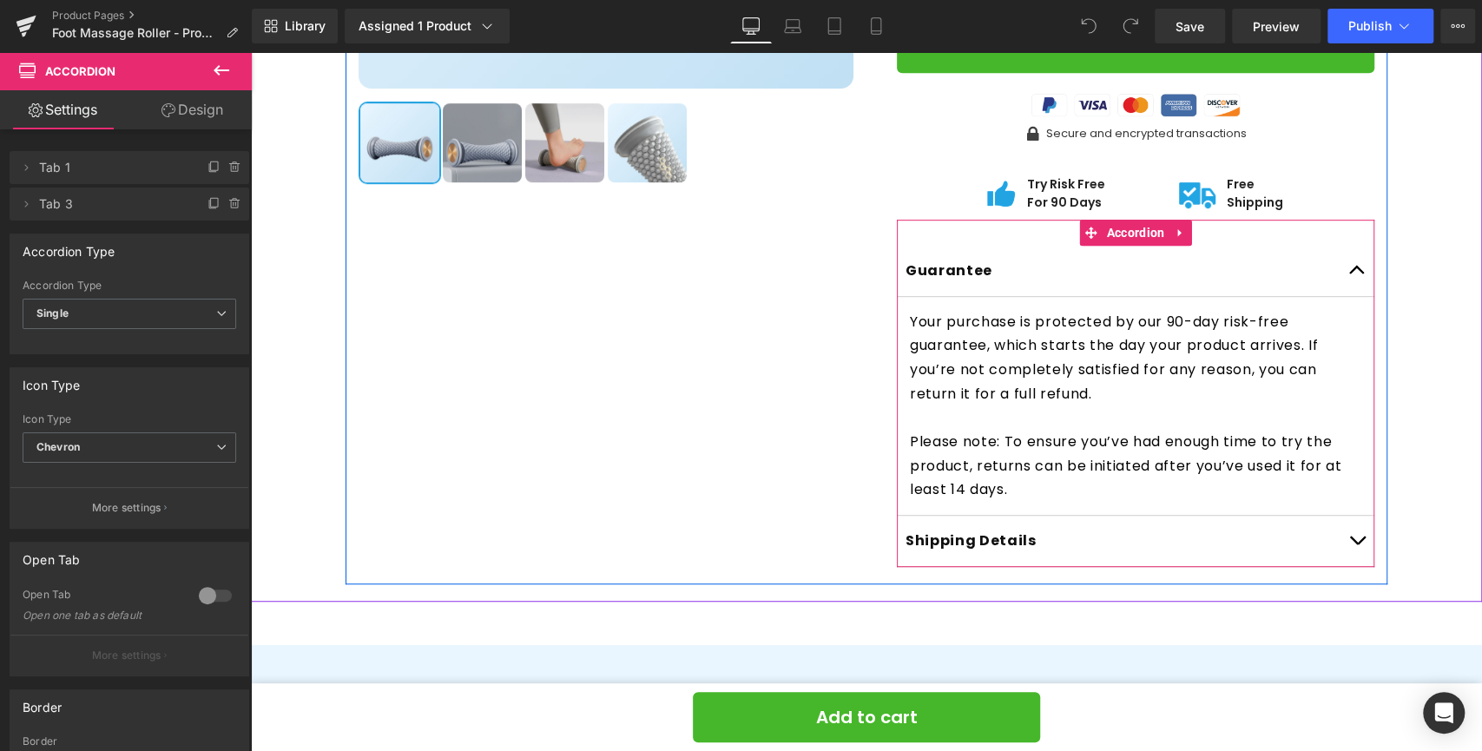
scroll to position [589, 0]
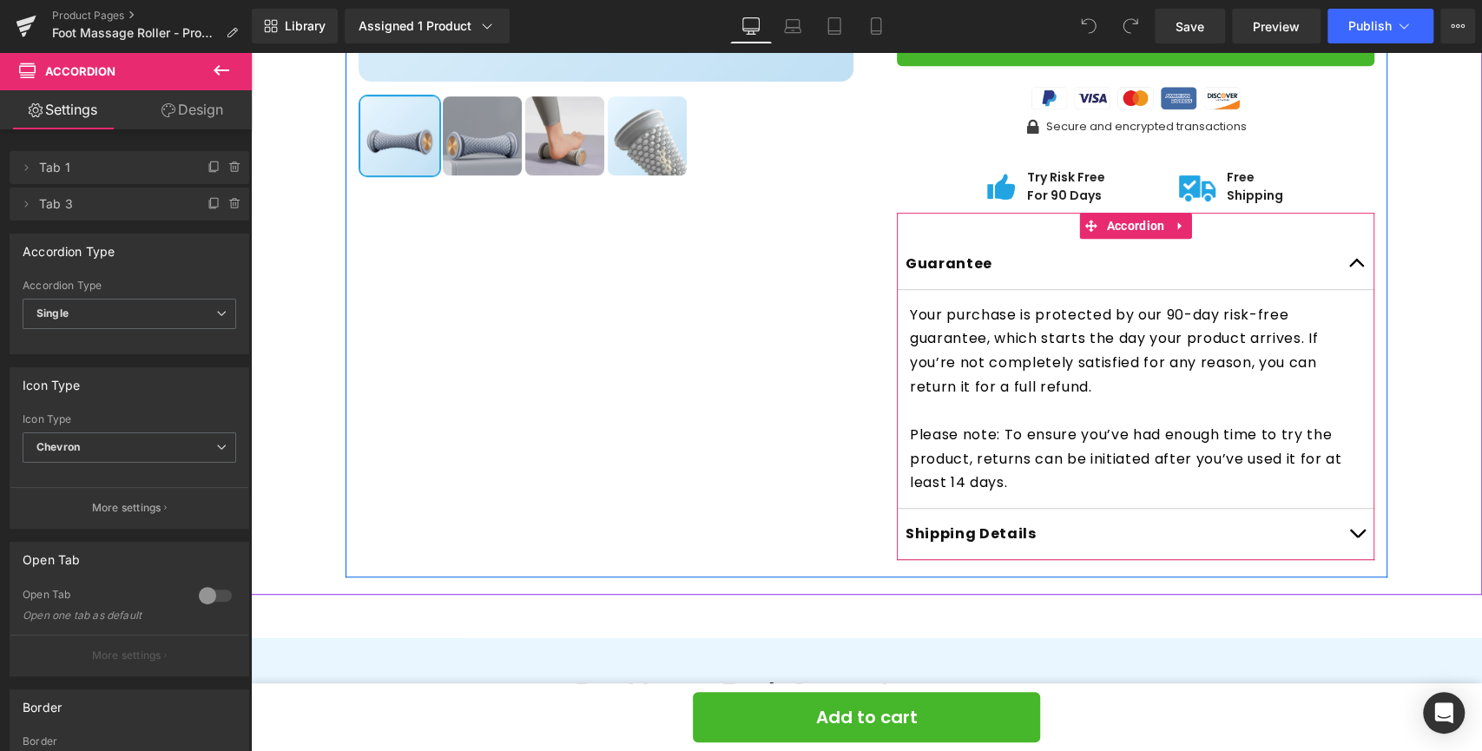
click at [955, 480] on p "Please note: To ensure you’ve had enough time to try the product, returns can b…" at bounding box center [1135, 459] width 451 height 72
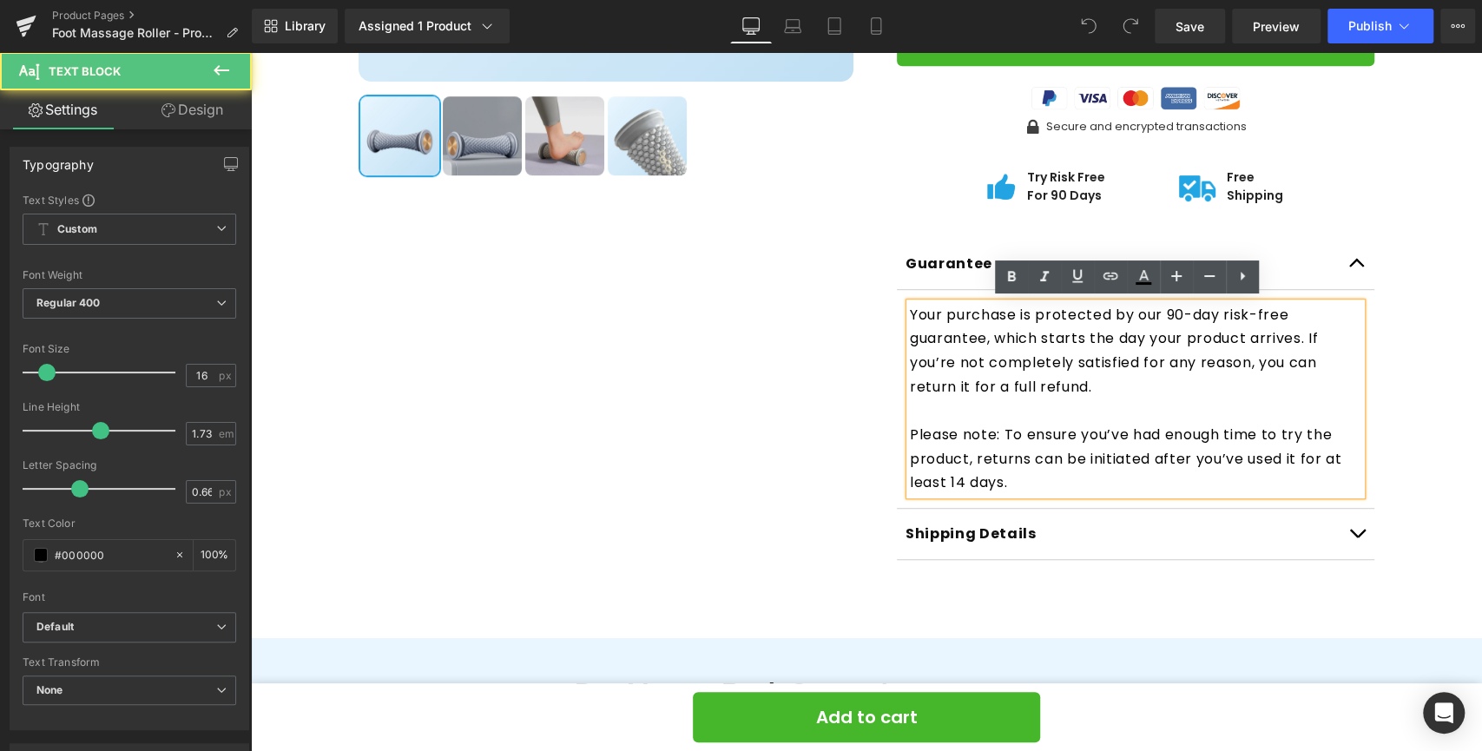
click at [955, 477] on p "Please note: To ensure you’ve had enough time to try the product, returns can b…" at bounding box center [1135, 459] width 451 height 72
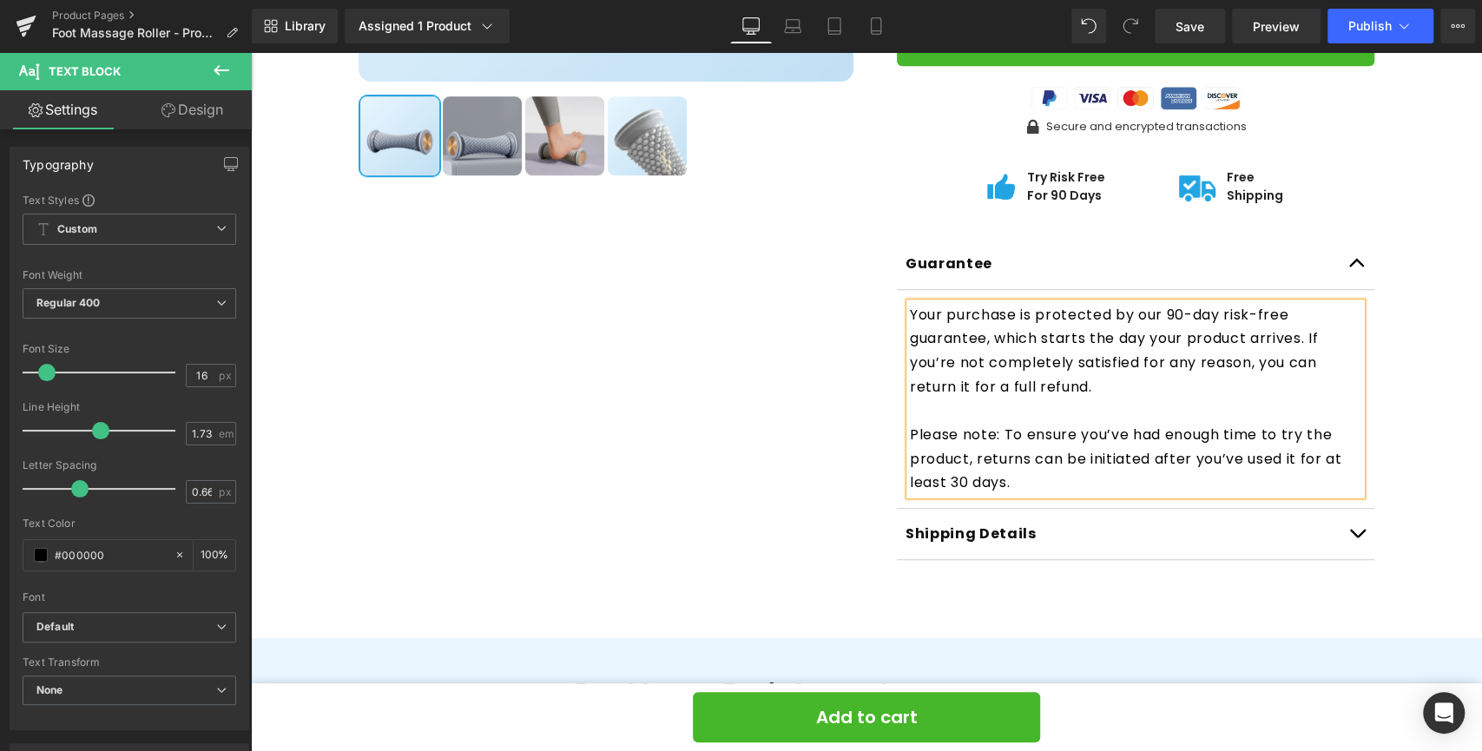
click at [1444, 403] on div "New Model (P) Image" at bounding box center [867, 72] width 1214 height 1007
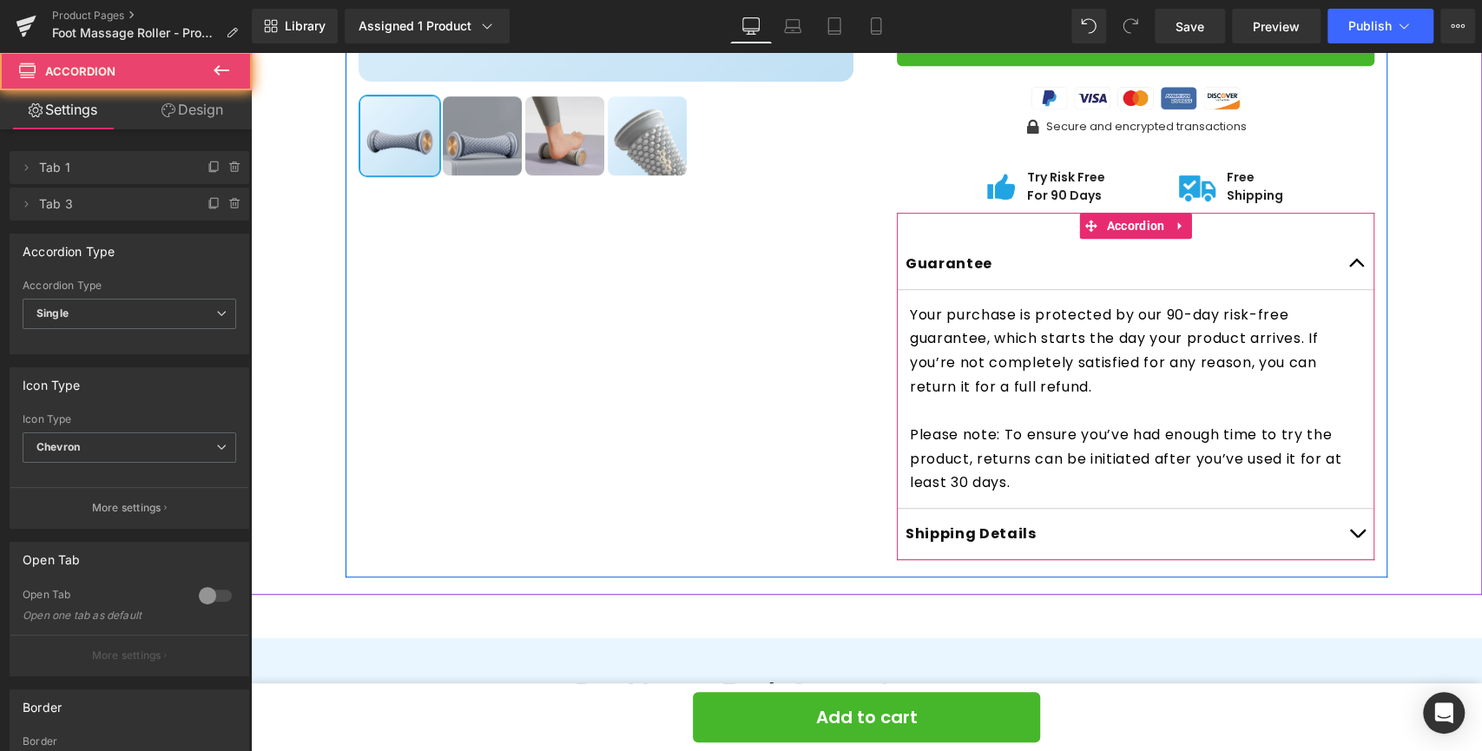
click at [1339, 259] on button "button" at bounding box center [1356, 264] width 35 height 50
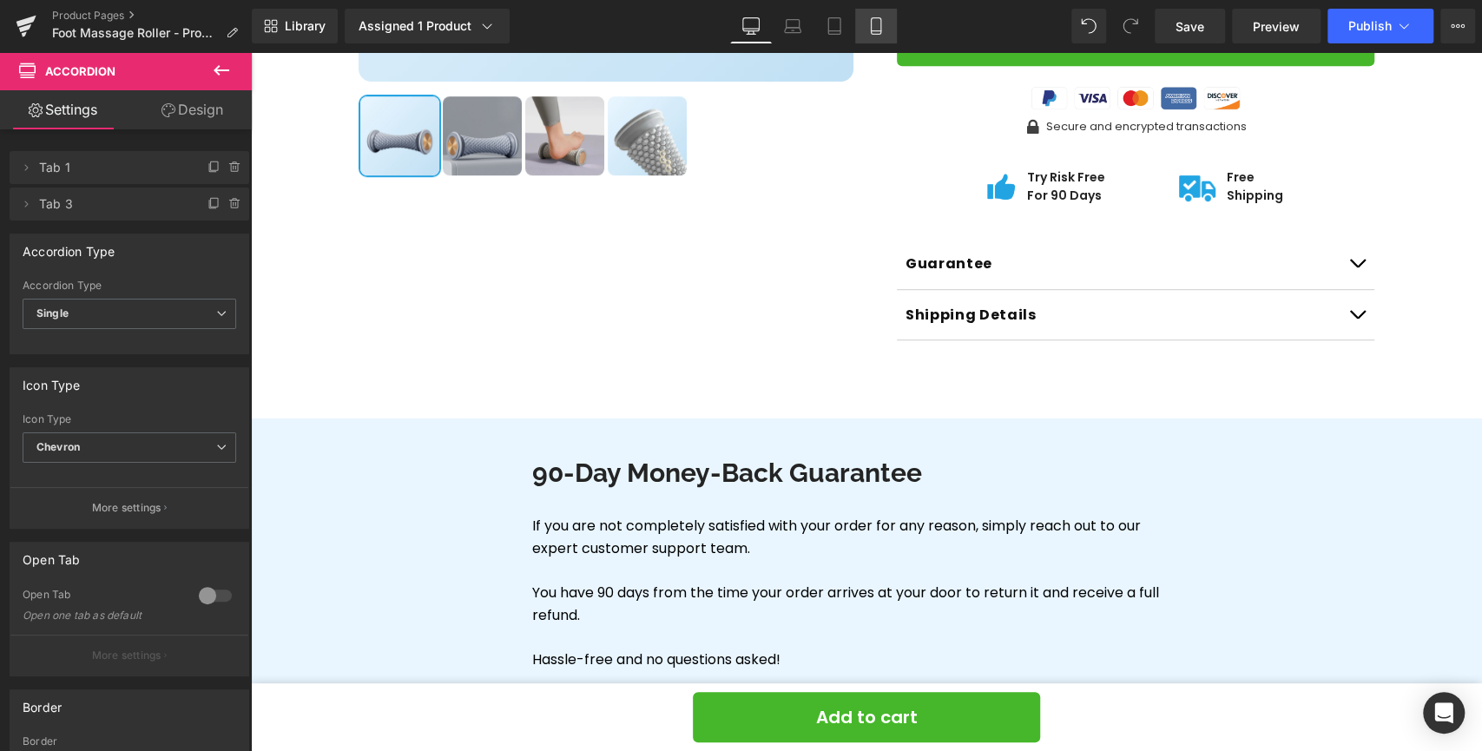
click at [861, 22] on link "Mobile" at bounding box center [876, 26] width 42 height 35
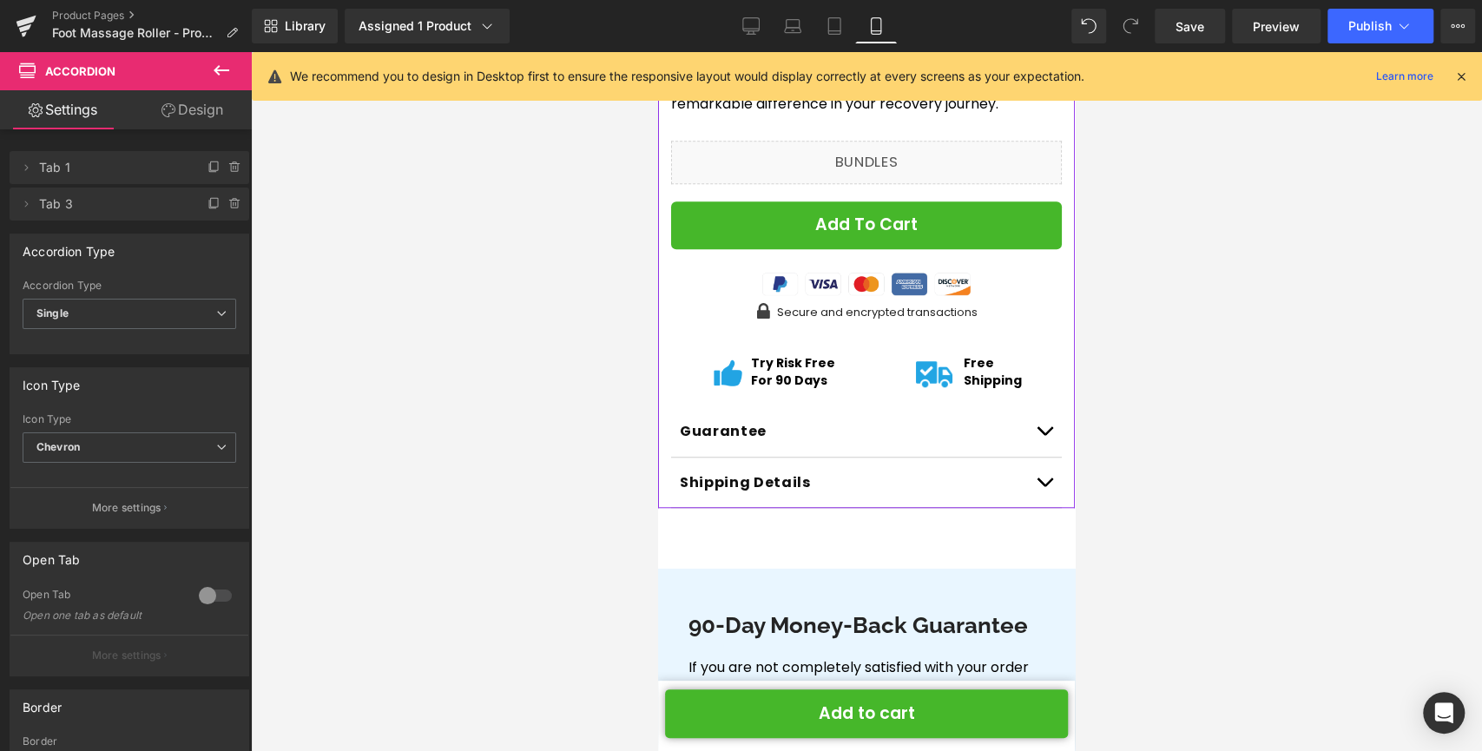
click at [1044, 435] on span "button" at bounding box center [1044, 435] width 0 height 0
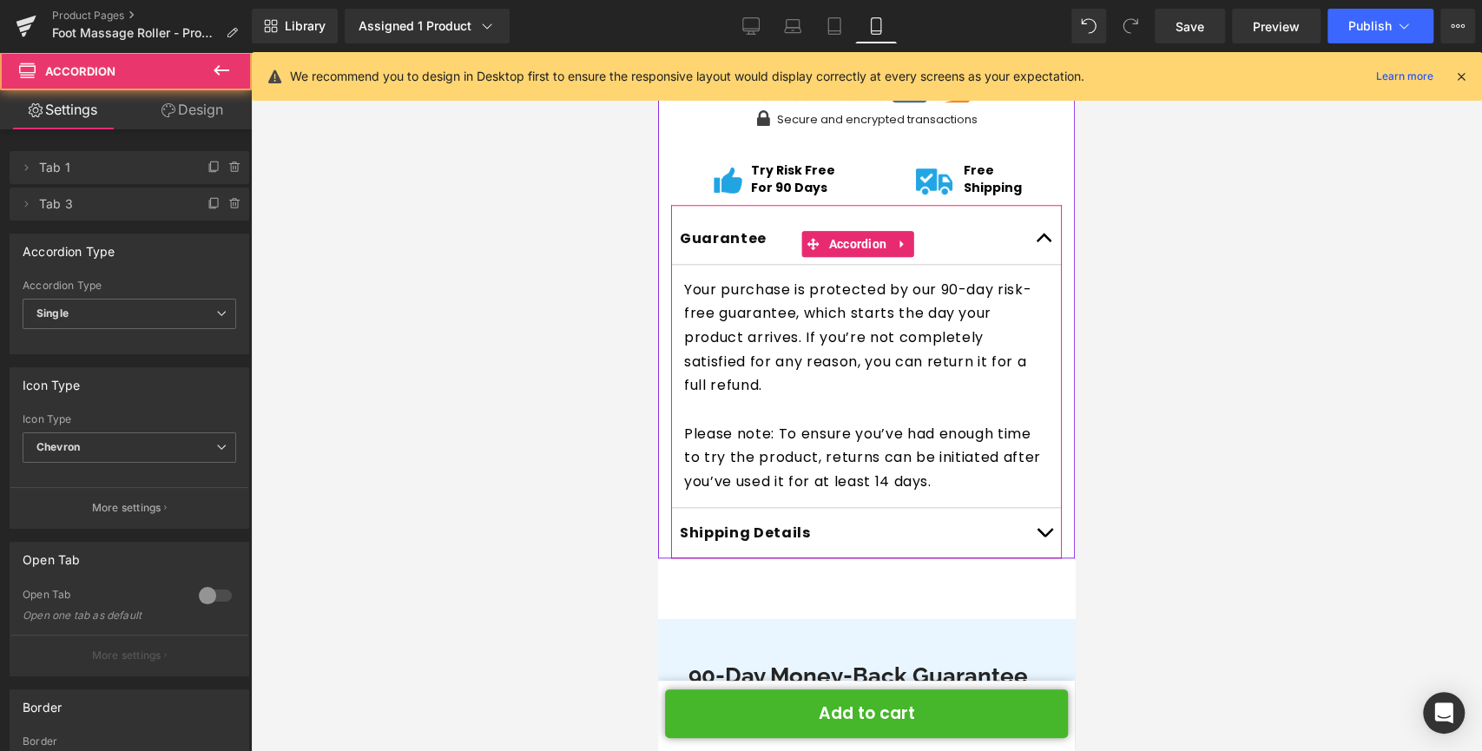
scroll to position [1081, 0]
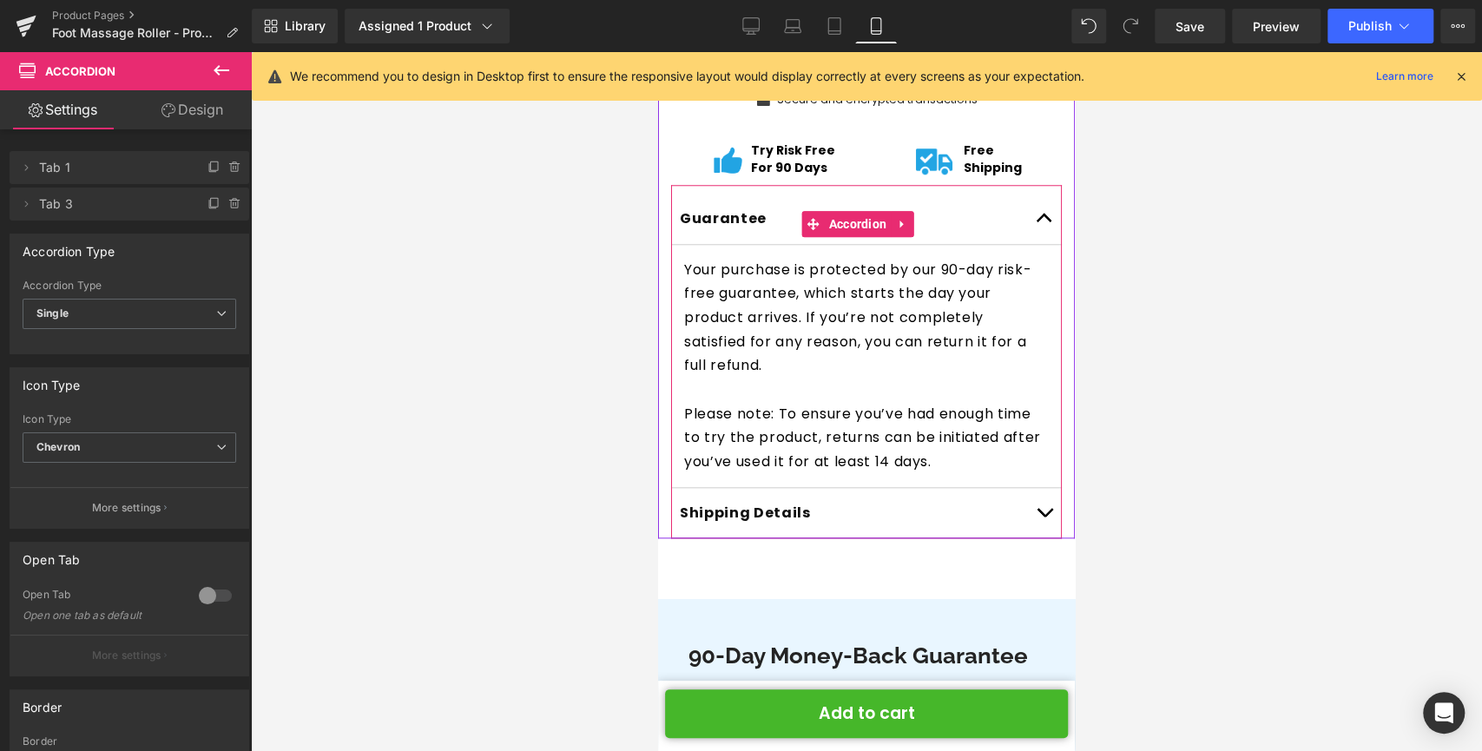
click at [994, 444] on p "Please note: To ensure you’ve had enough time to try the product, returns can b…" at bounding box center [866, 438] width 365 height 72
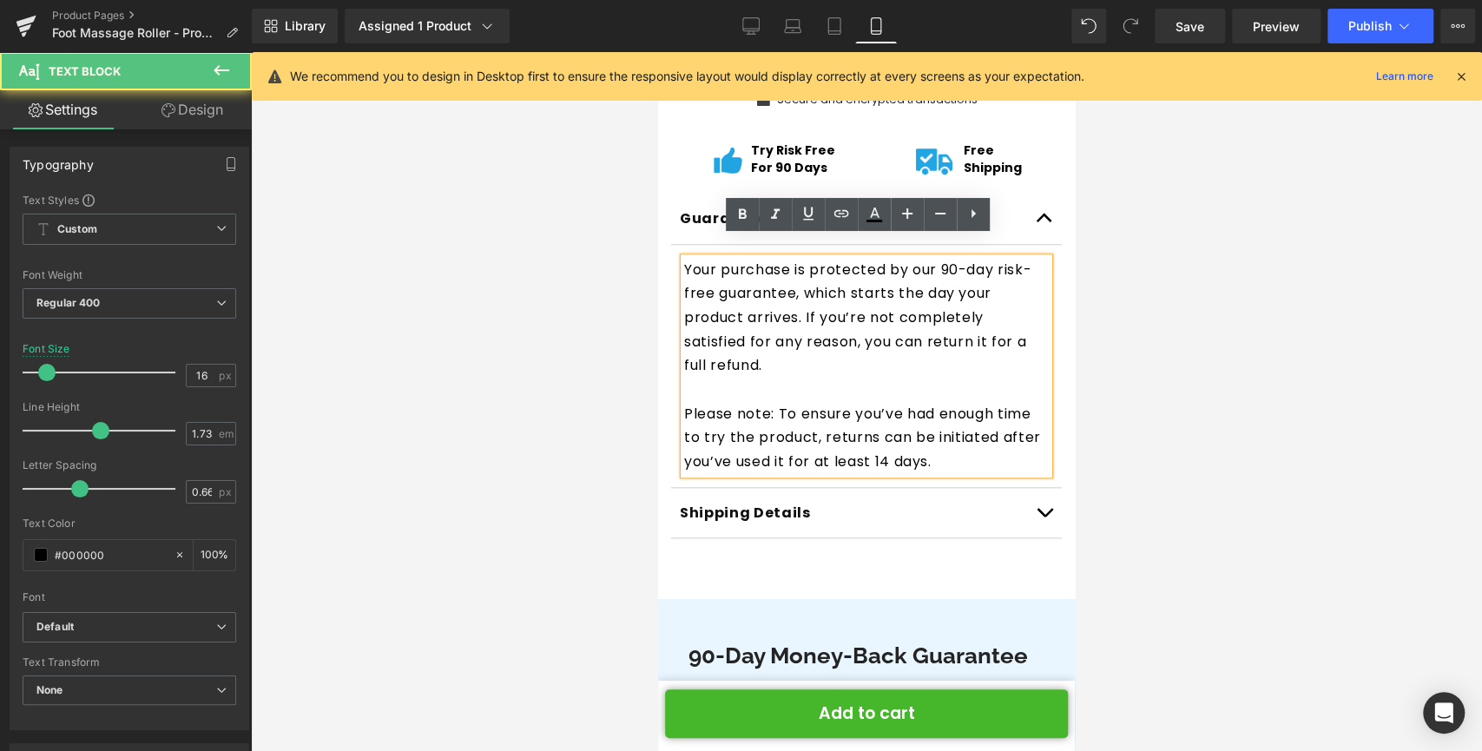
click at [997, 440] on p "Please note: To ensure you’ve had enough time to try the product, returns can b…" at bounding box center [866, 438] width 365 height 72
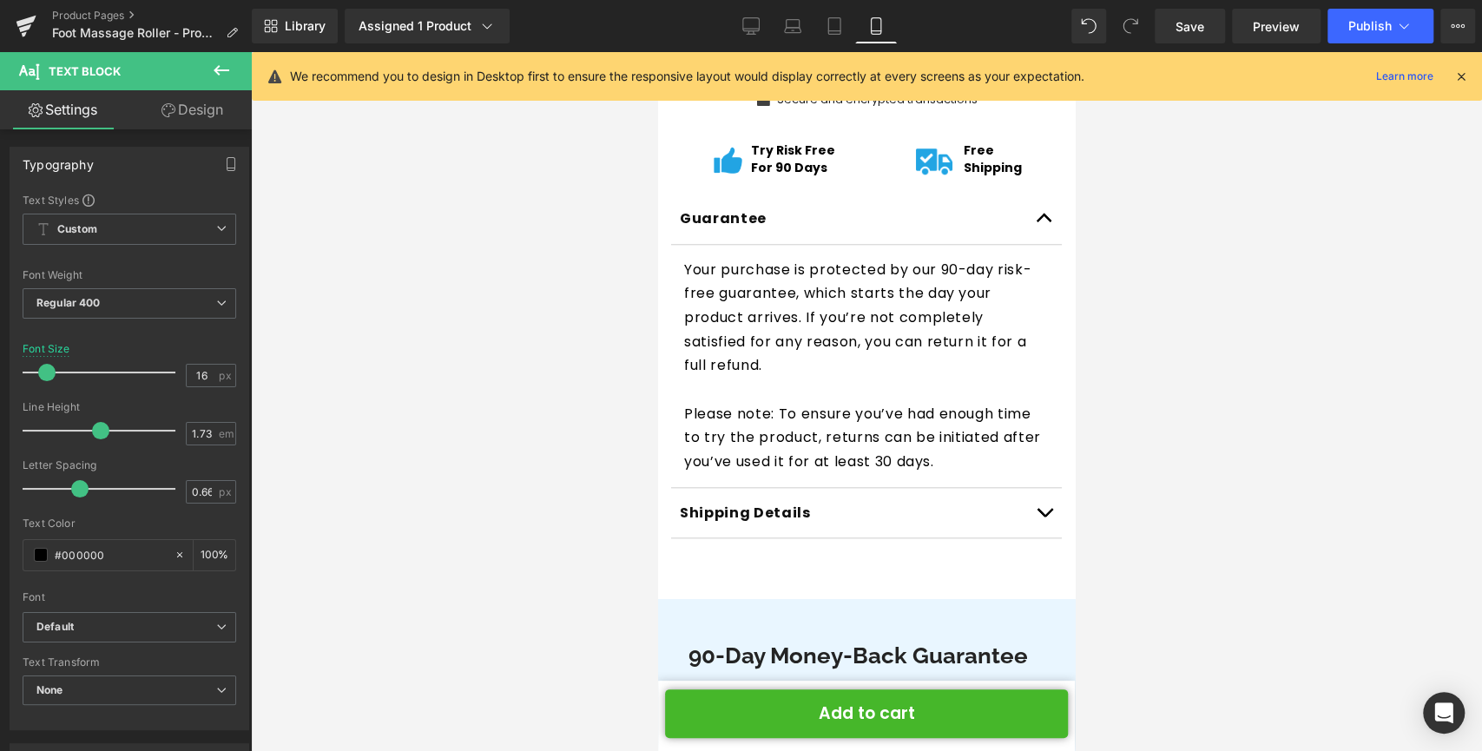
click at [1237, 348] on div at bounding box center [866, 401] width 1231 height 699
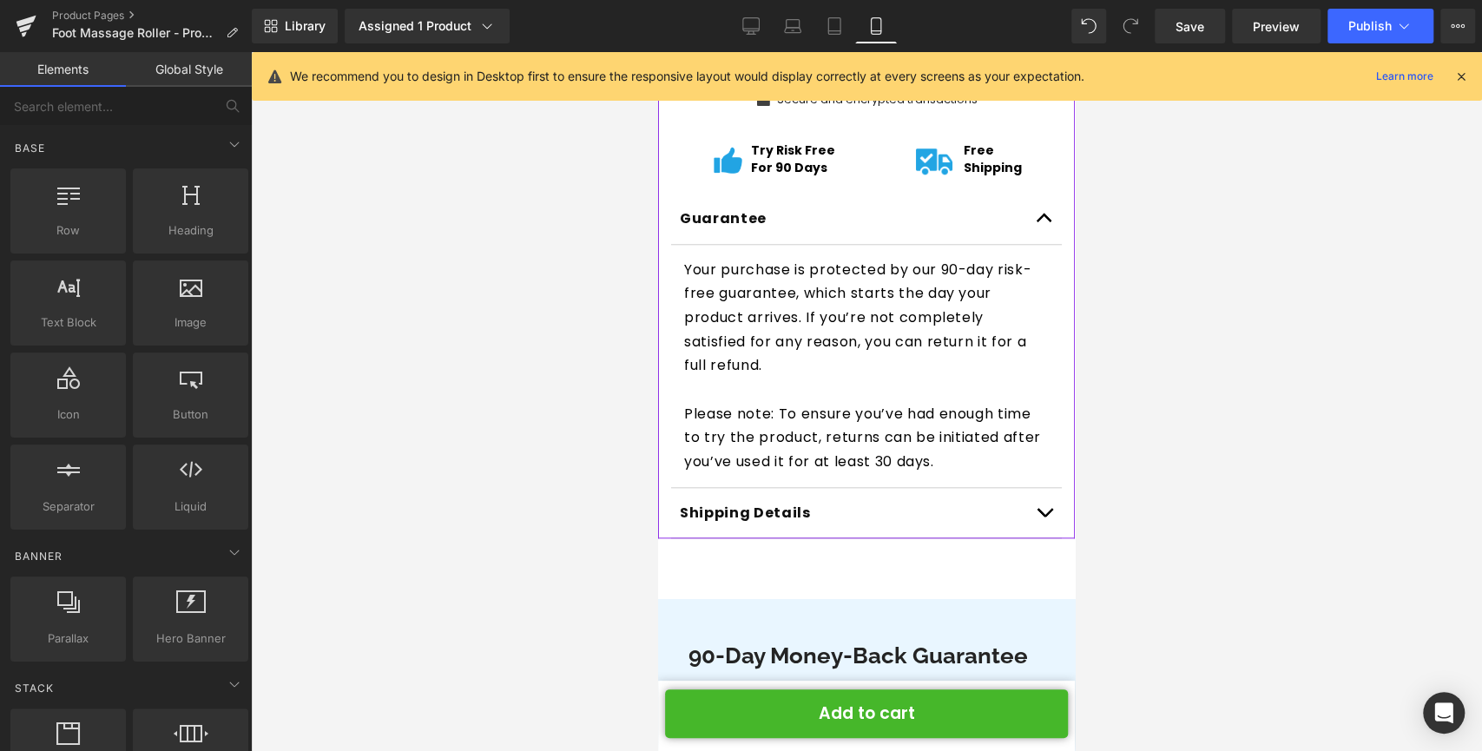
click at [1033, 194] on button "button" at bounding box center [1044, 219] width 35 height 50
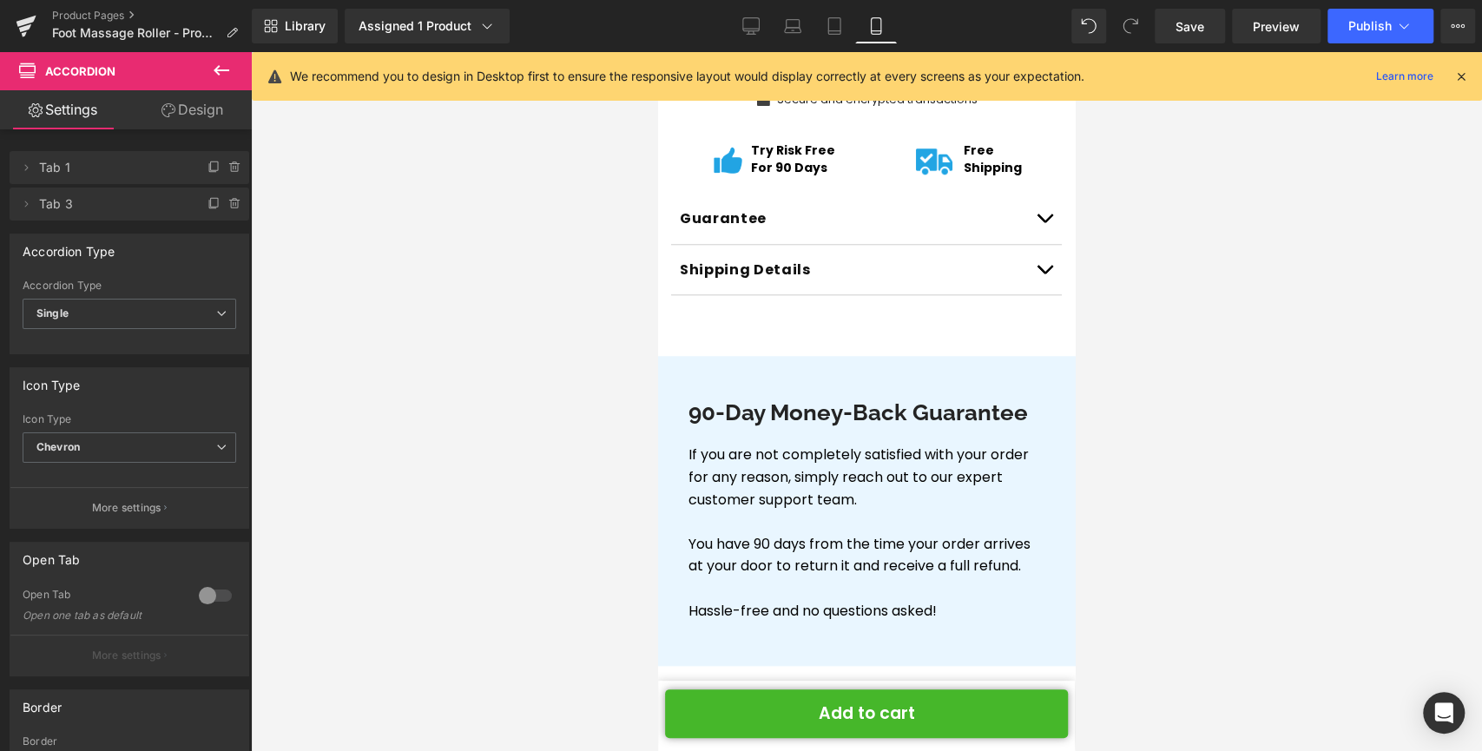
click at [1455, 78] on icon at bounding box center [1461, 77] width 16 height 16
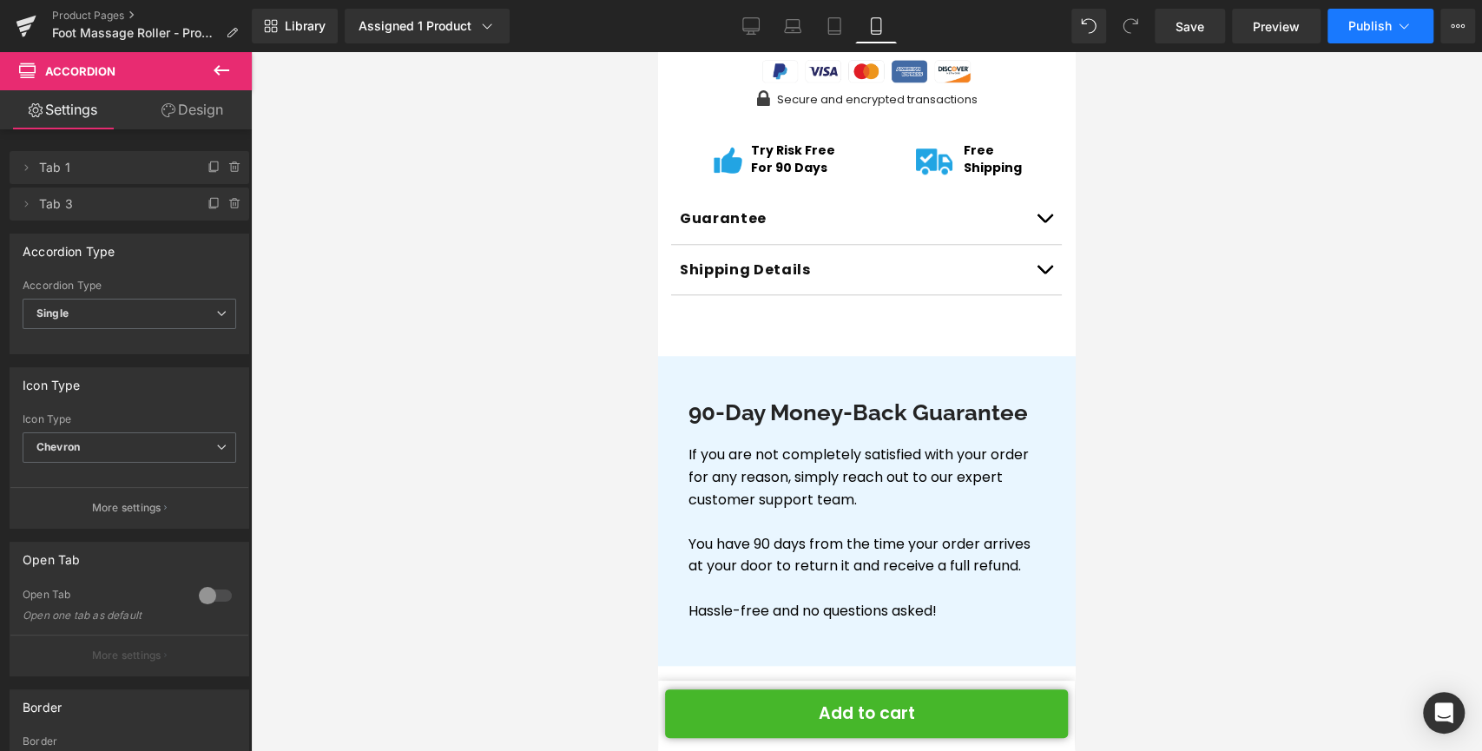
click at [1400, 16] on button "Publish" at bounding box center [1380, 26] width 106 height 35
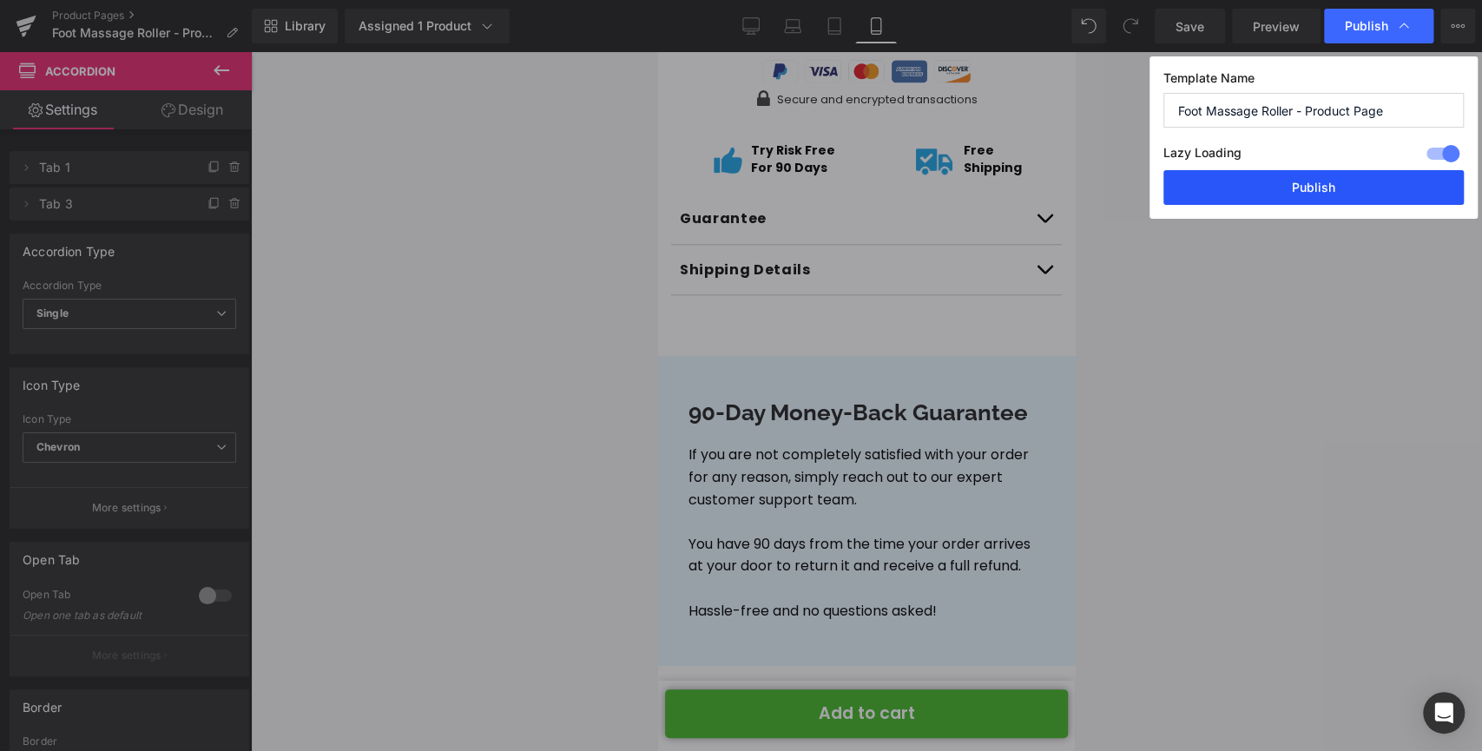
click at [1310, 174] on button "Publish" at bounding box center [1313, 187] width 300 height 35
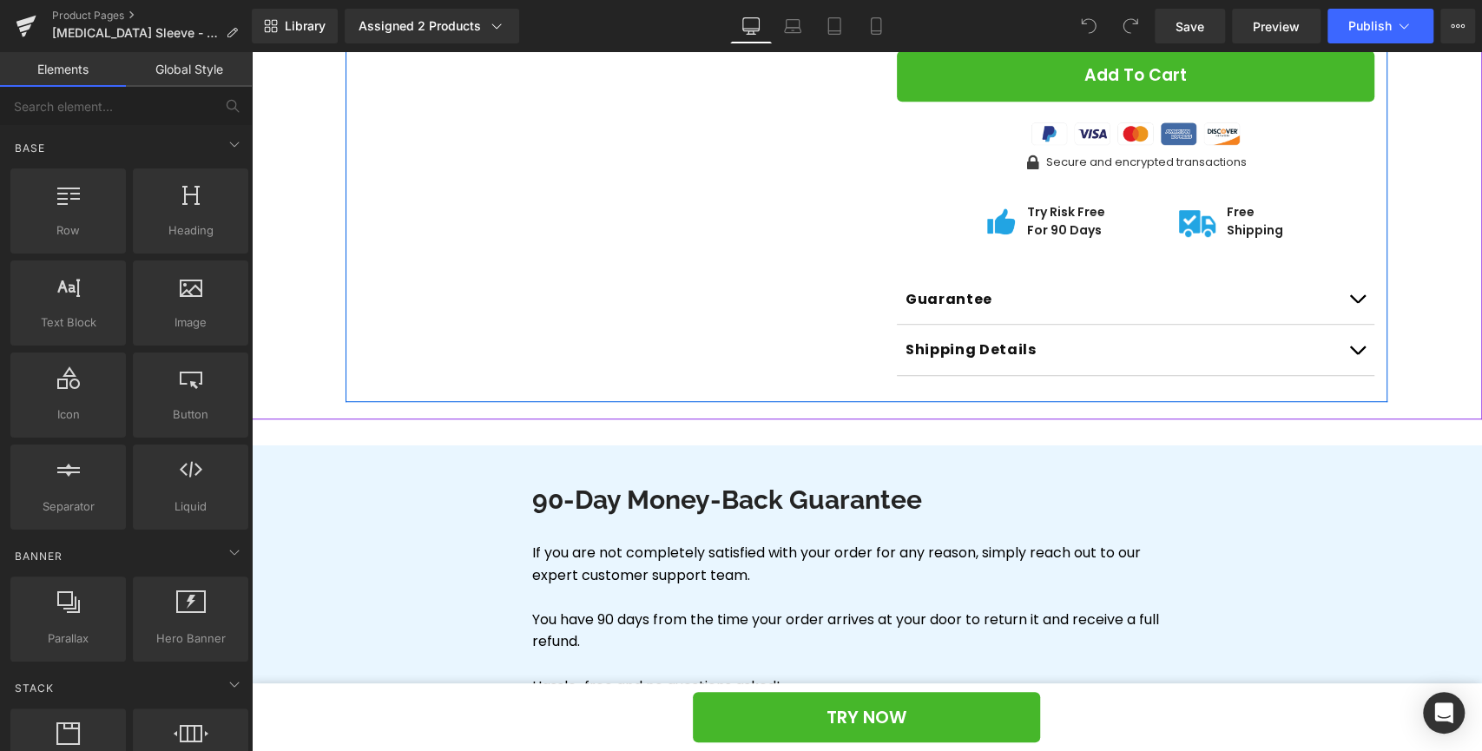
scroll to position [736, 0]
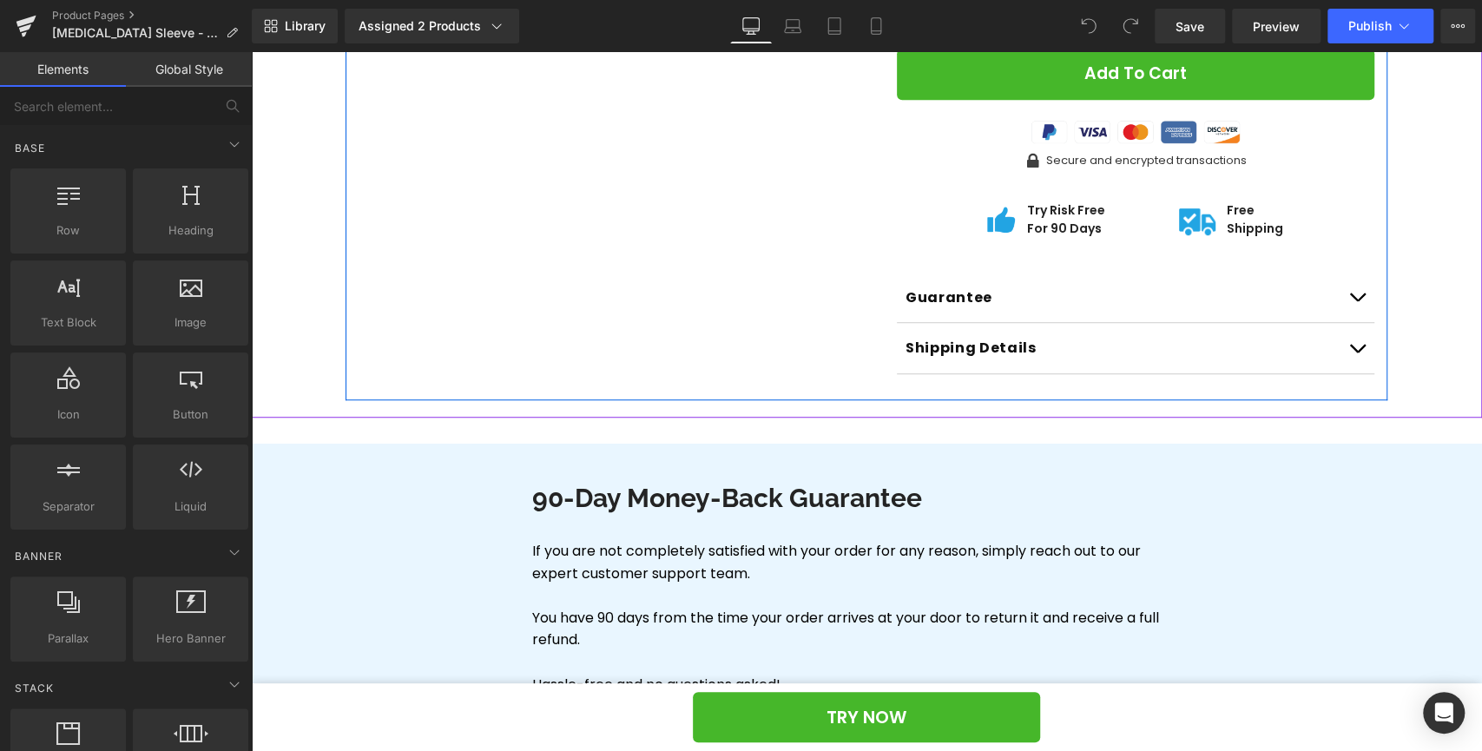
click at [1348, 273] on button "button" at bounding box center [1356, 298] width 35 height 50
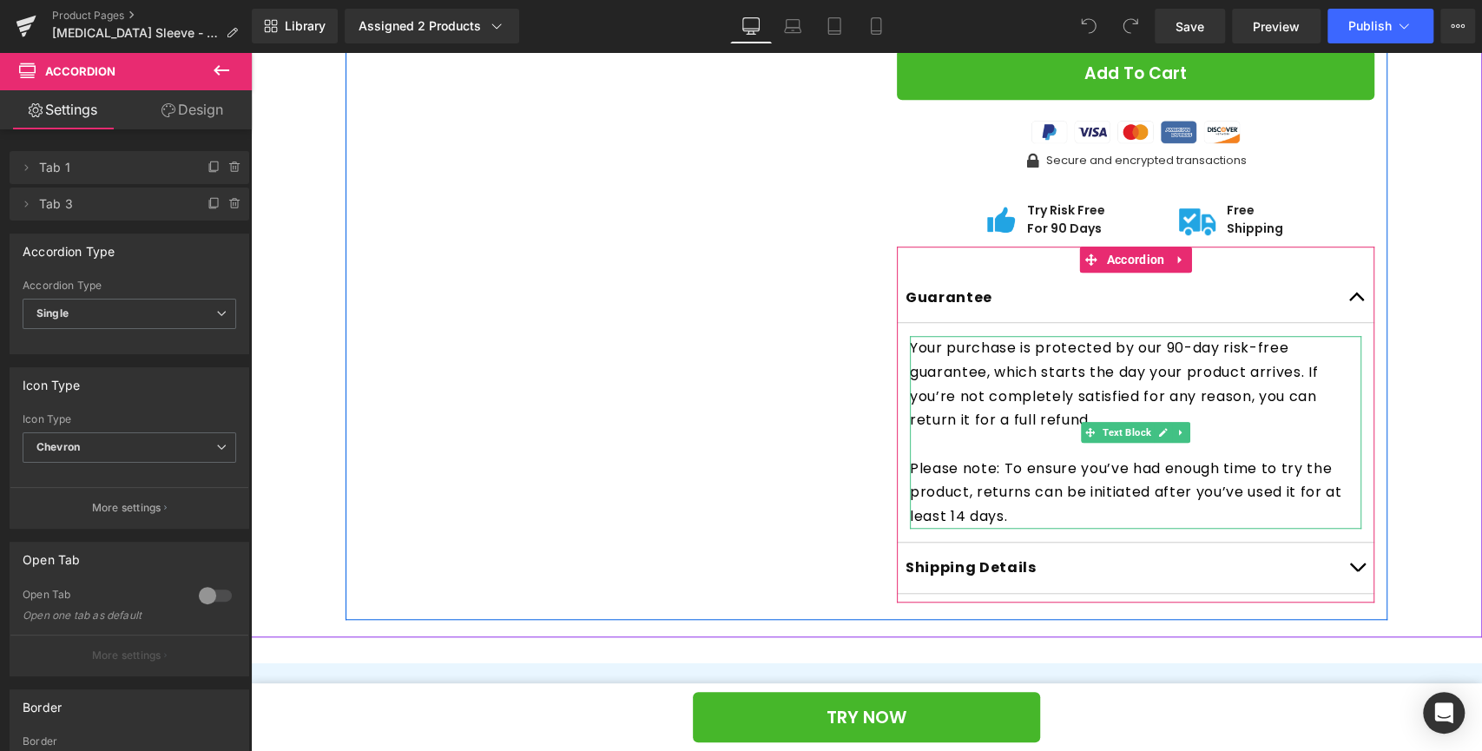
click at [956, 458] on p "Please note: To ensure you’ve had enough time to try the product, returns can b…" at bounding box center [1135, 493] width 451 height 72
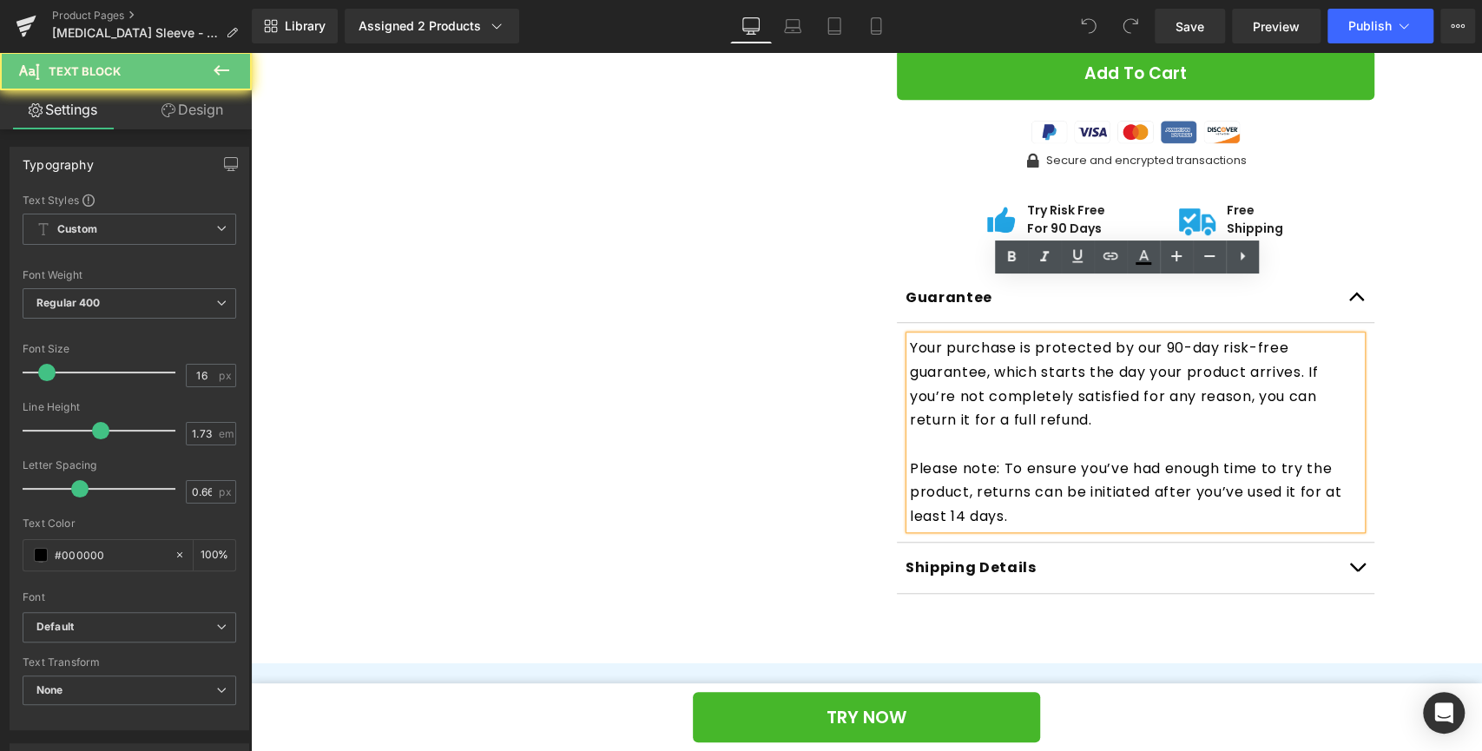
click at [956, 461] on p "Please note: To ensure you’ve had enough time to try the product, returns can b…" at bounding box center [1135, 493] width 451 height 72
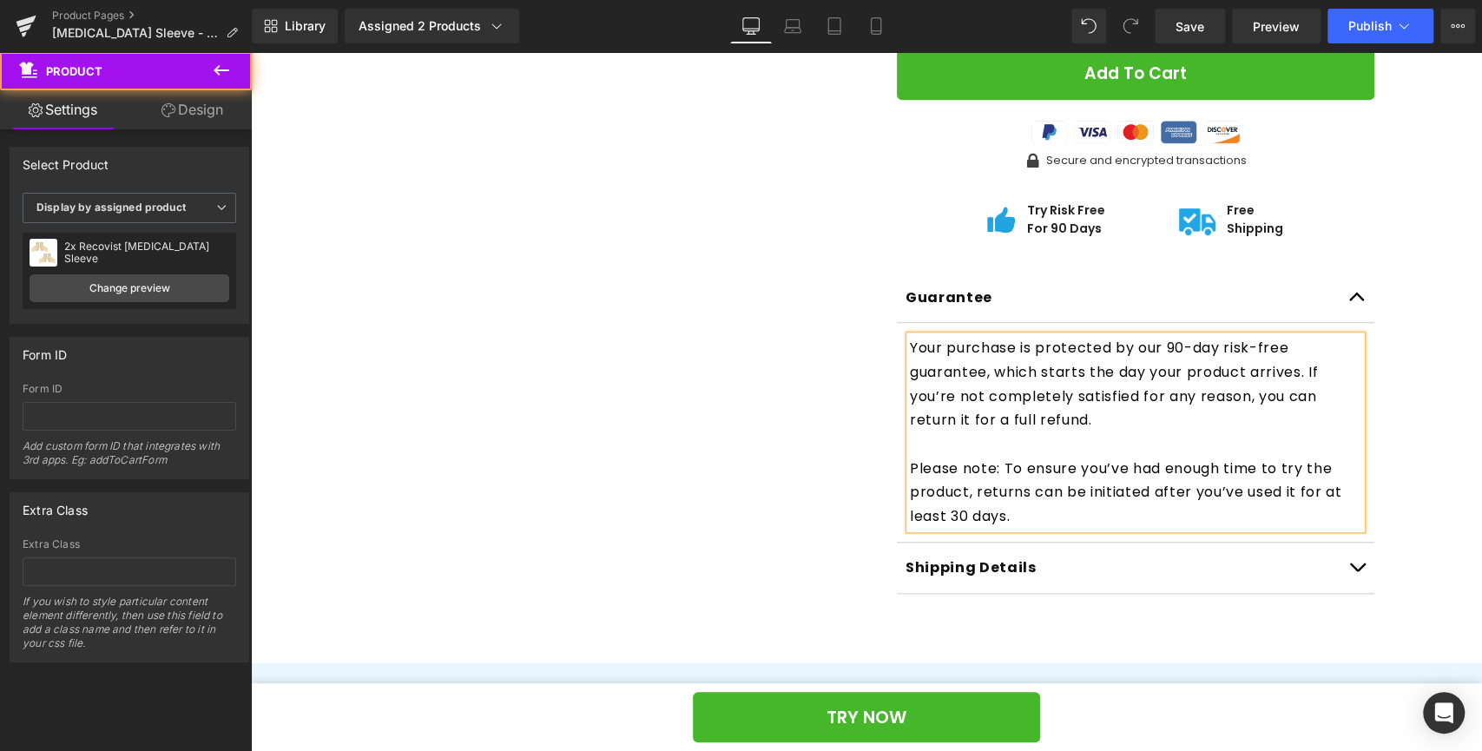
click at [1449, 247] on div "New Model (P) Image ‹ ›" at bounding box center [867, 20] width 1214 height 1197
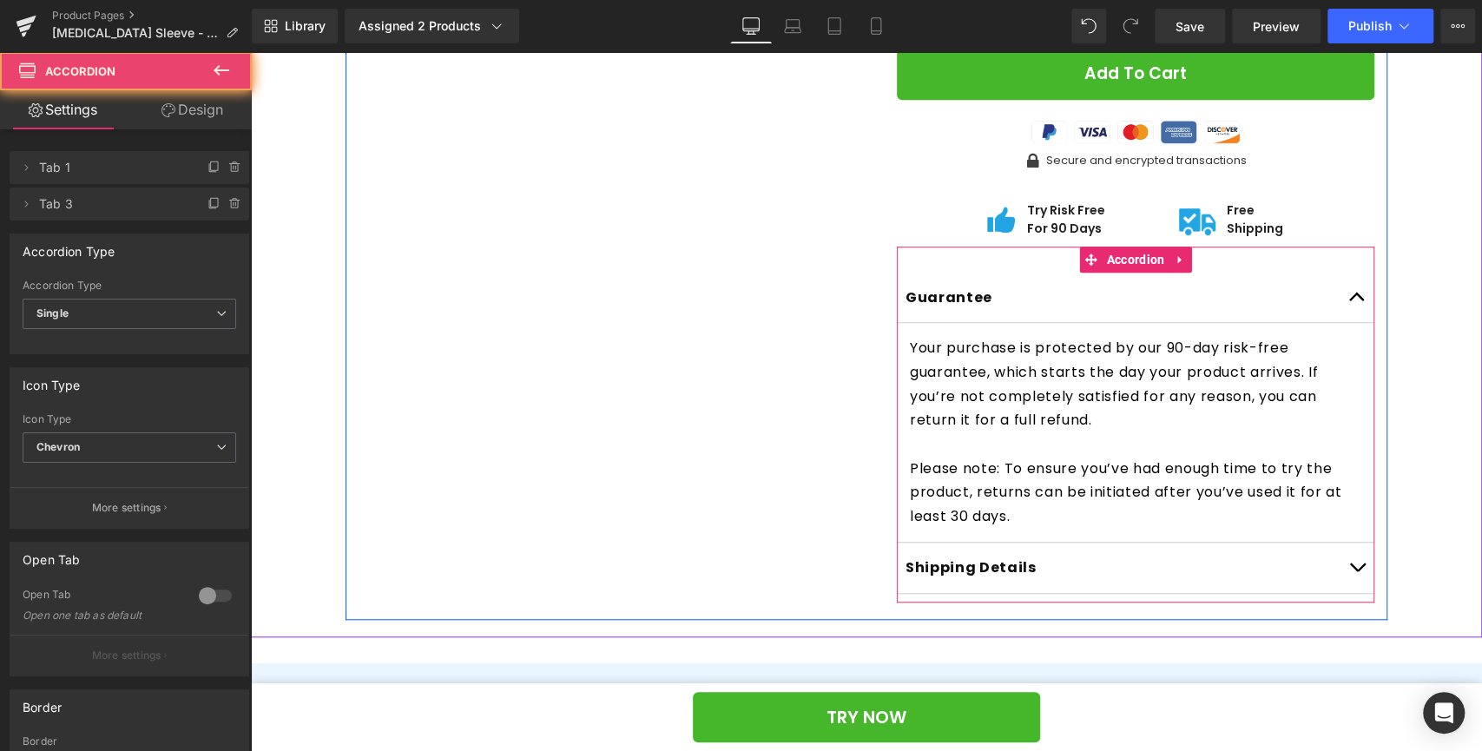
click at [1339, 273] on button "button" at bounding box center [1356, 298] width 35 height 50
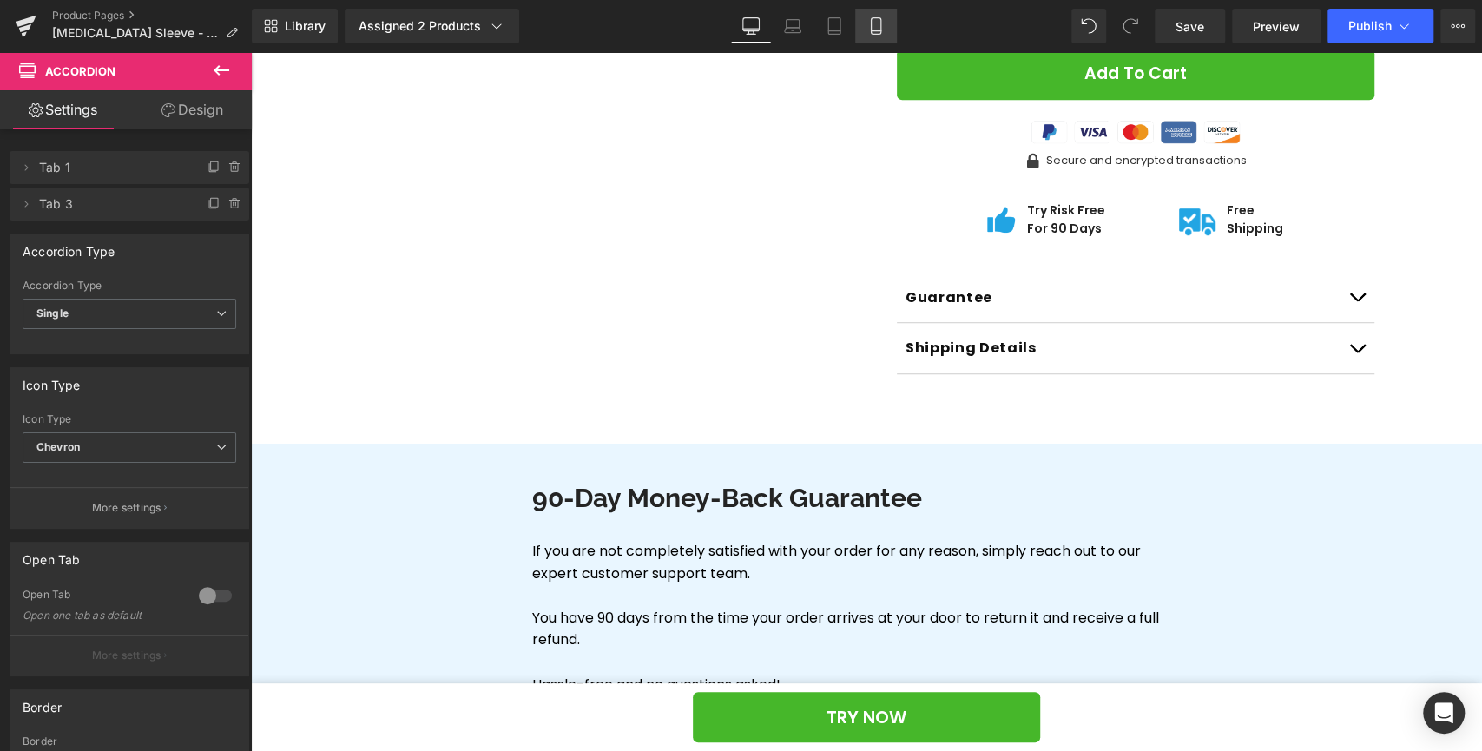
click at [874, 18] on icon at bounding box center [876, 26] width 10 height 16
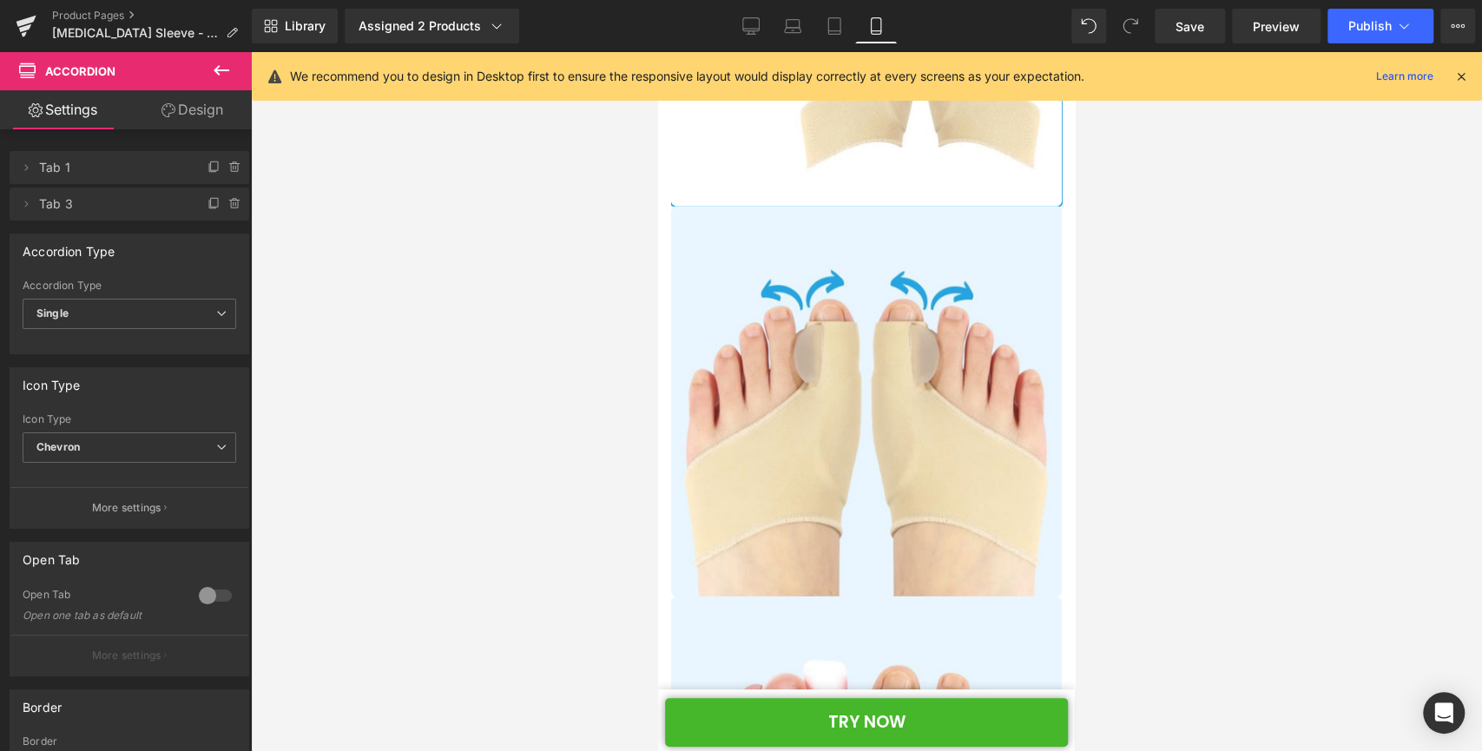
scroll to position [0, 0]
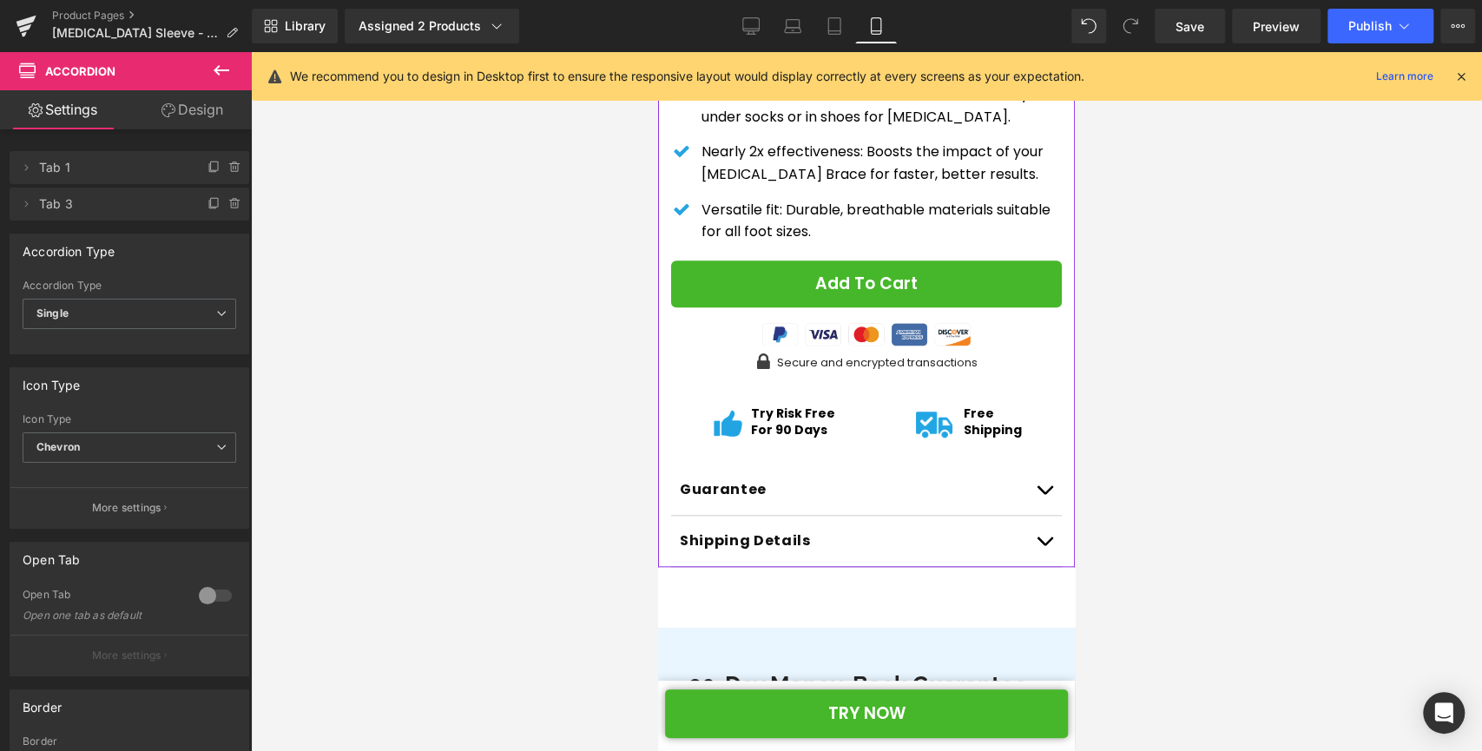
click at [1044, 494] on span "button" at bounding box center [1044, 494] width 0 height 0
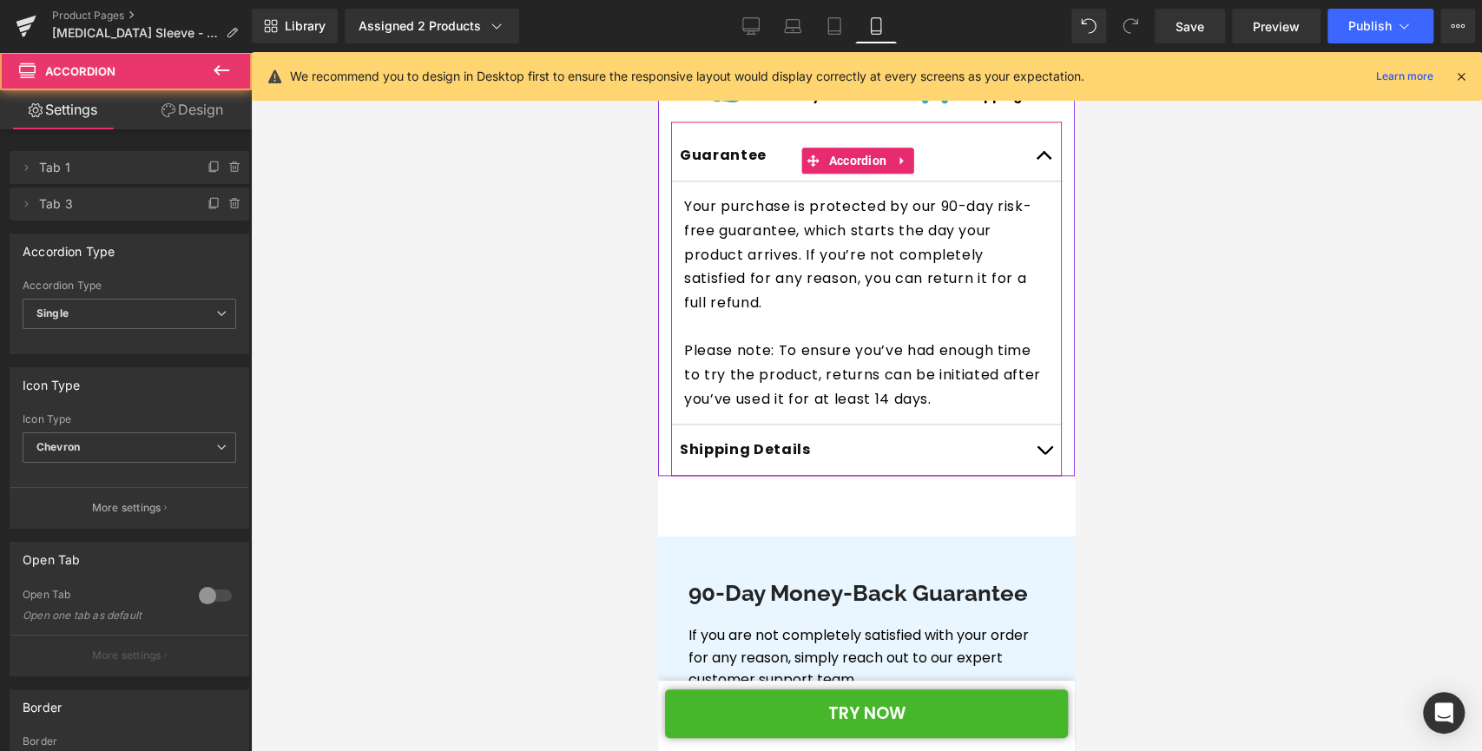
scroll to position [1421, 0]
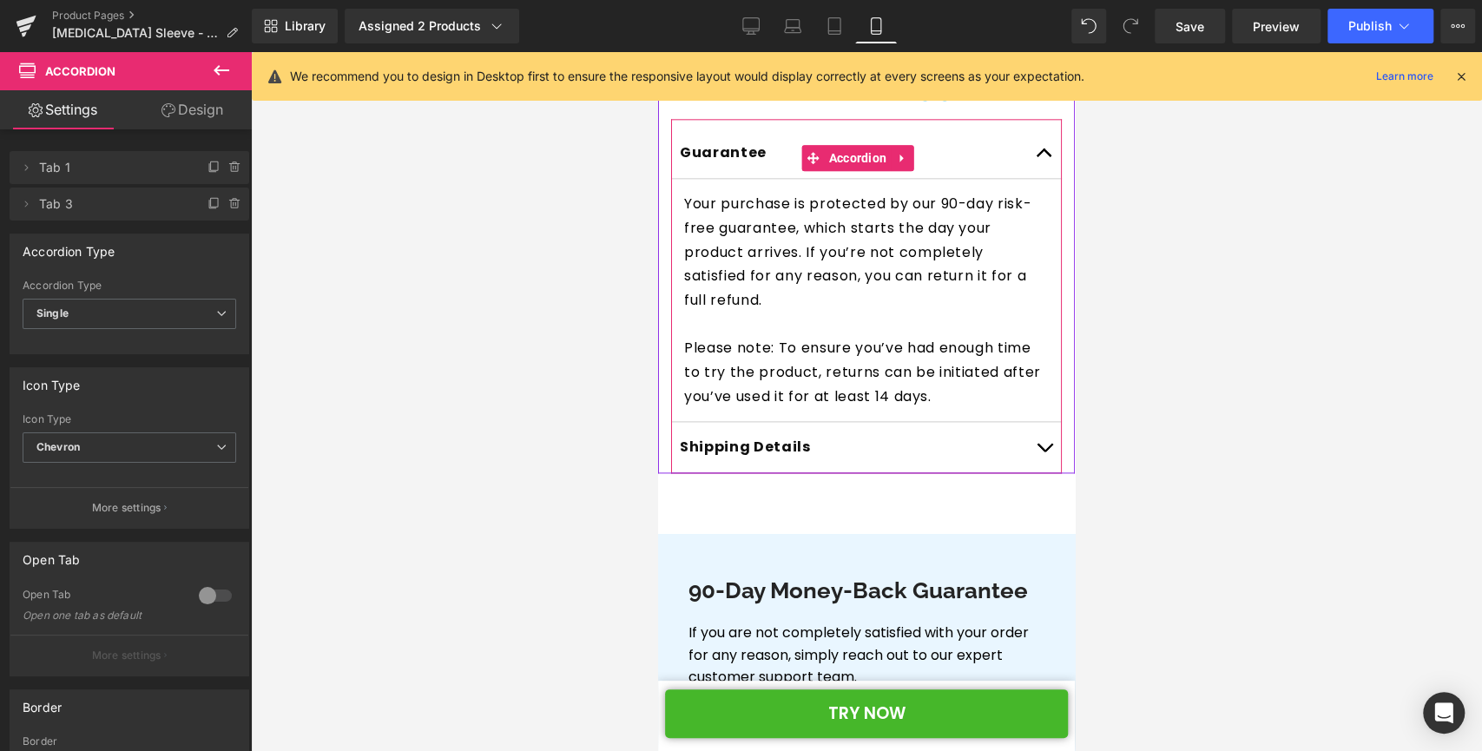
click at [997, 336] on p "Please note: To ensure you’ve had enough time to try the product, returns can b…" at bounding box center [866, 372] width 365 height 72
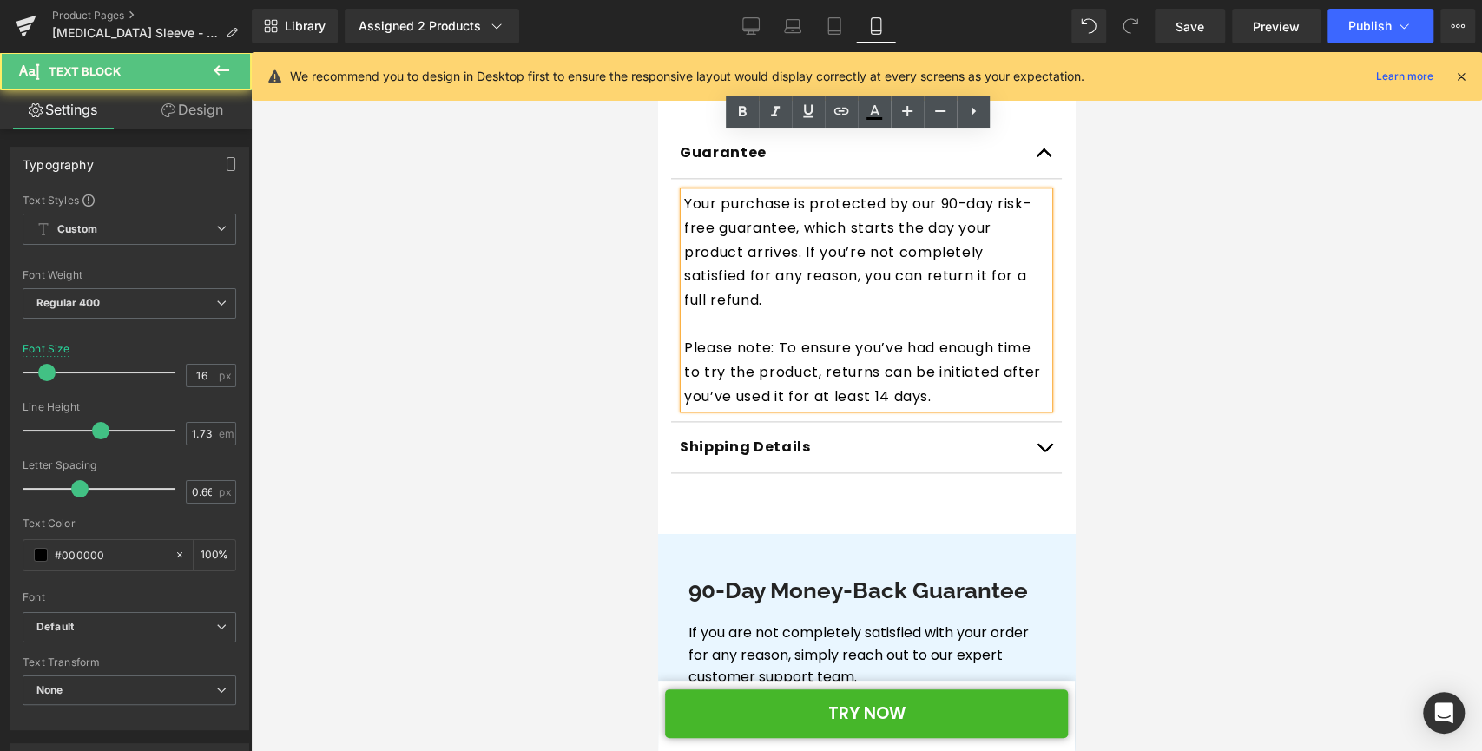
click at [997, 336] on p "Please note: To ensure you’ve had enough time to try the product, returns can b…" at bounding box center [866, 372] width 365 height 72
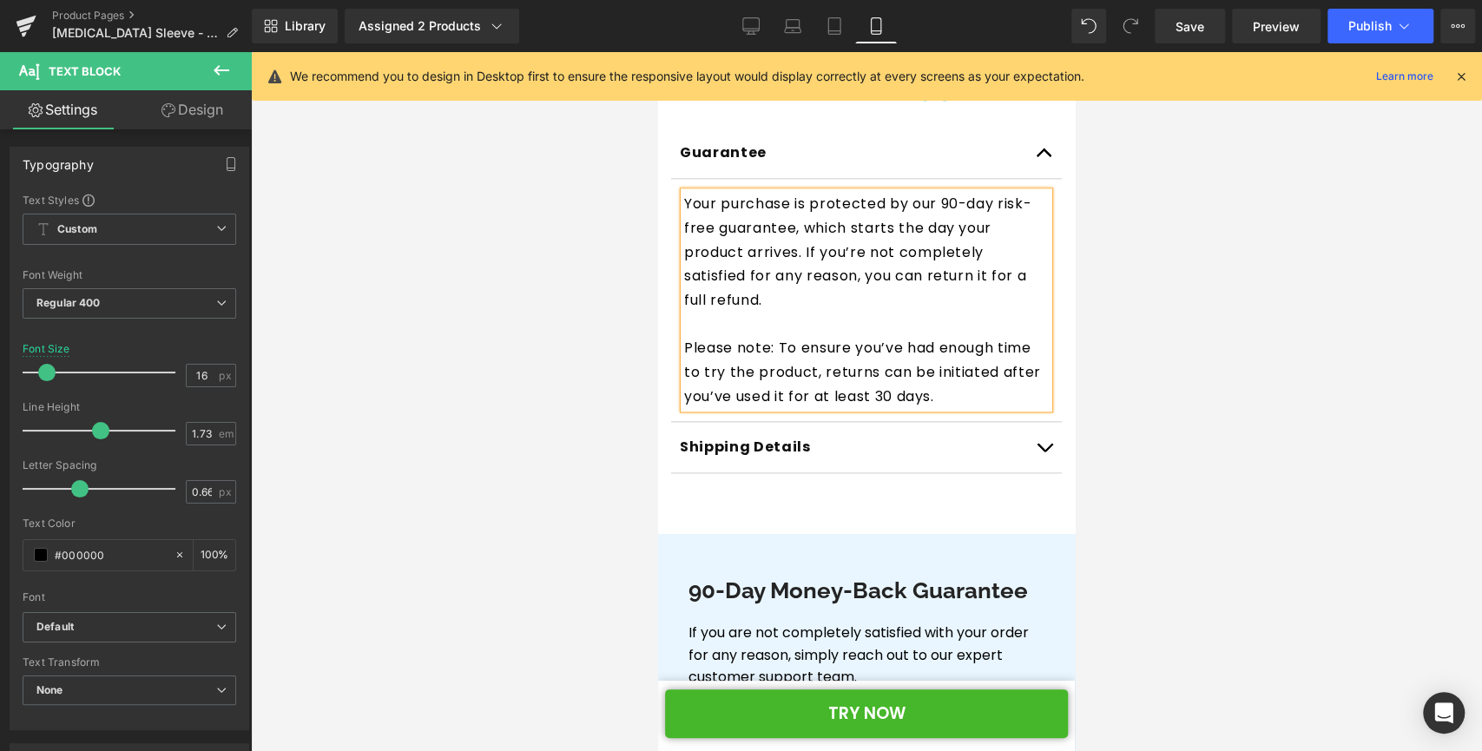
click at [1143, 284] on div at bounding box center [866, 401] width 1231 height 699
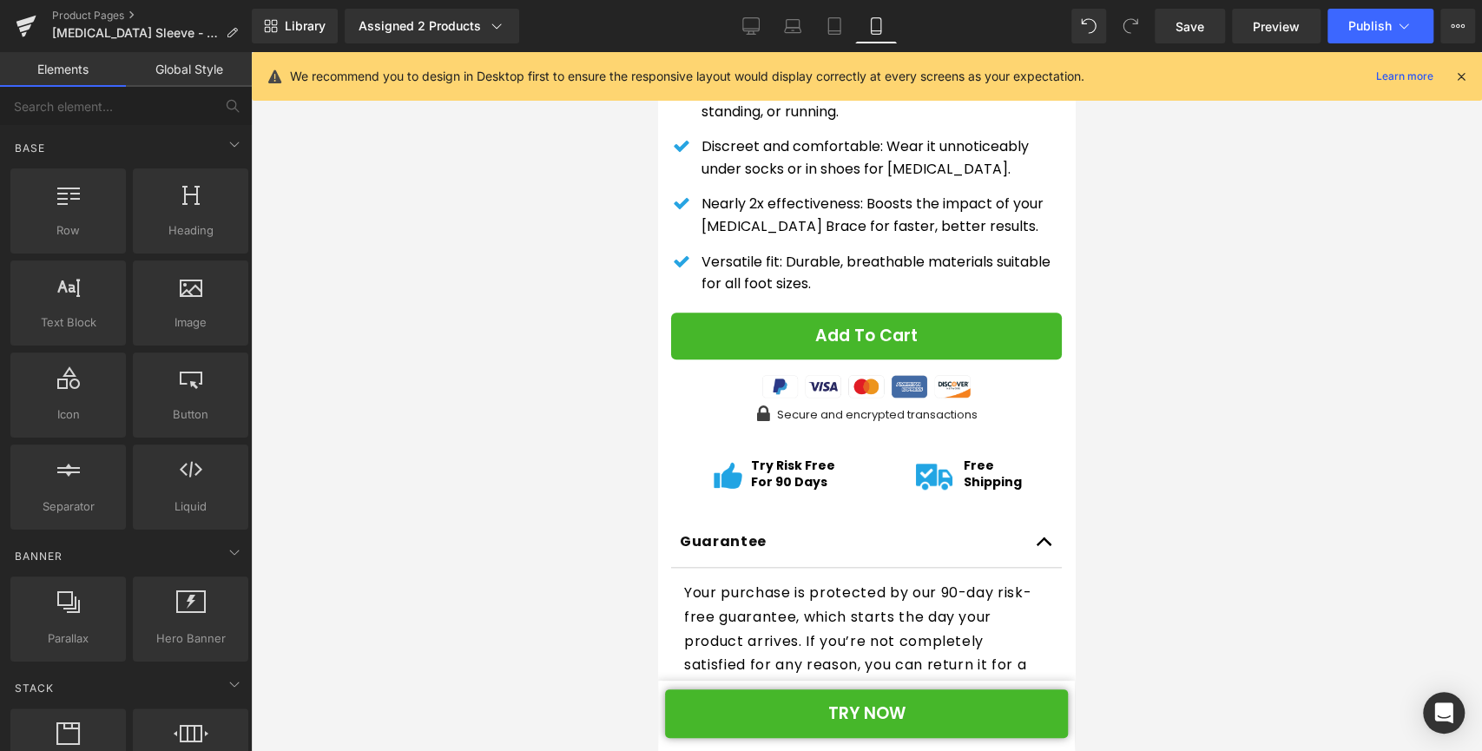
scroll to position [1009, 0]
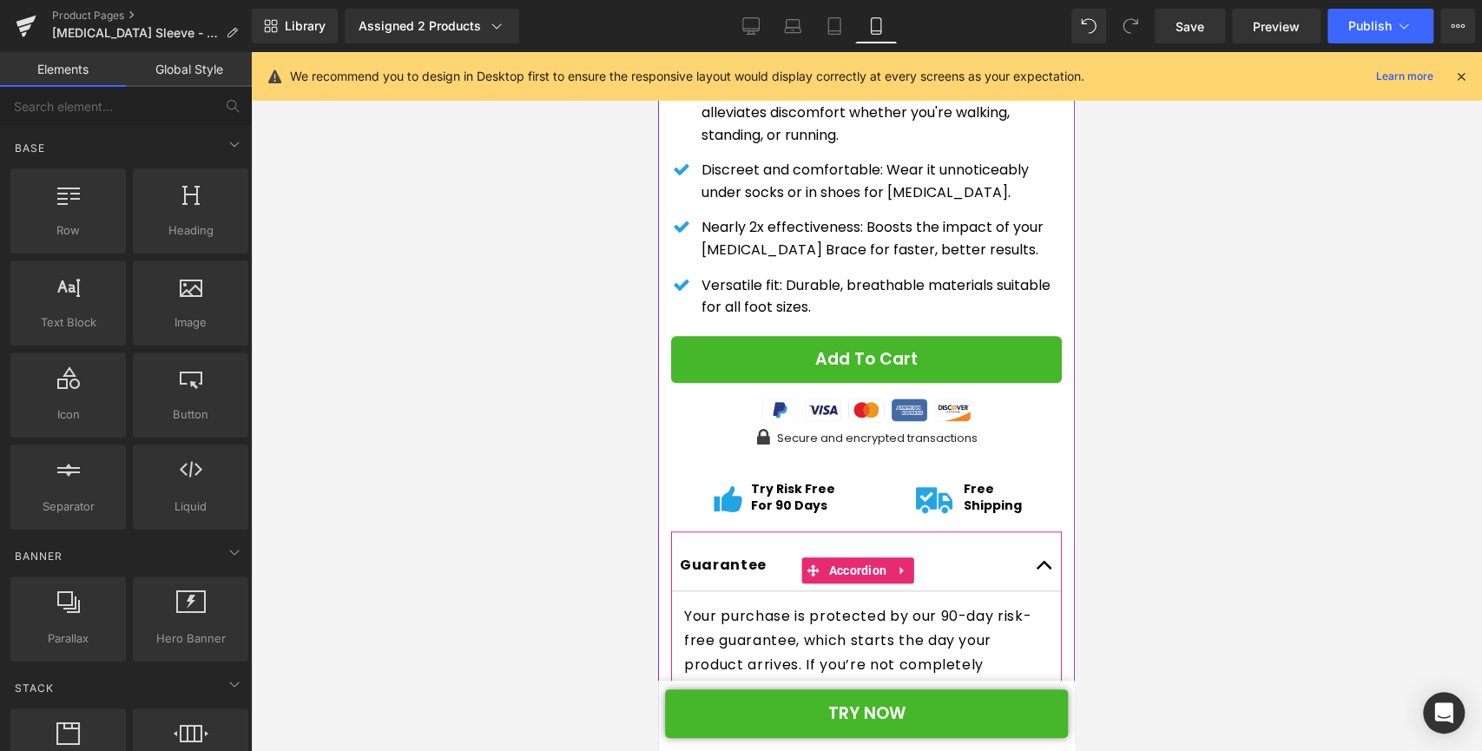
click at [1027, 540] on button "button" at bounding box center [1044, 565] width 35 height 50
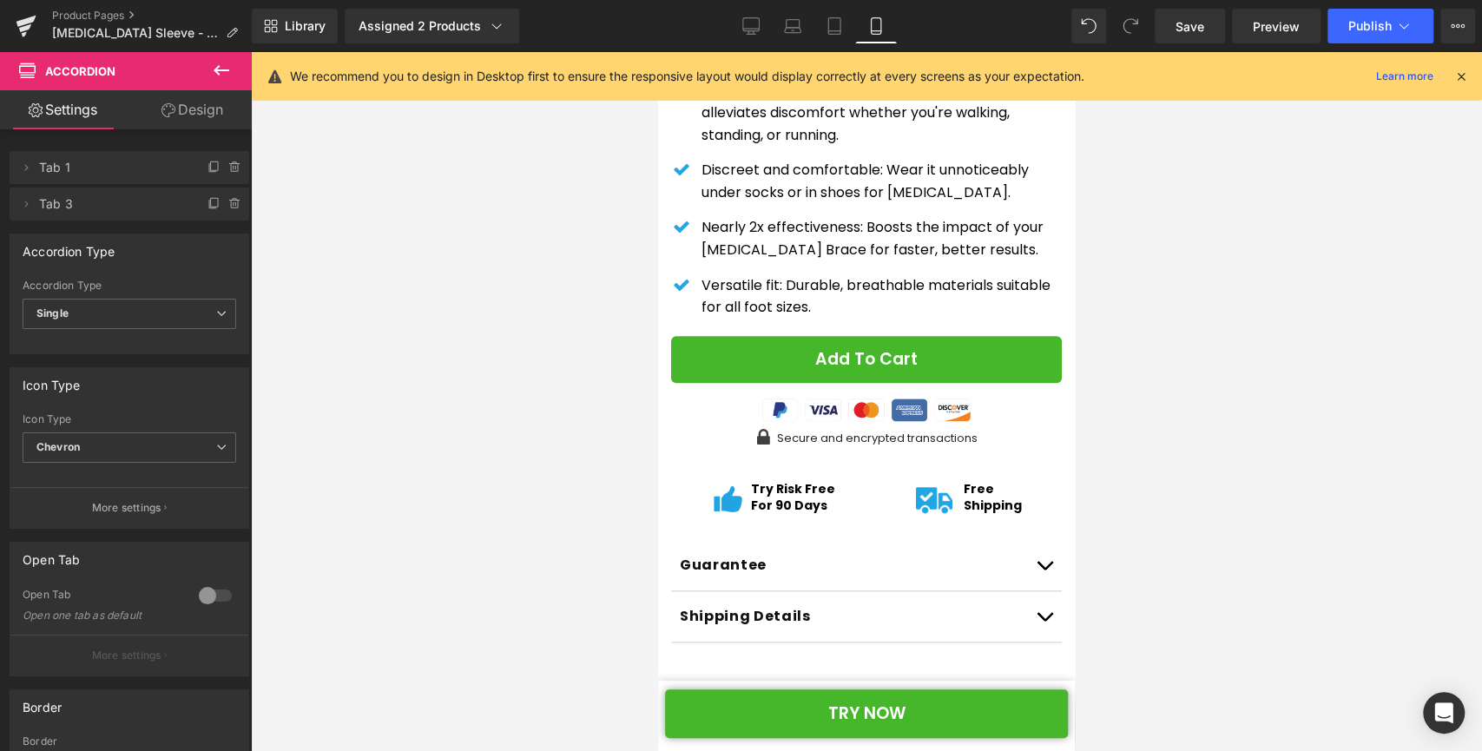
click at [1460, 77] on icon at bounding box center [1461, 77] width 16 height 16
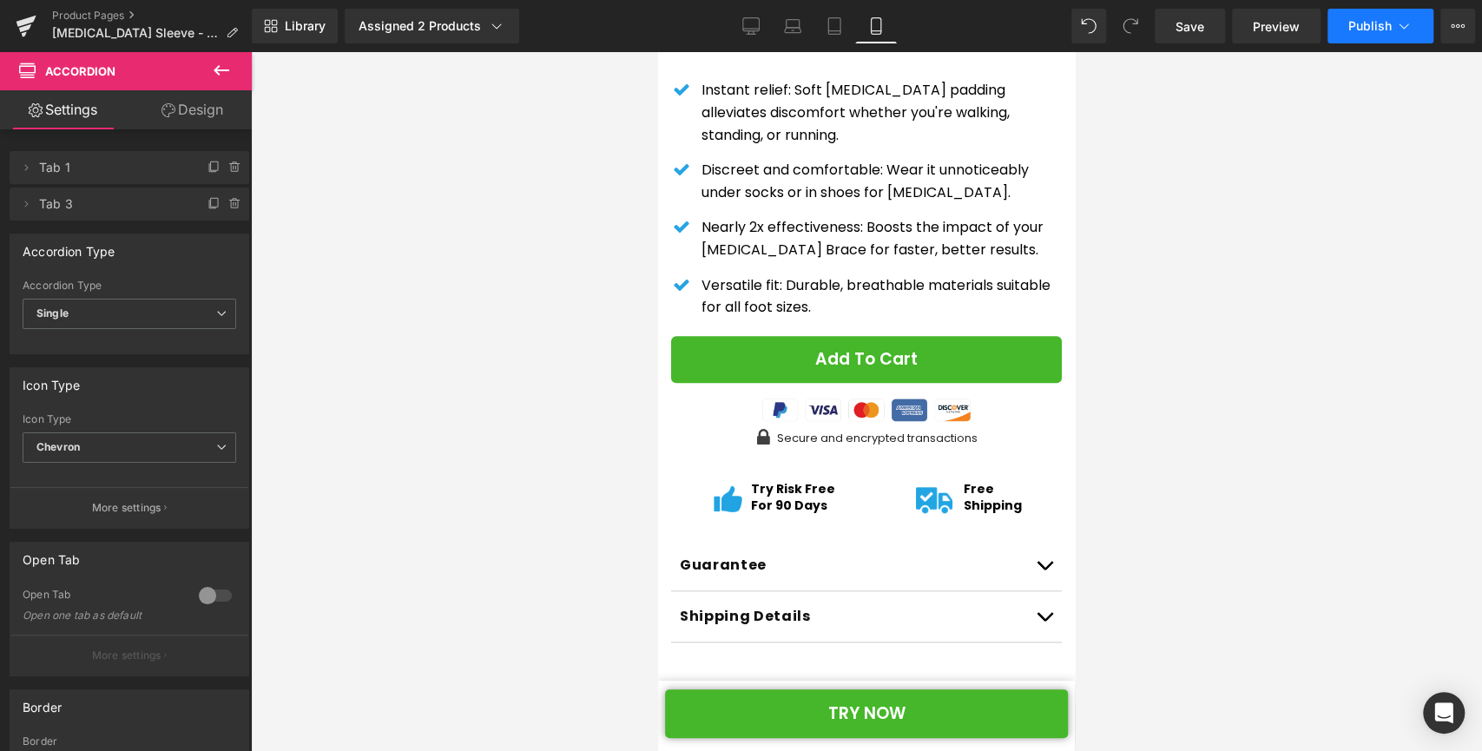
click at [1398, 24] on icon at bounding box center [1403, 25] width 17 height 17
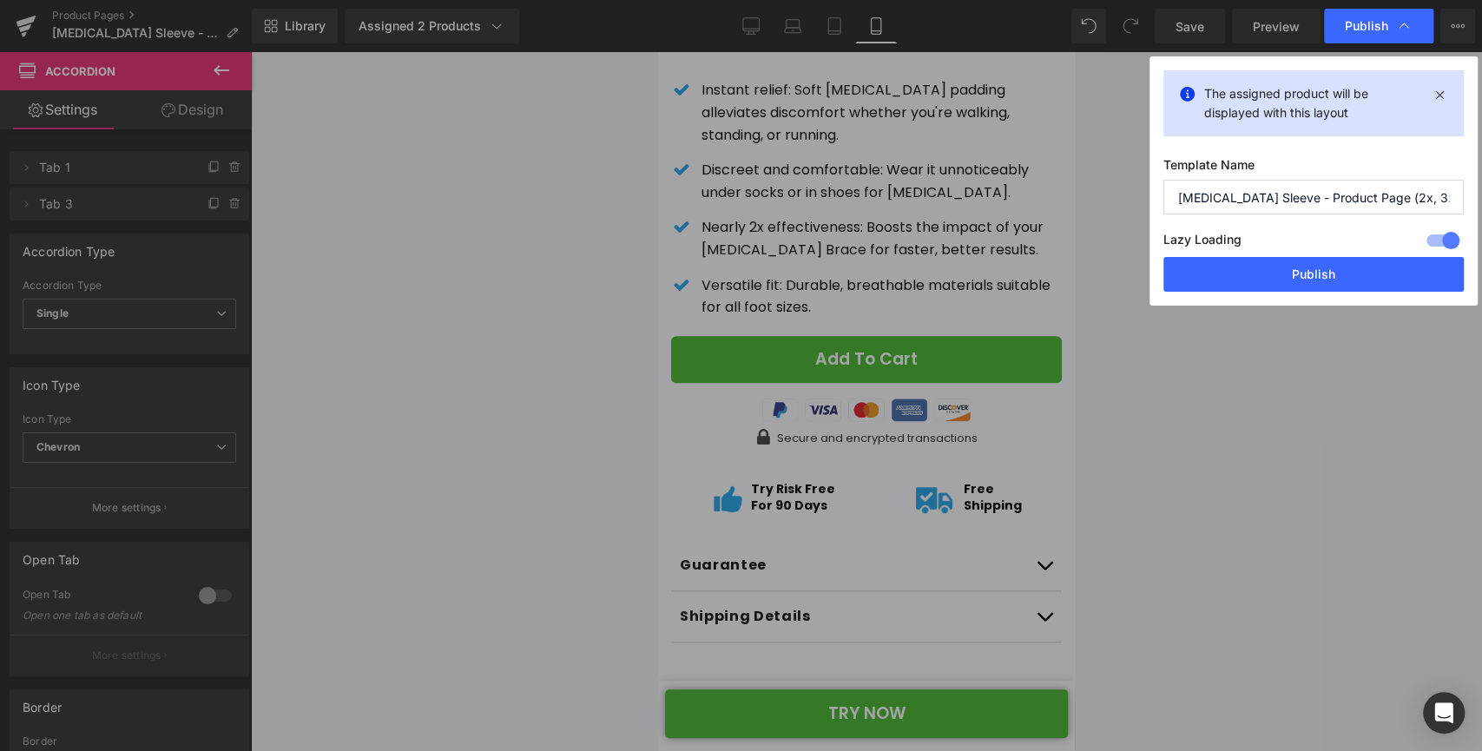
click at [1265, 280] on button "Publish" at bounding box center [1313, 274] width 300 height 35
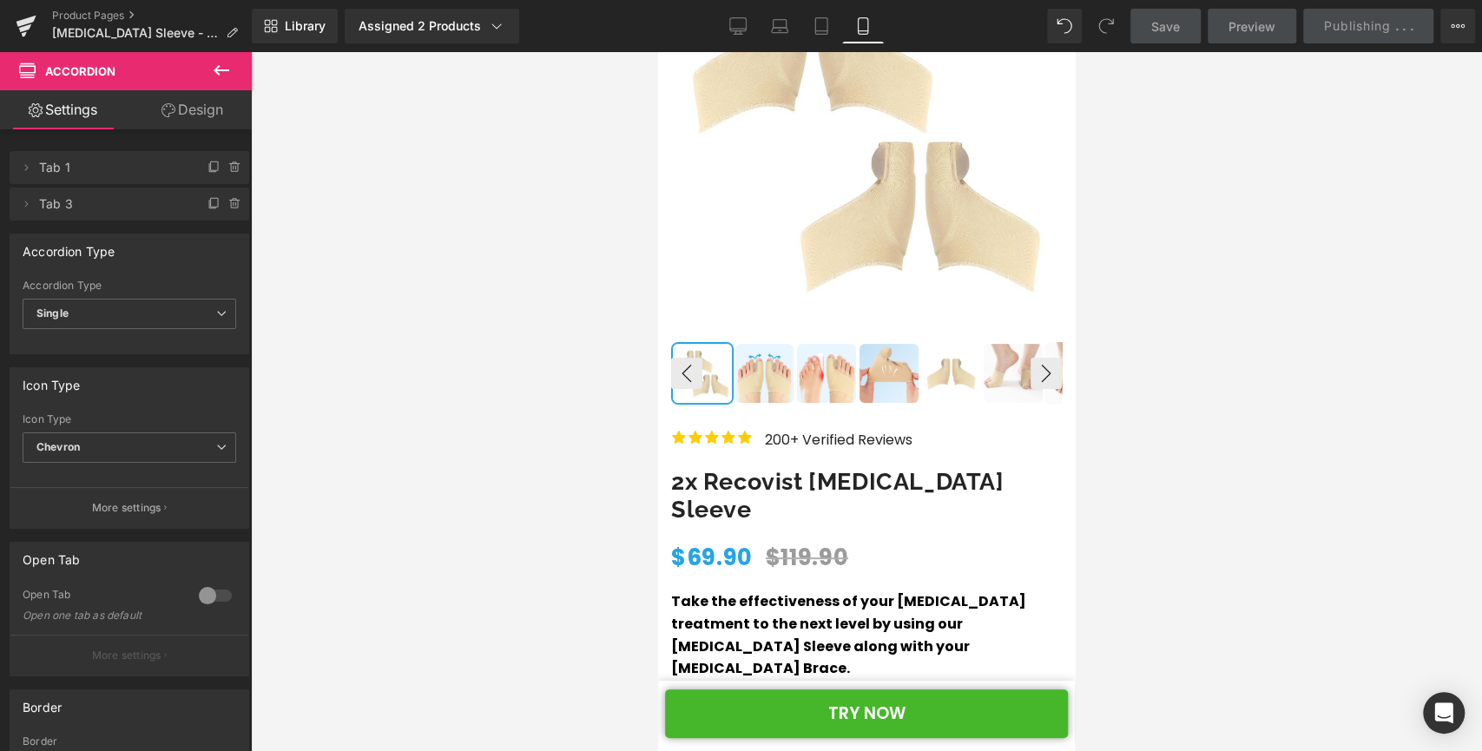
scroll to position [216, 0]
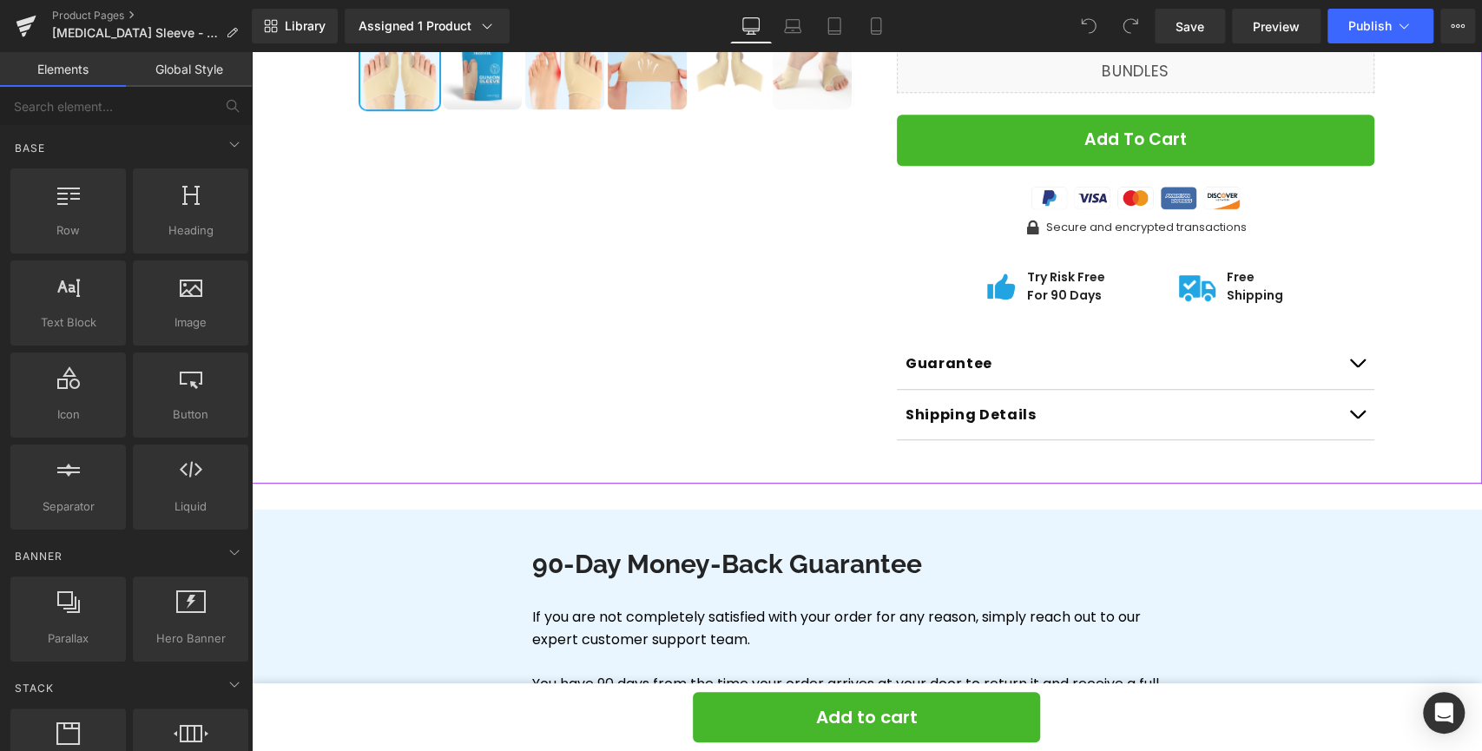
scroll to position [657, 0]
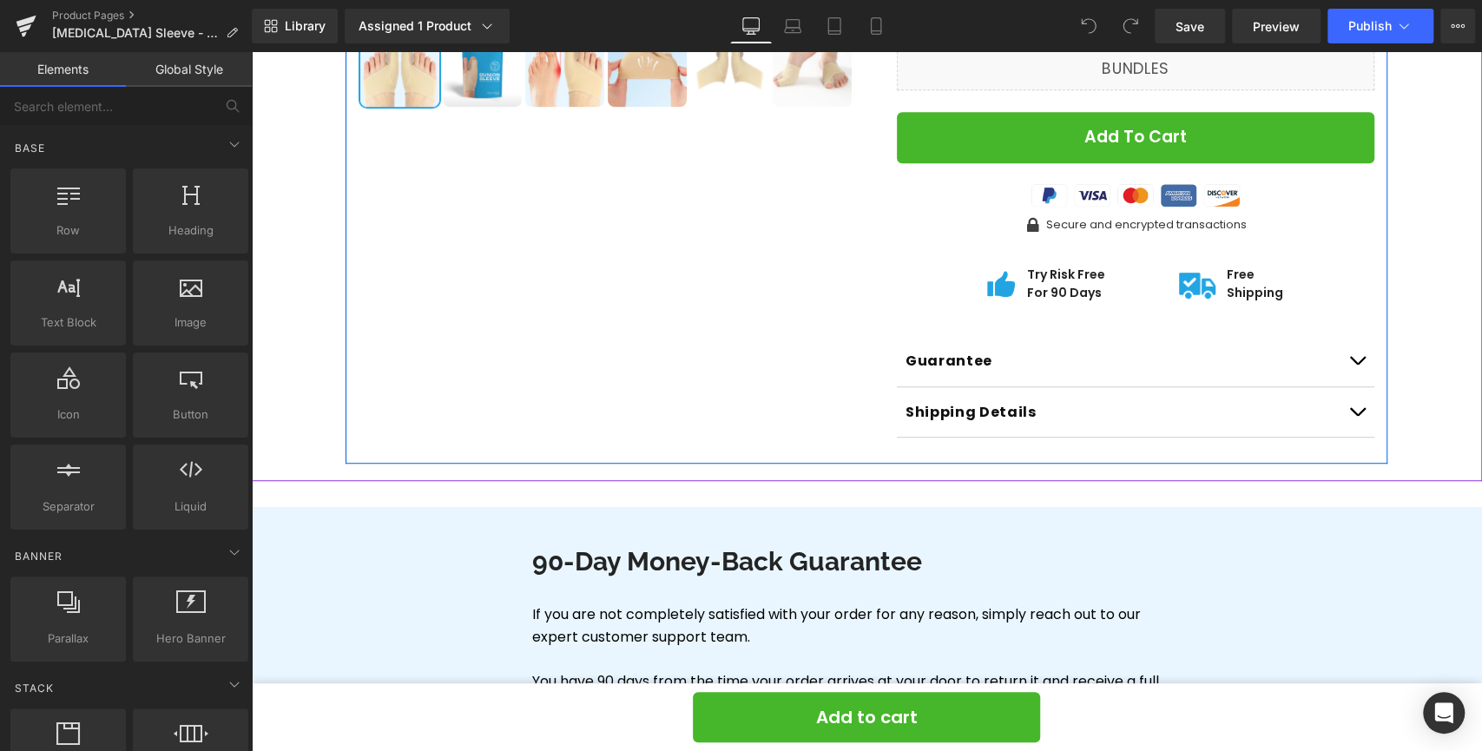
click at [1352, 336] on button "button" at bounding box center [1356, 361] width 35 height 50
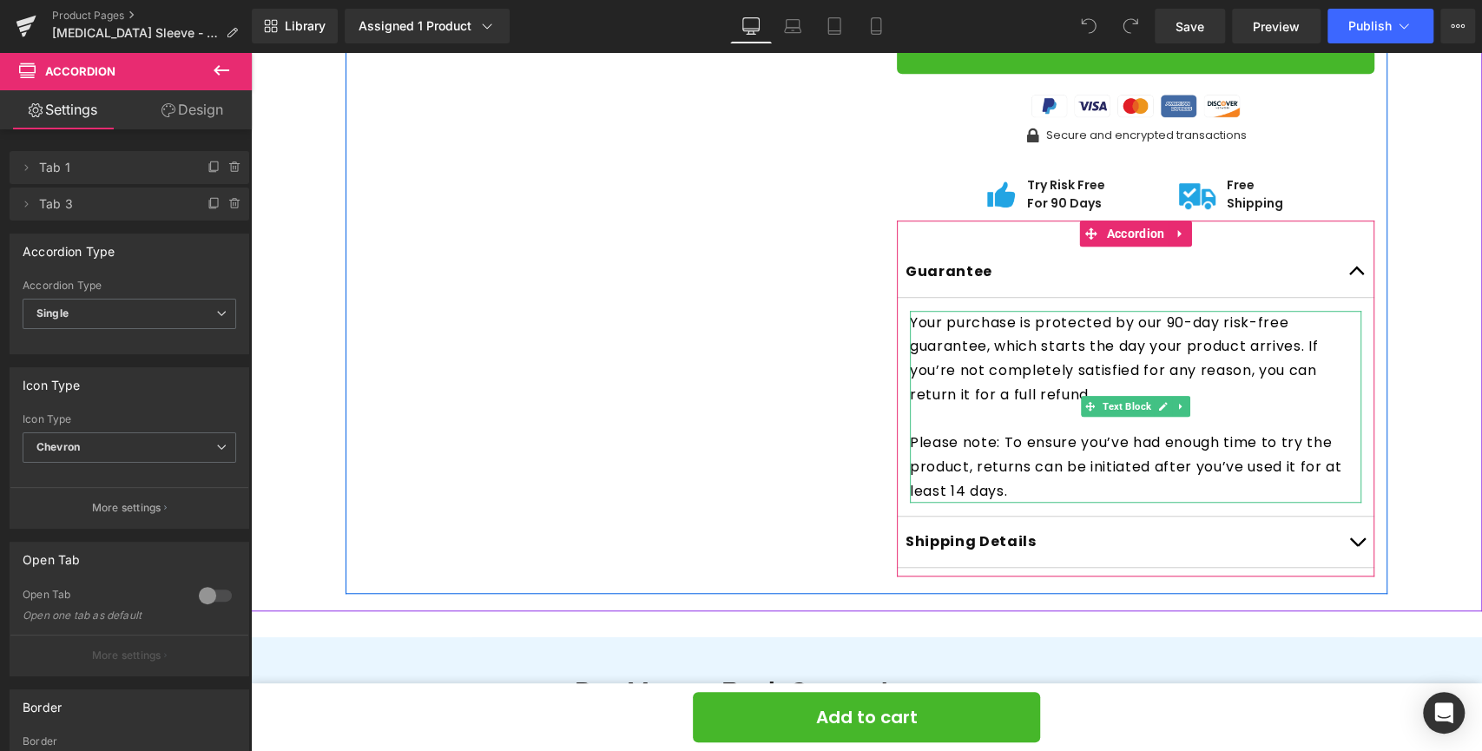
scroll to position [754, 0]
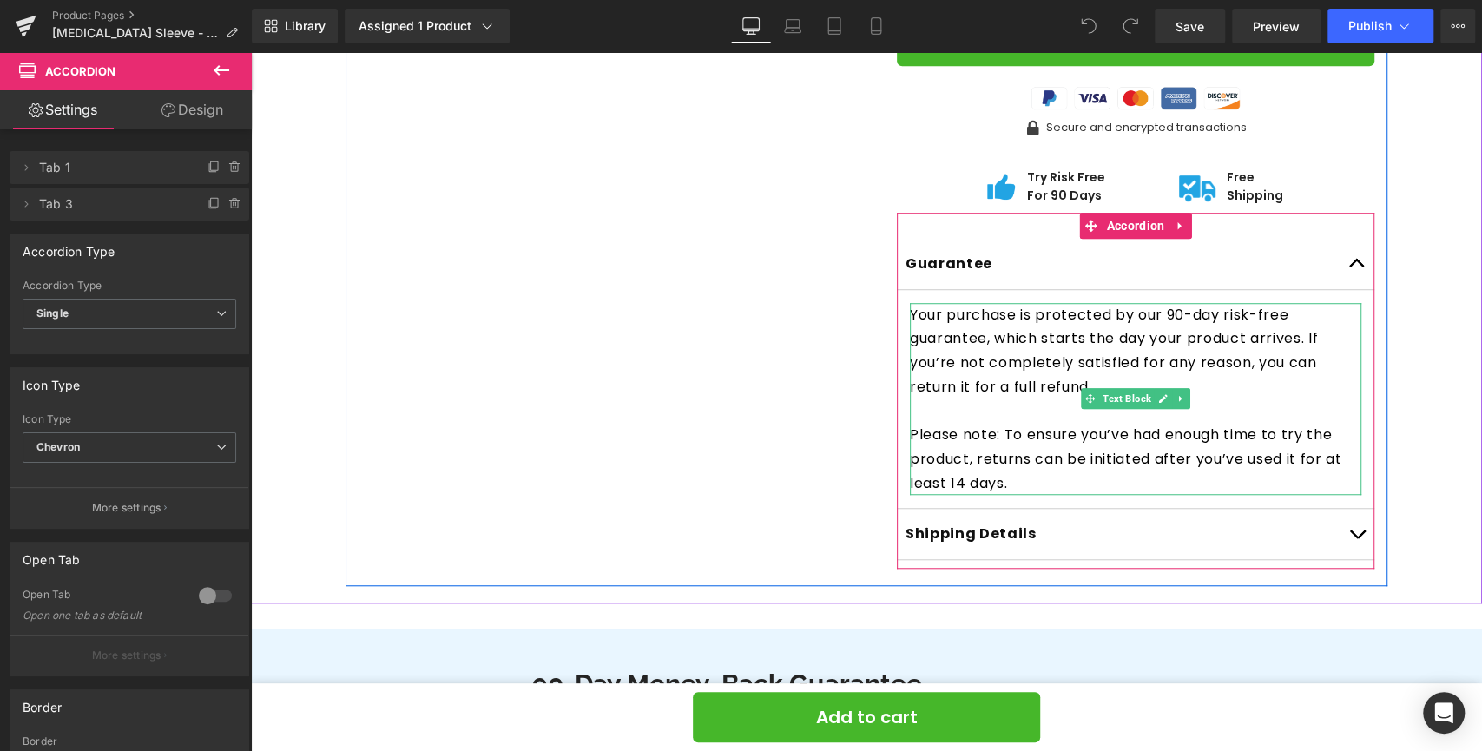
click at [954, 459] on p "Please note: To ensure you’ve had enough time to try the product, returns can b…" at bounding box center [1135, 459] width 451 height 72
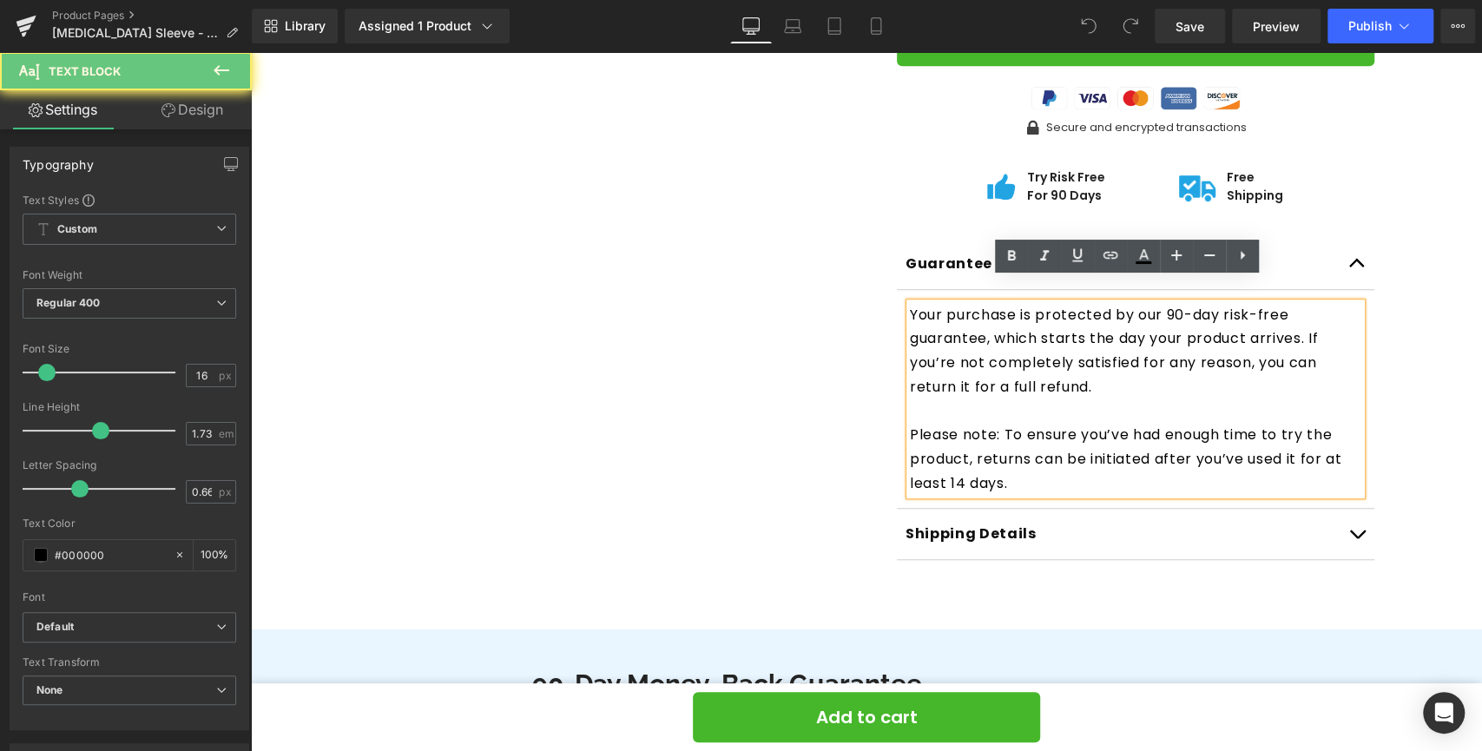
click at [957, 461] on p "Please note: To ensure you’ve had enough time to try the product, returns can b…" at bounding box center [1135, 459] width 451 height 72
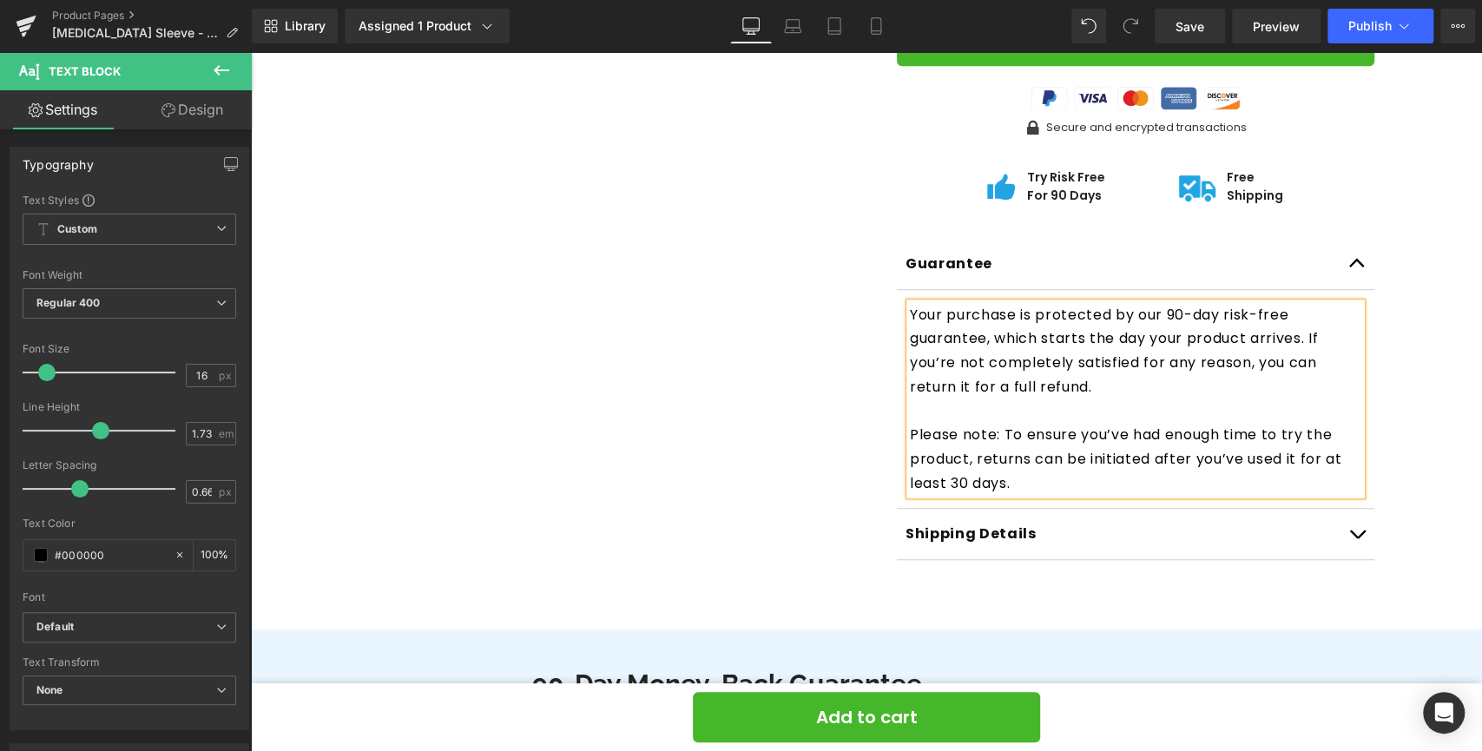
click at [1358, 243] on button "button" at bounding box center [1356, 264] width 35 height 50
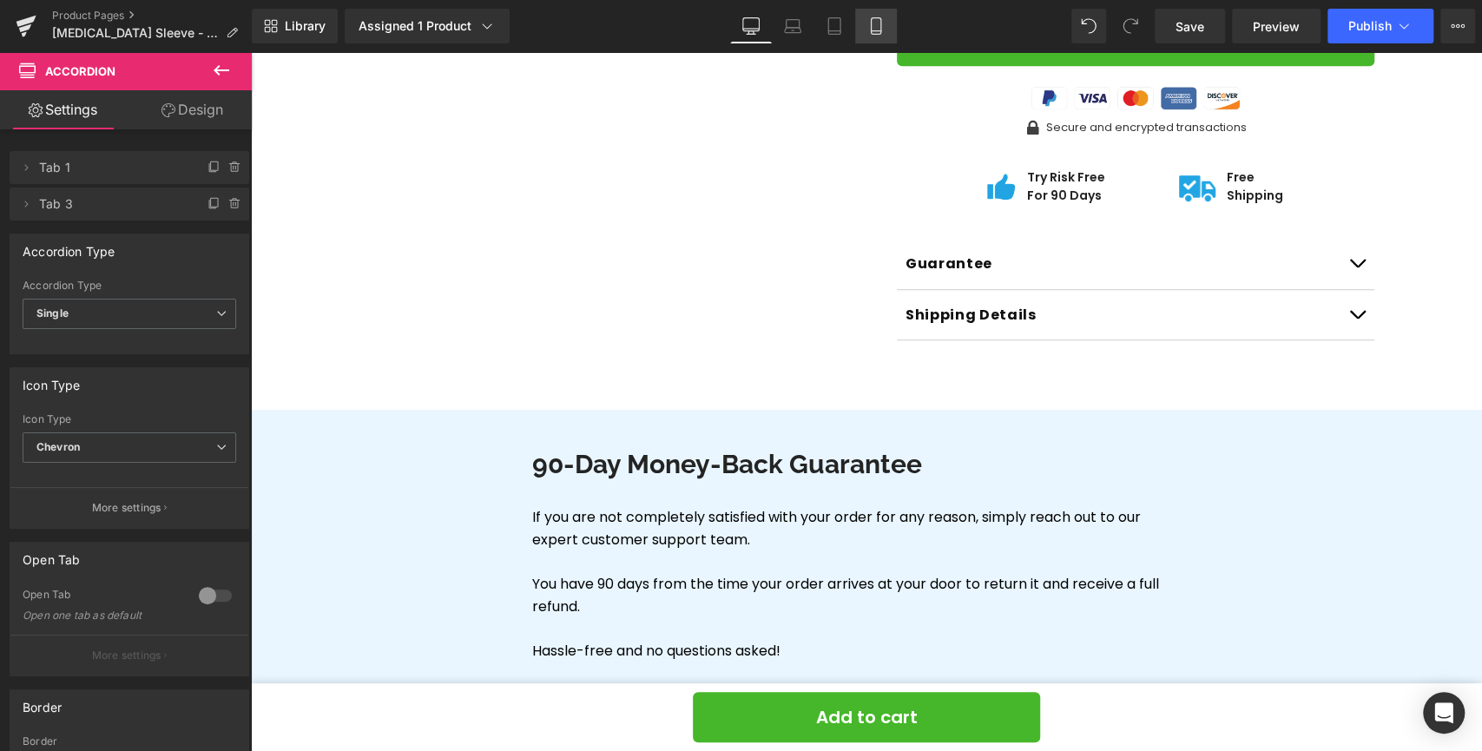
click at [865, 28] on link "Mobile" at bounding box center [876, 26] width 42 height 35
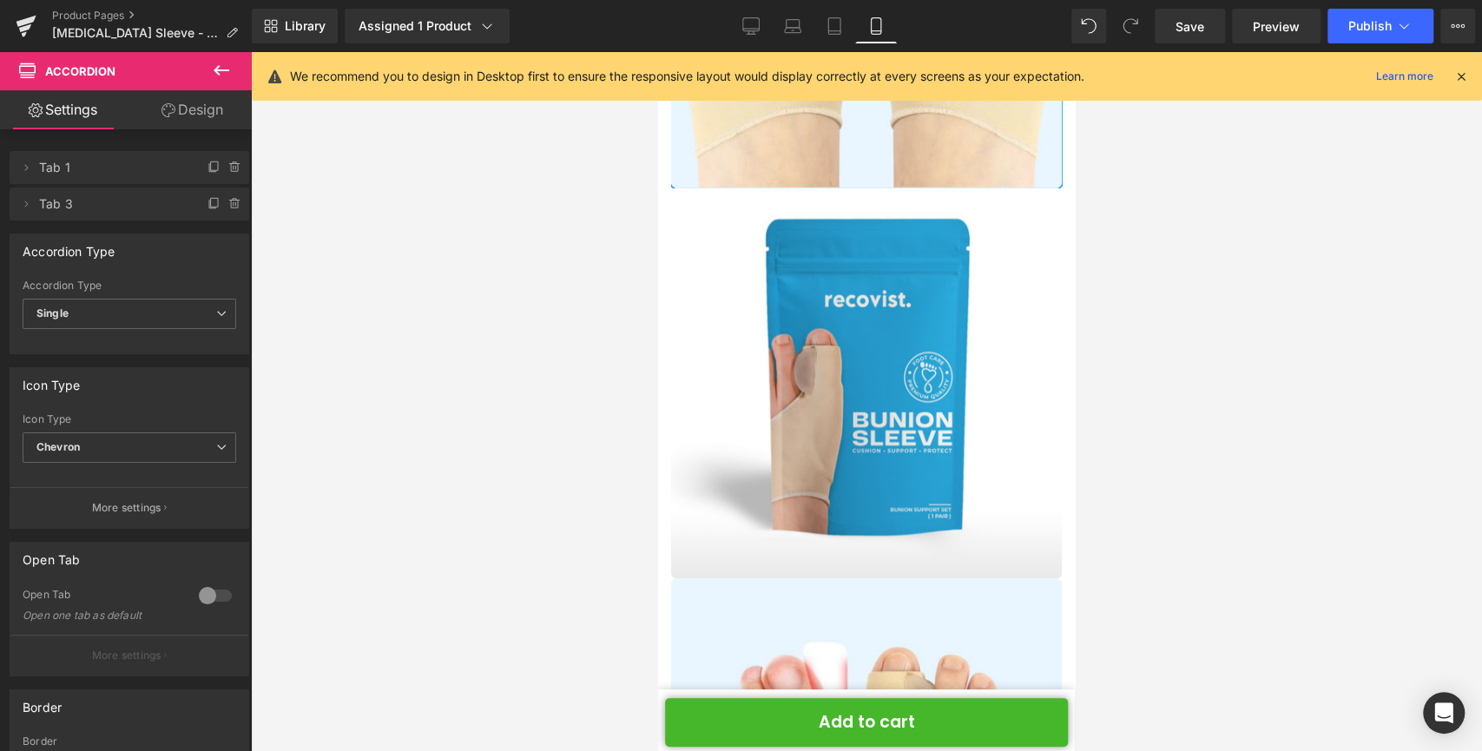
scroll to position [0, 0]
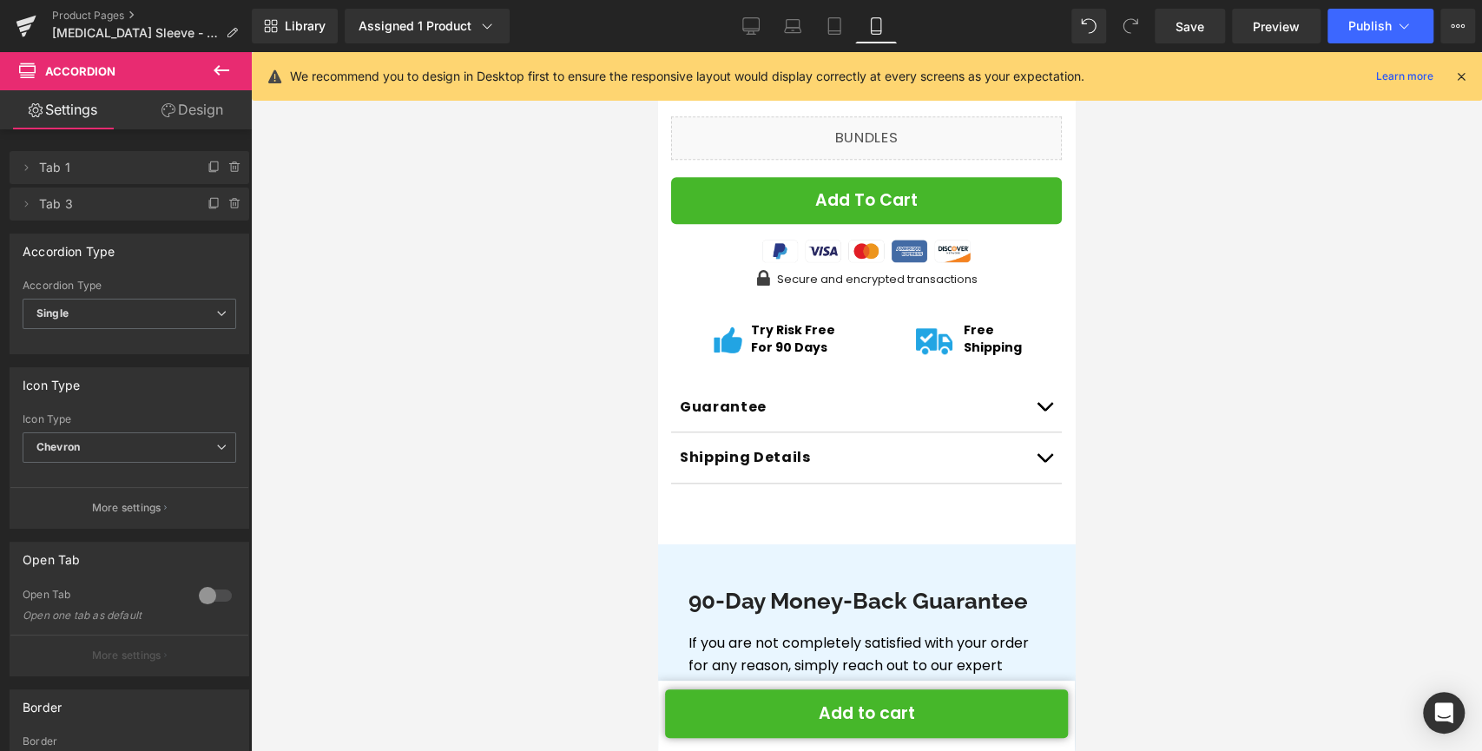
click at [1028, 382] on button "button" at bounding box center [1044, 407] width 35 height 50
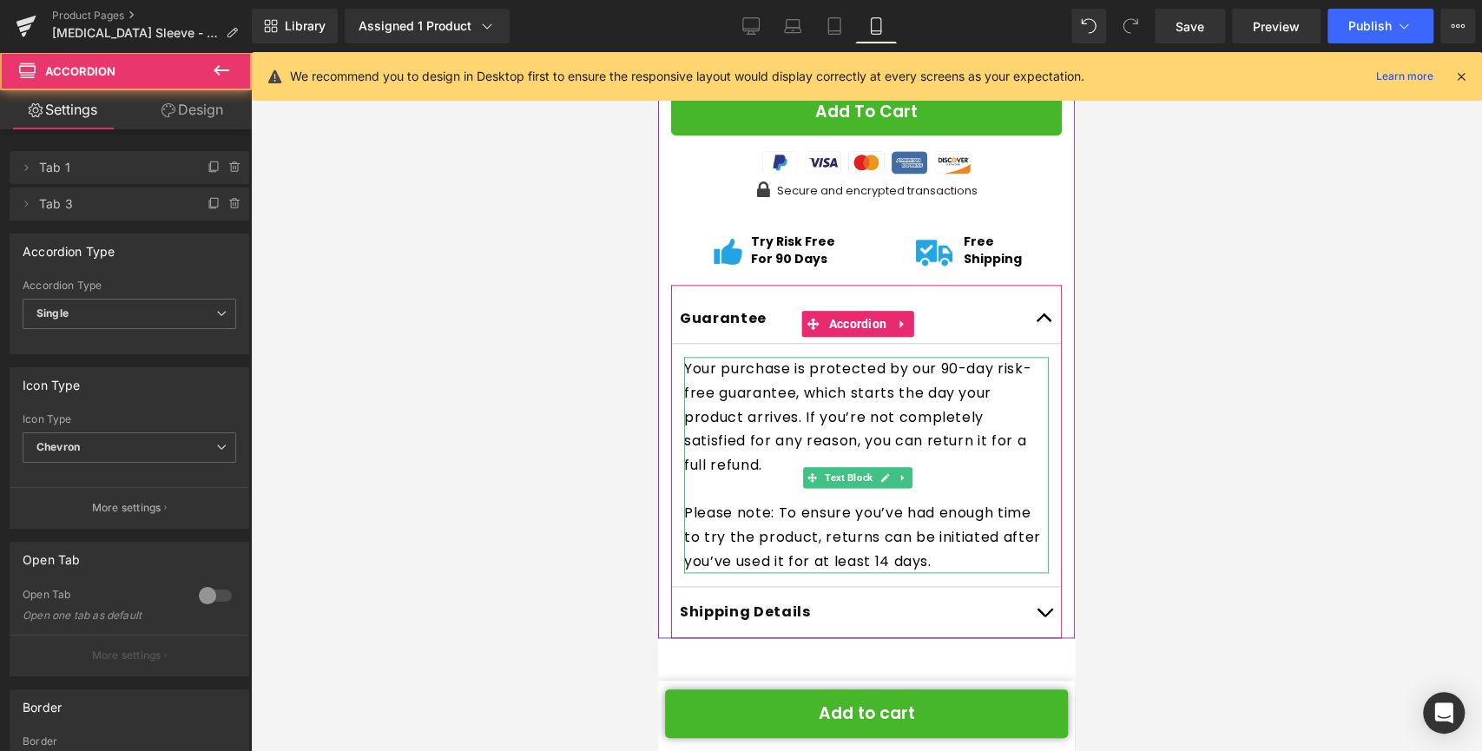
scroll to position [1257, 0]
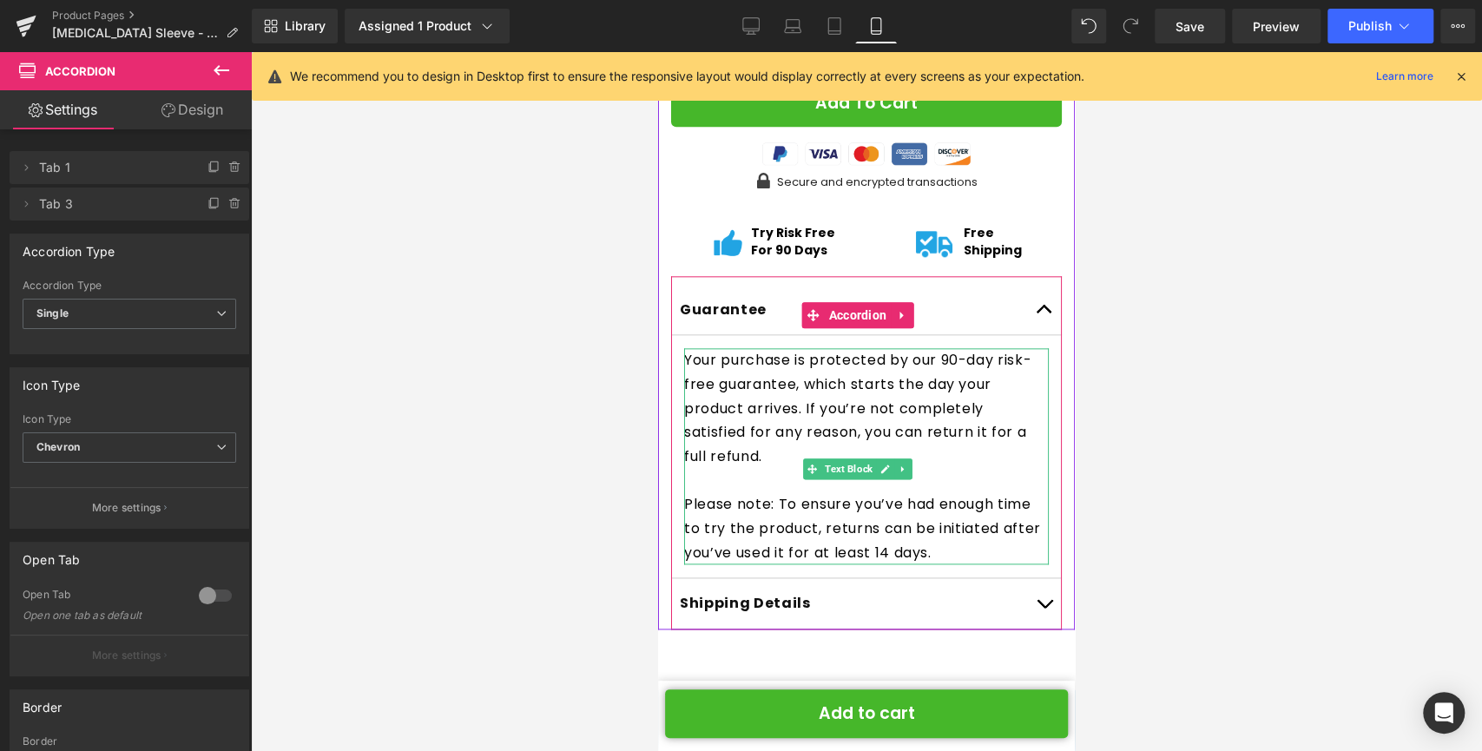
click at [994, 492] on p "Please note: To ensure you’ve had enough time to try the product, returns can b…" at bounding box center [866, 528] width 365 height 72
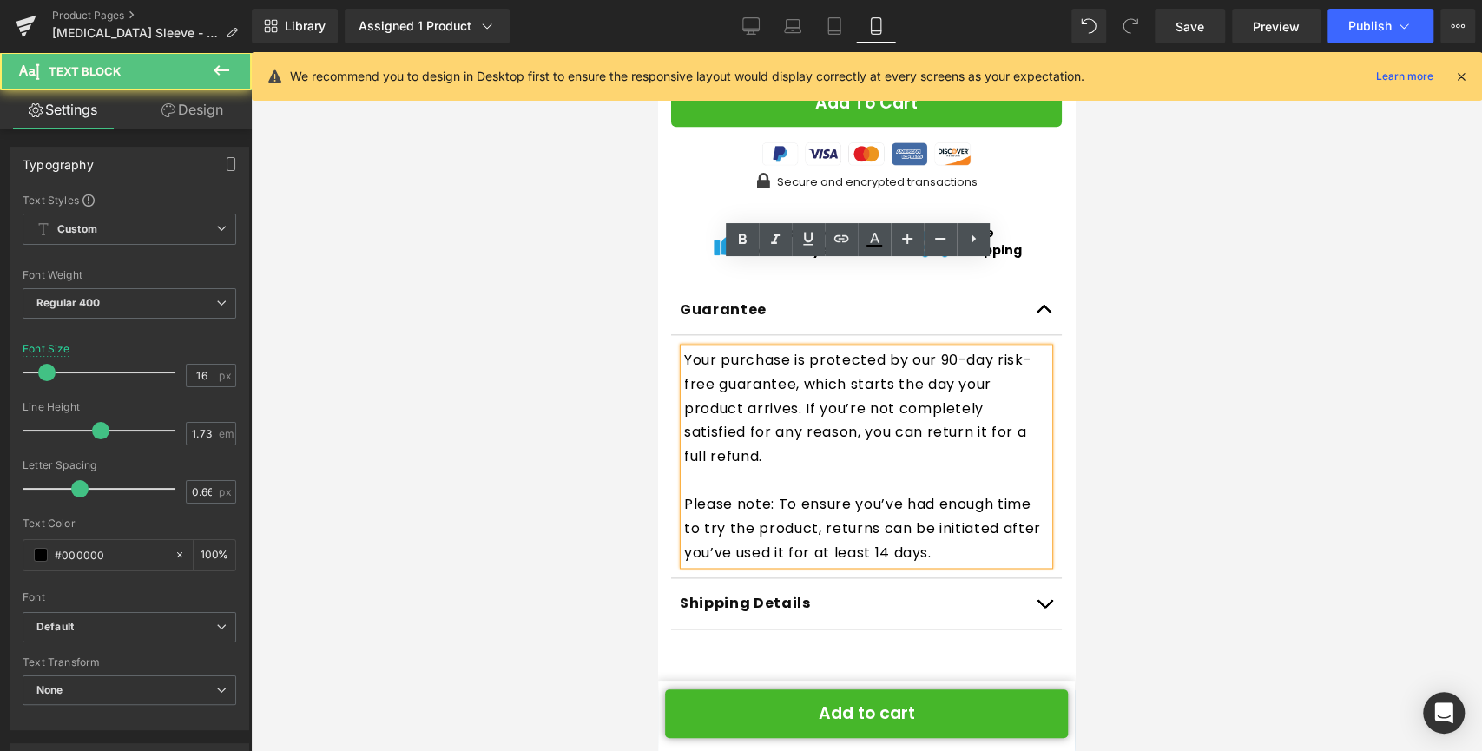
click at [995, 492] on p "Please note: To ensure you’ve had enough time to try the product, returns can b…" at bounding box center [866, 528] width 365 height 72
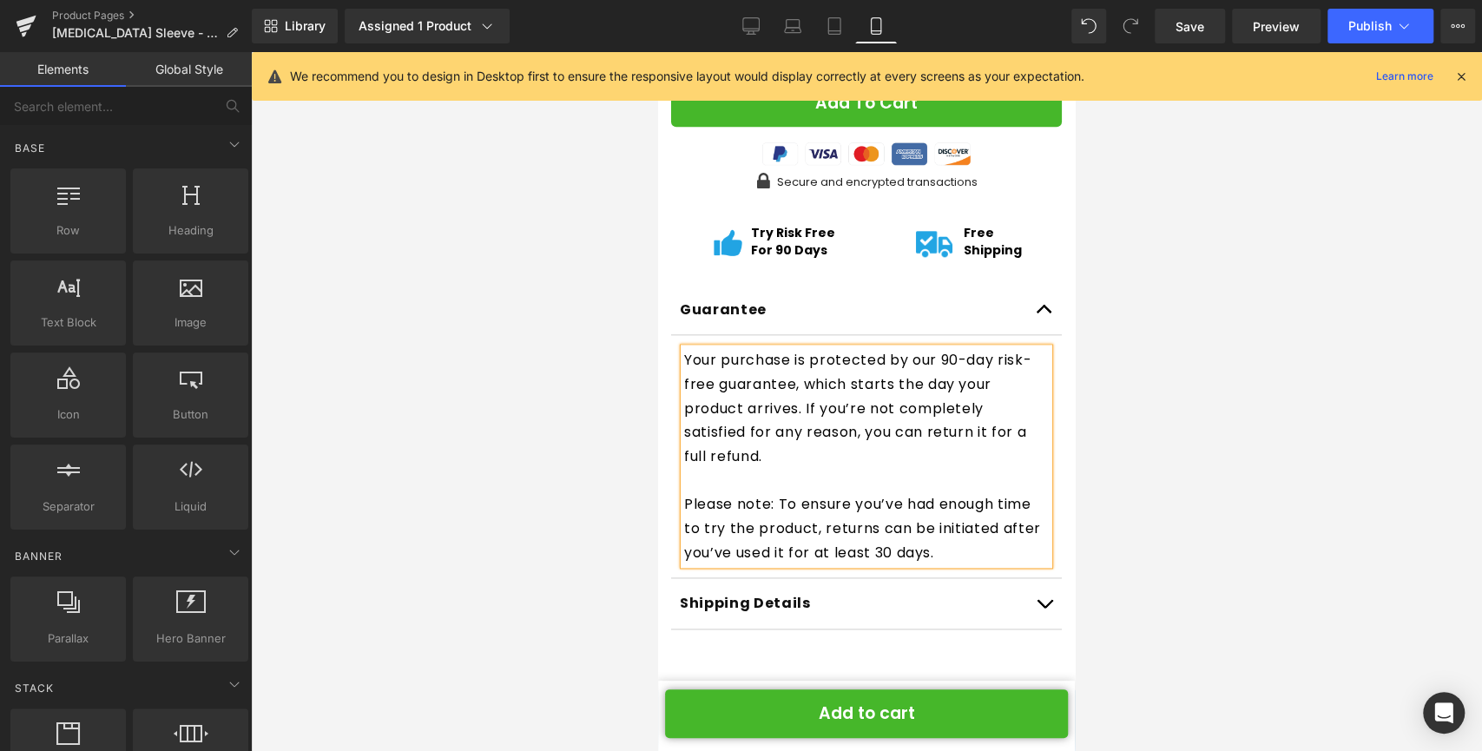
drag, startPoint x: 1269, startPoint y: 352, endPoint x: 1090, endPoint y: 225, distance: 219.2
click at [1267, 351] on div at bounding box center [866, 401] width 1231 height 699
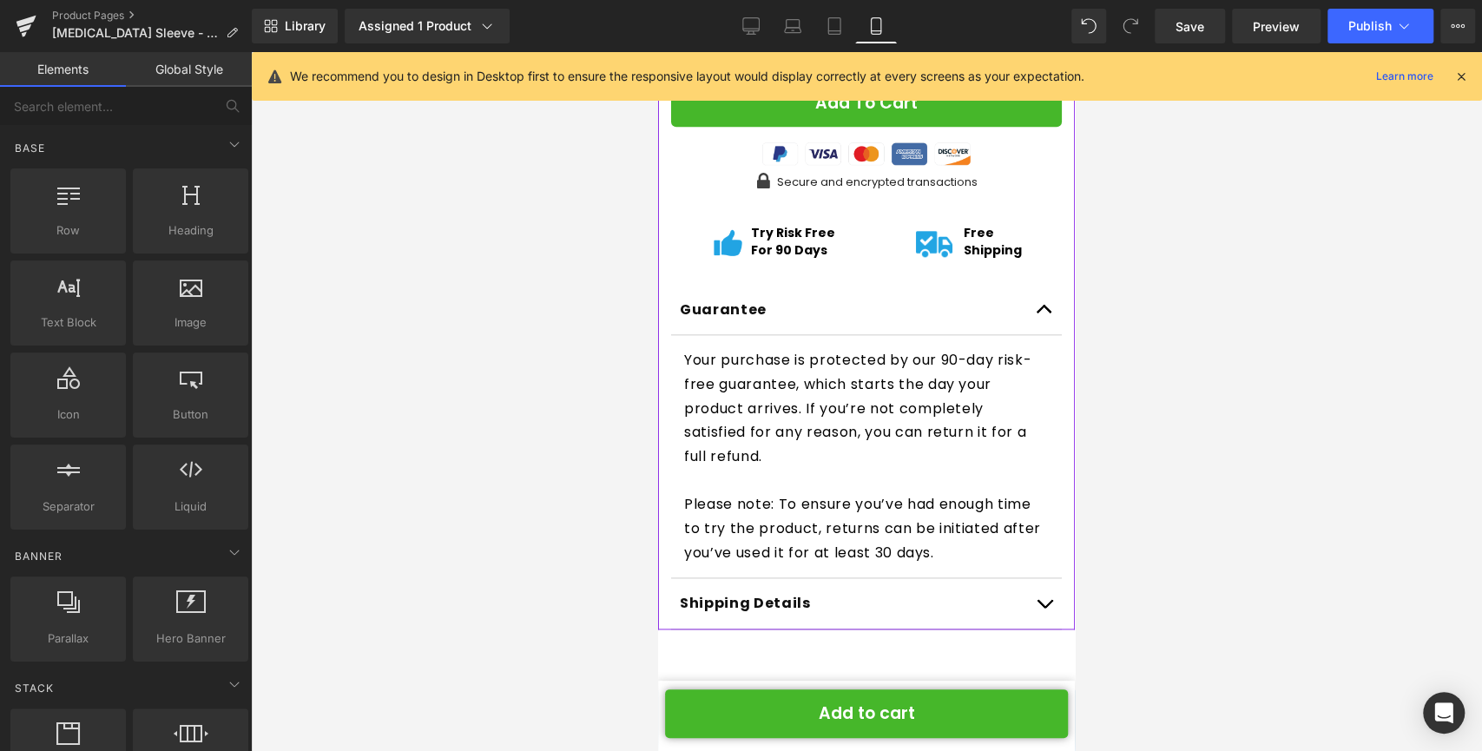
click at [1027, 285] on button "button" at bounding box center [1044, 310] width 35 height 50
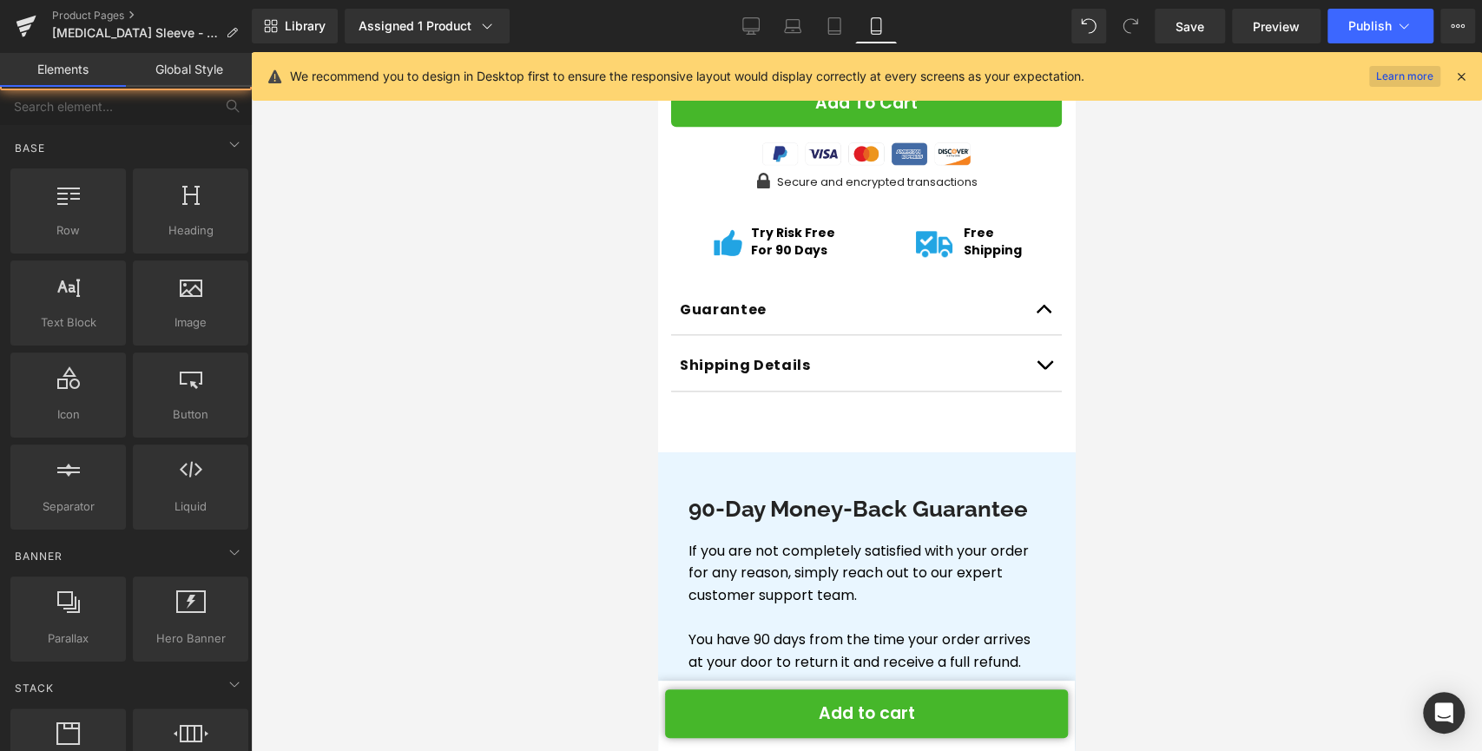
drag, startPoint x: 1285, startPoint y: 249, endPoint x: 1439, endPoint y: 70, distance: 236.3
click at [1285, 249] on div at bounding box center [866, 401] width 1231 height 699
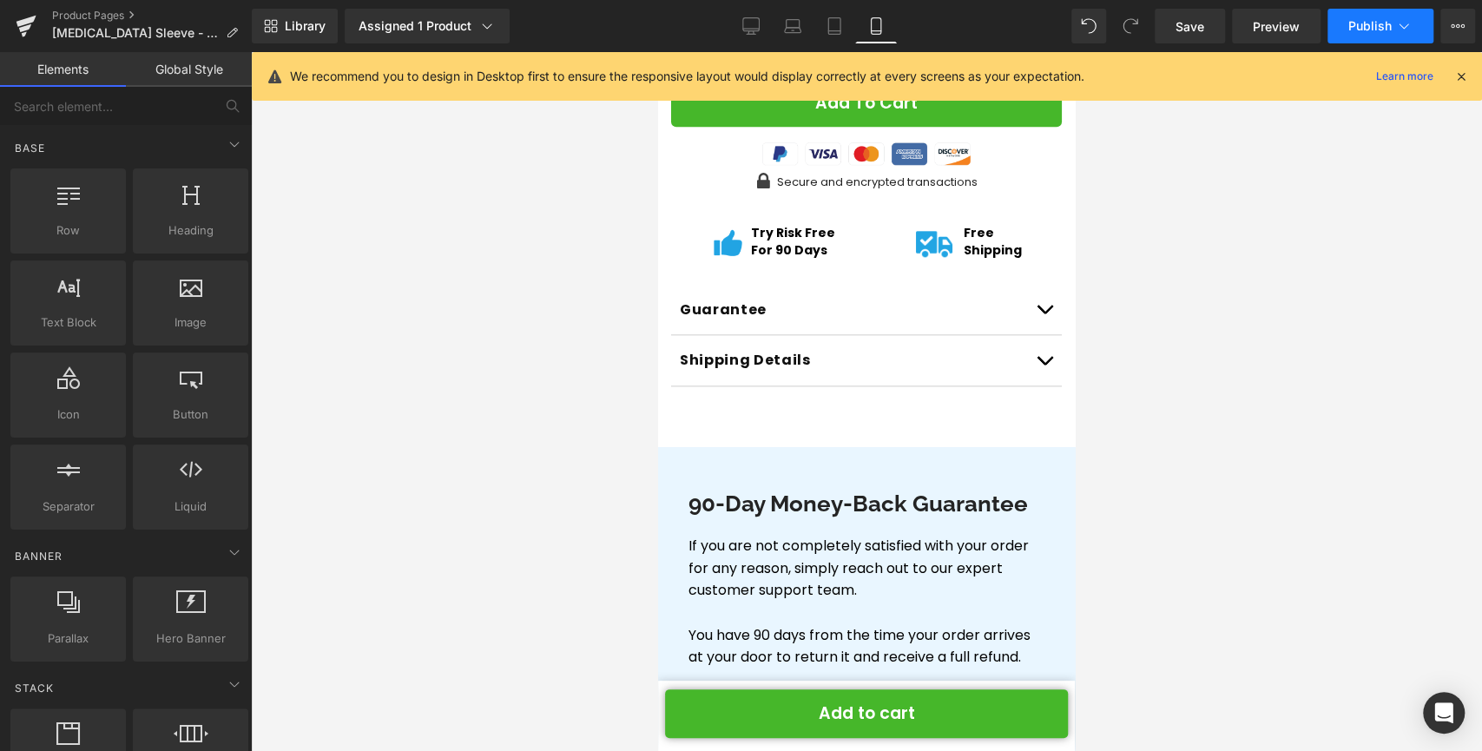
click at [1413, 28] on button "Publish" at bounding box center [1380, 26] width 106 height 35
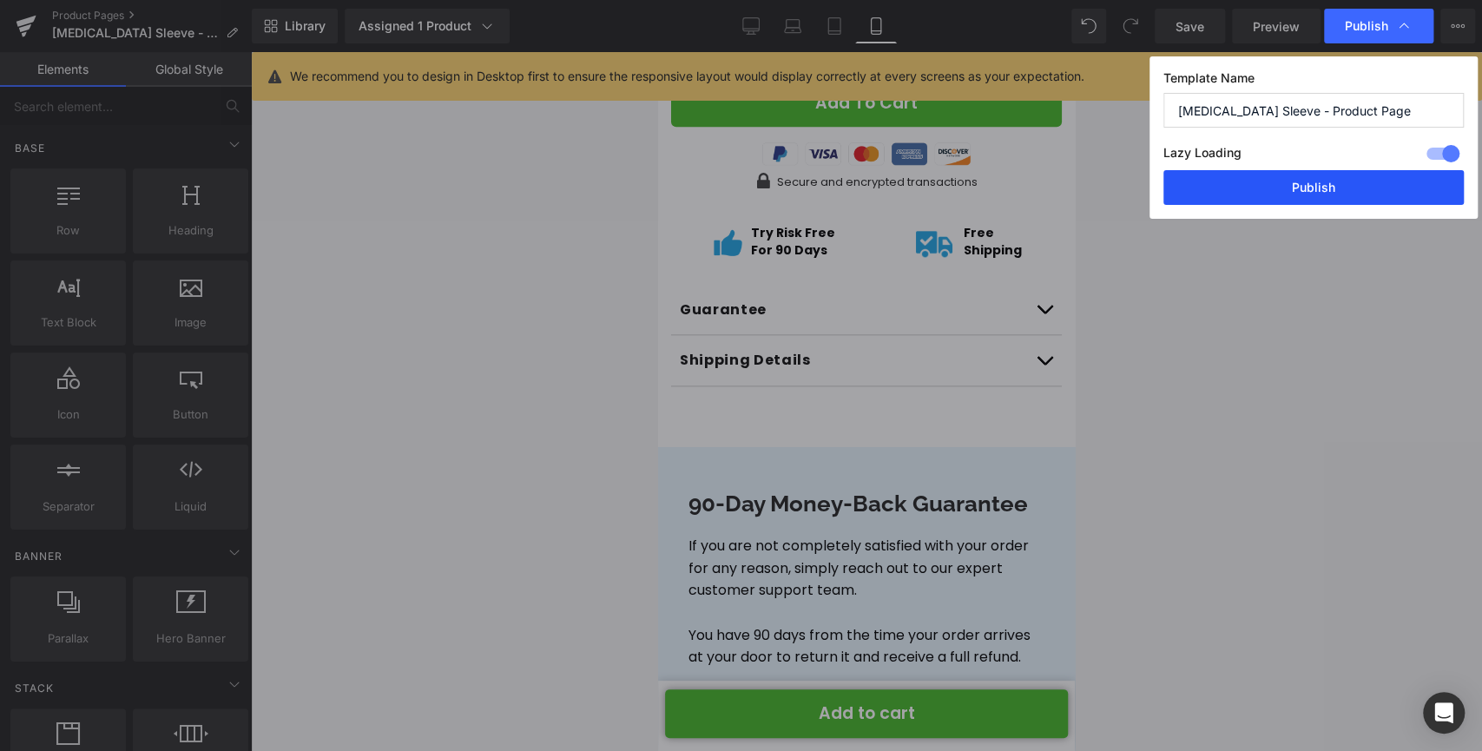
click at [1234, 194] on button "Publish" at bounding box center [1313, 187] width 300 height 35
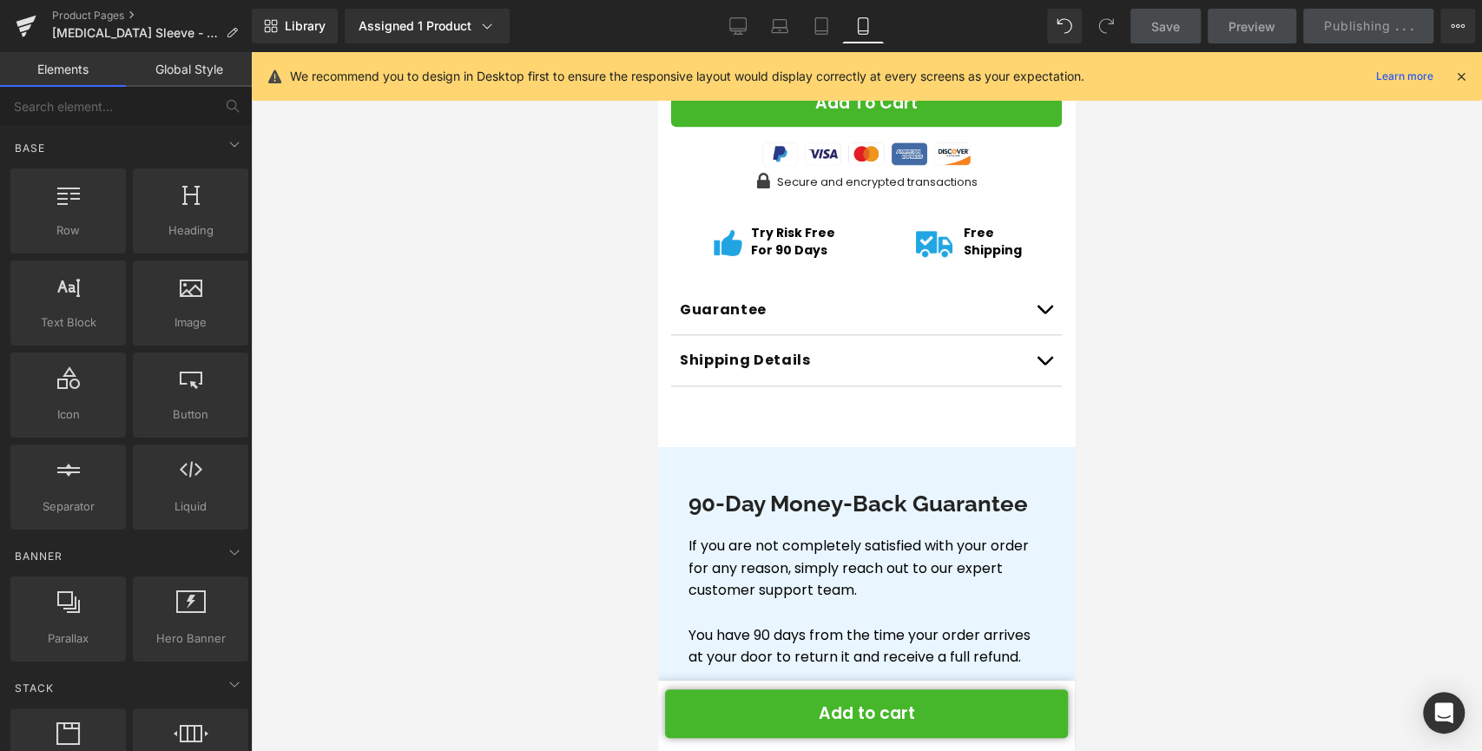
click at [1464, 82] on icon at bounding box center [1461, 77] width 16 height 16
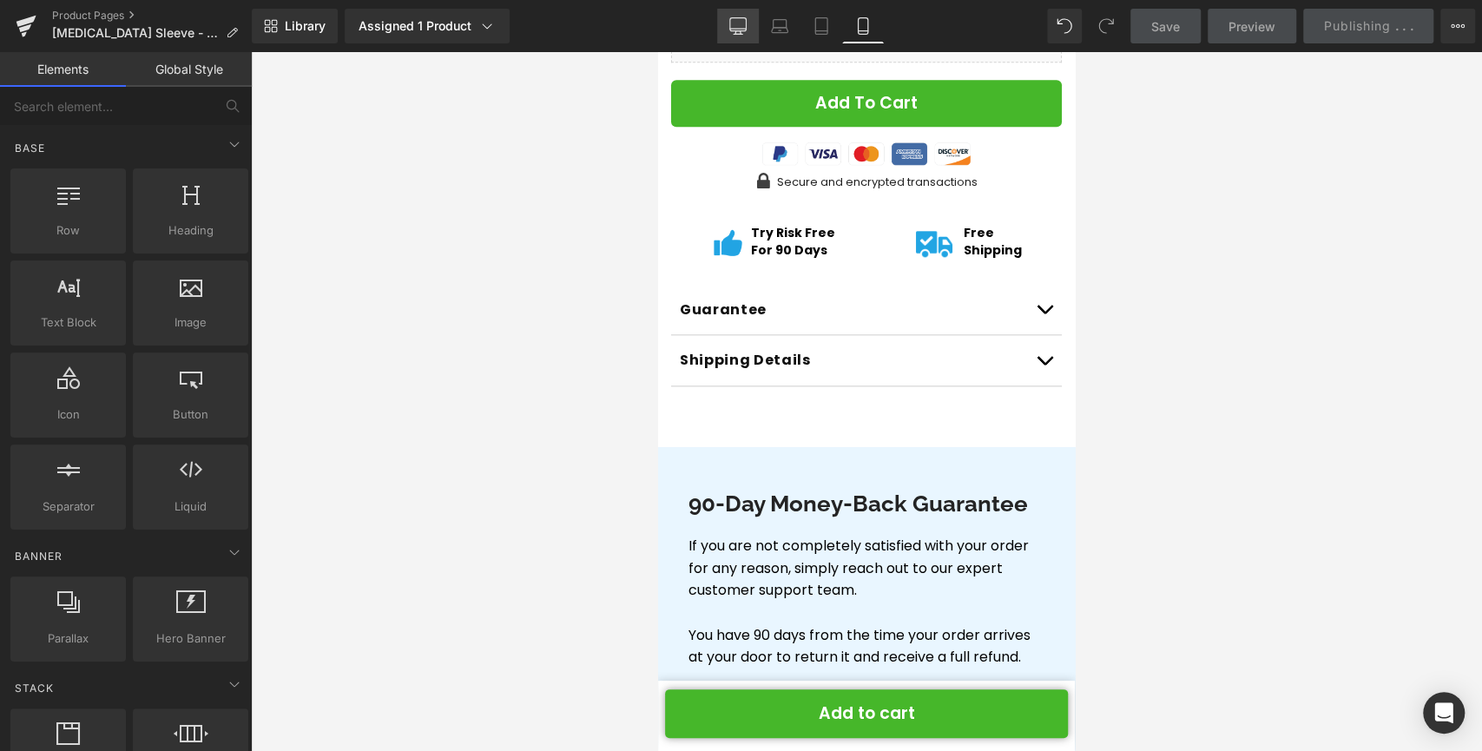
click at [749, 30] on link "Desktop" at bounding box center [738, 26] width 42 height 35
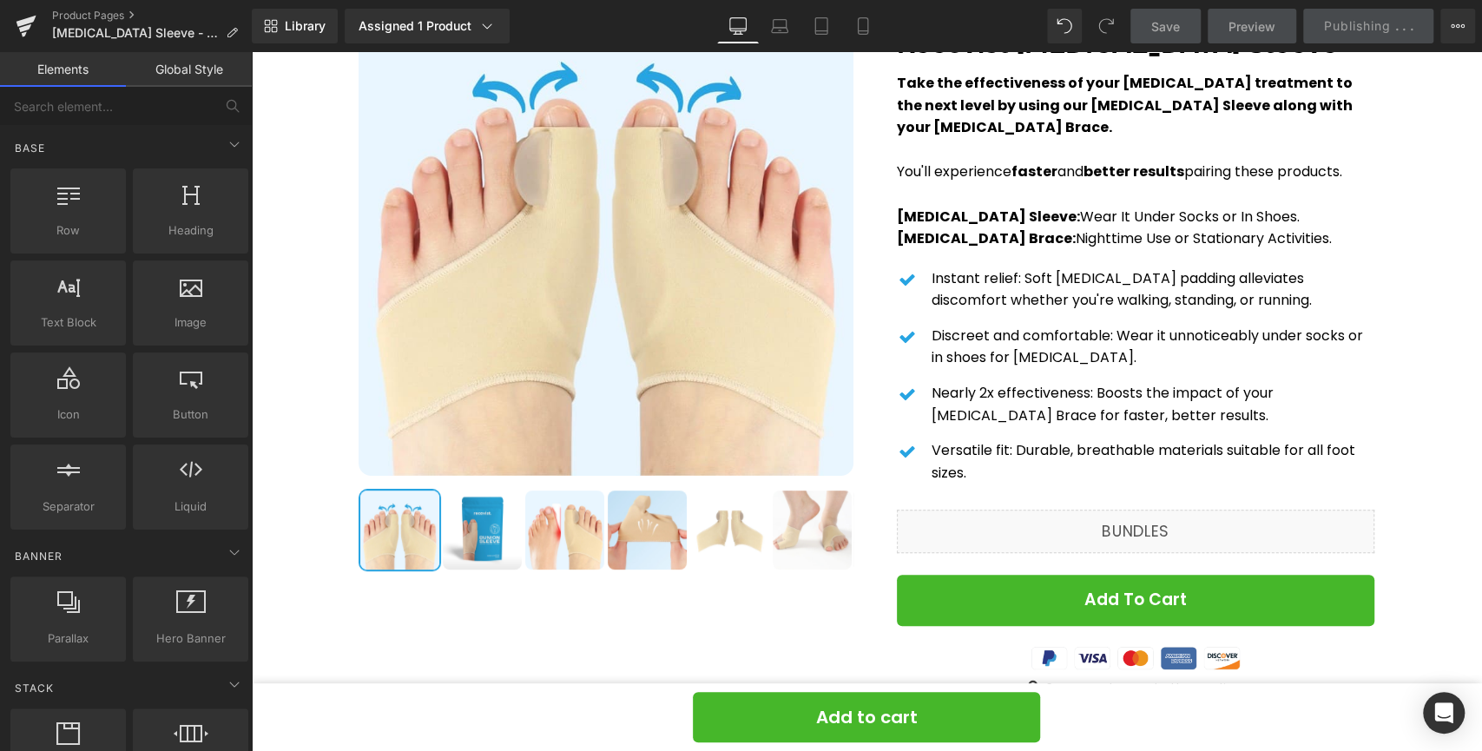
scroll to position [216, 0]
